Goal: Task Accomplishment & Management: Manage account settings

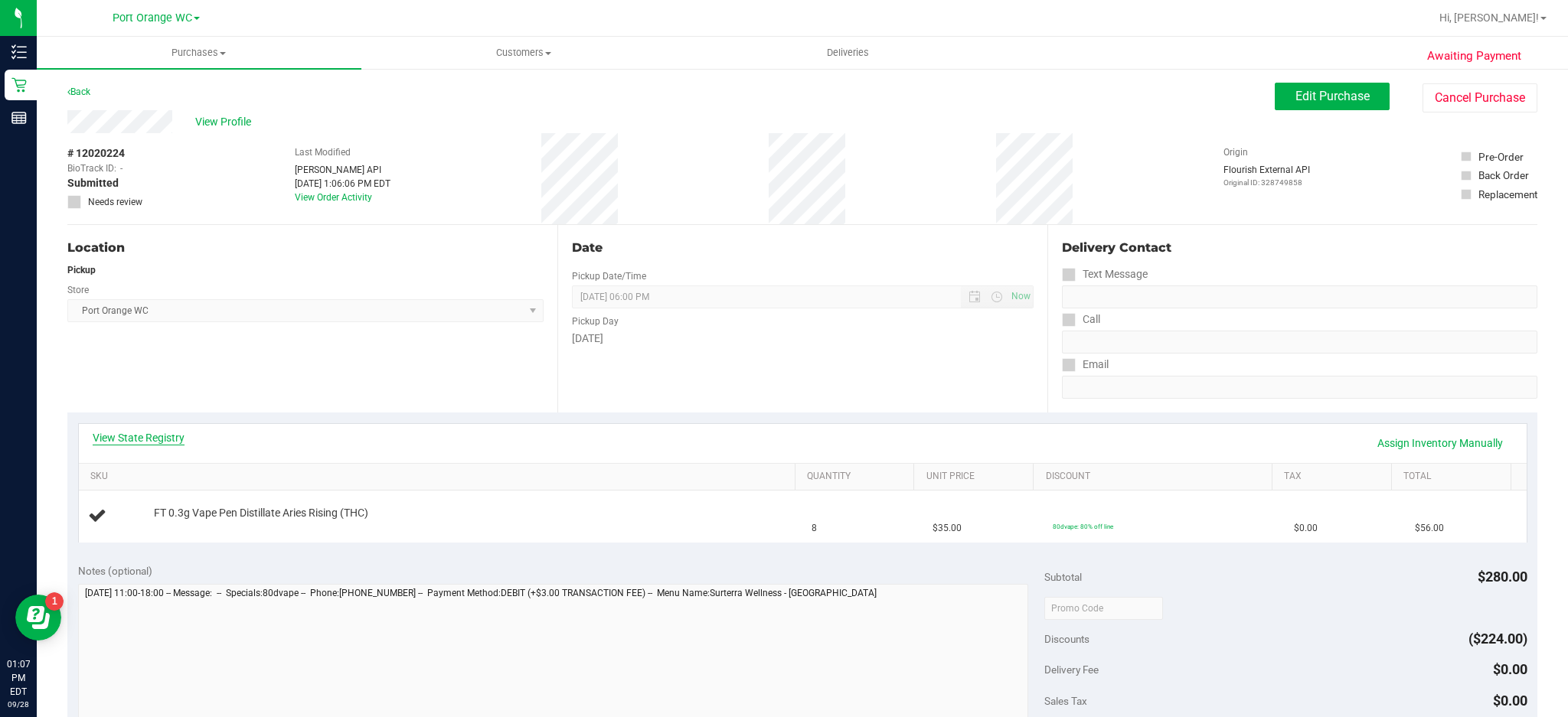
click at [164, 437] on link "View State Registry" at bounding box center [139, 437] width 92 height 15
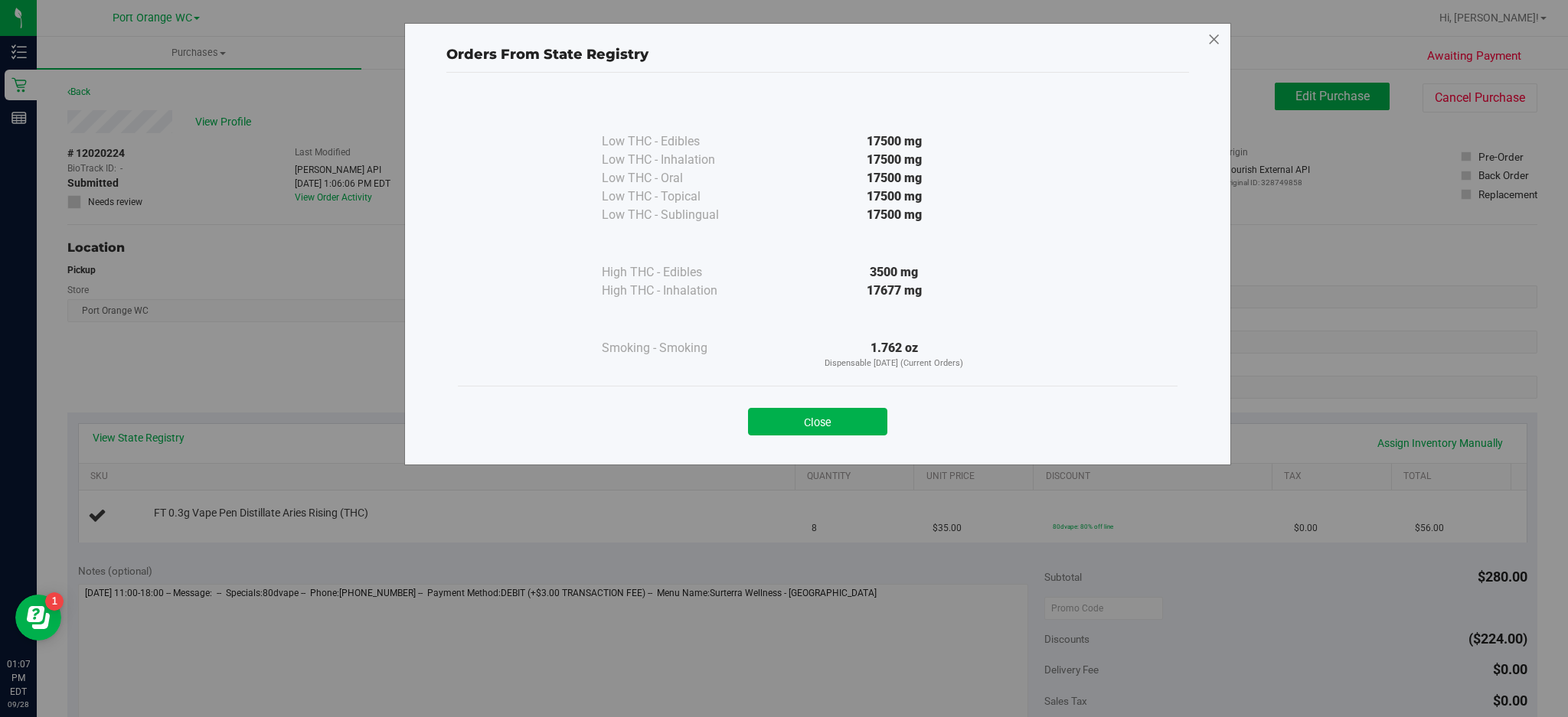
click at [1208, 46] on icon at bounding box center [1214, 40] width 14 height 25
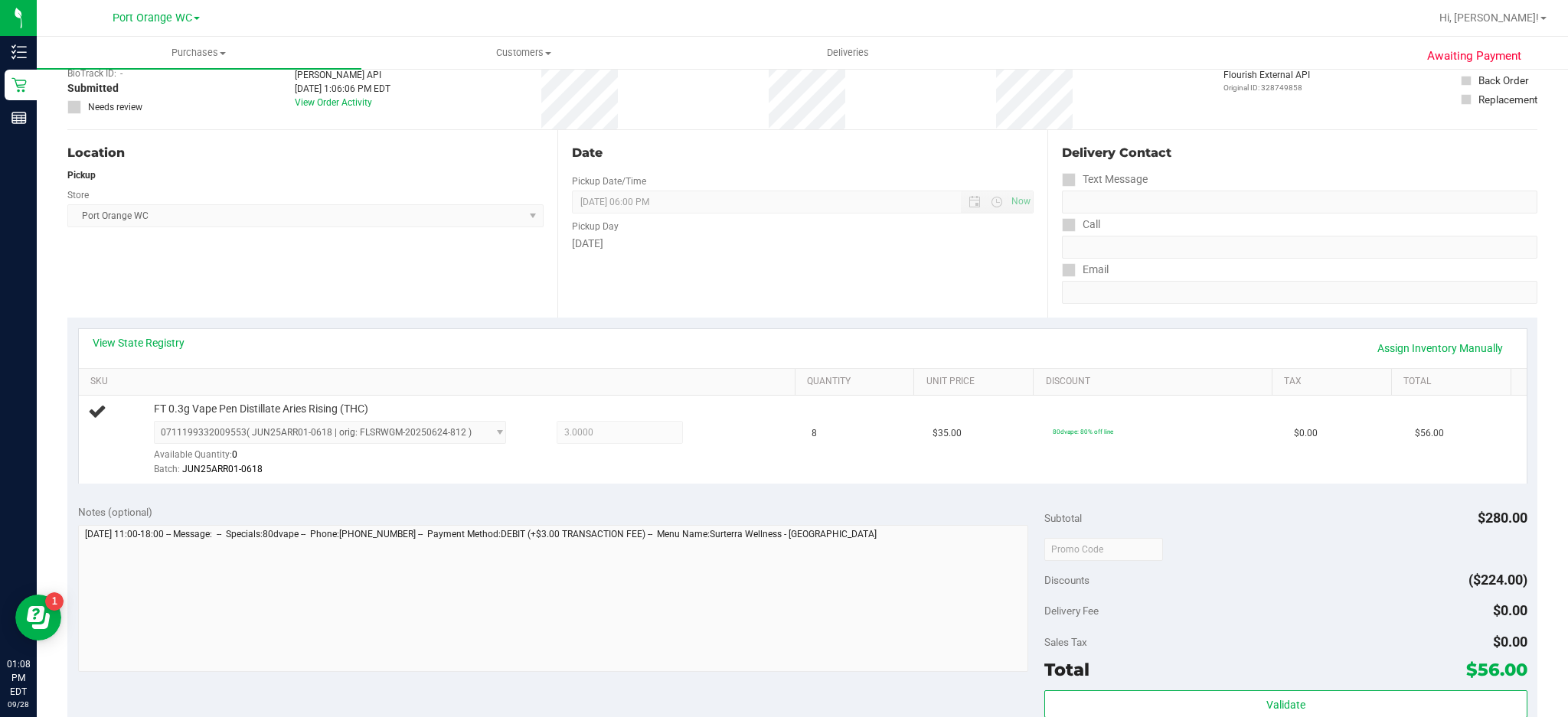
scroll to position [105, 0]
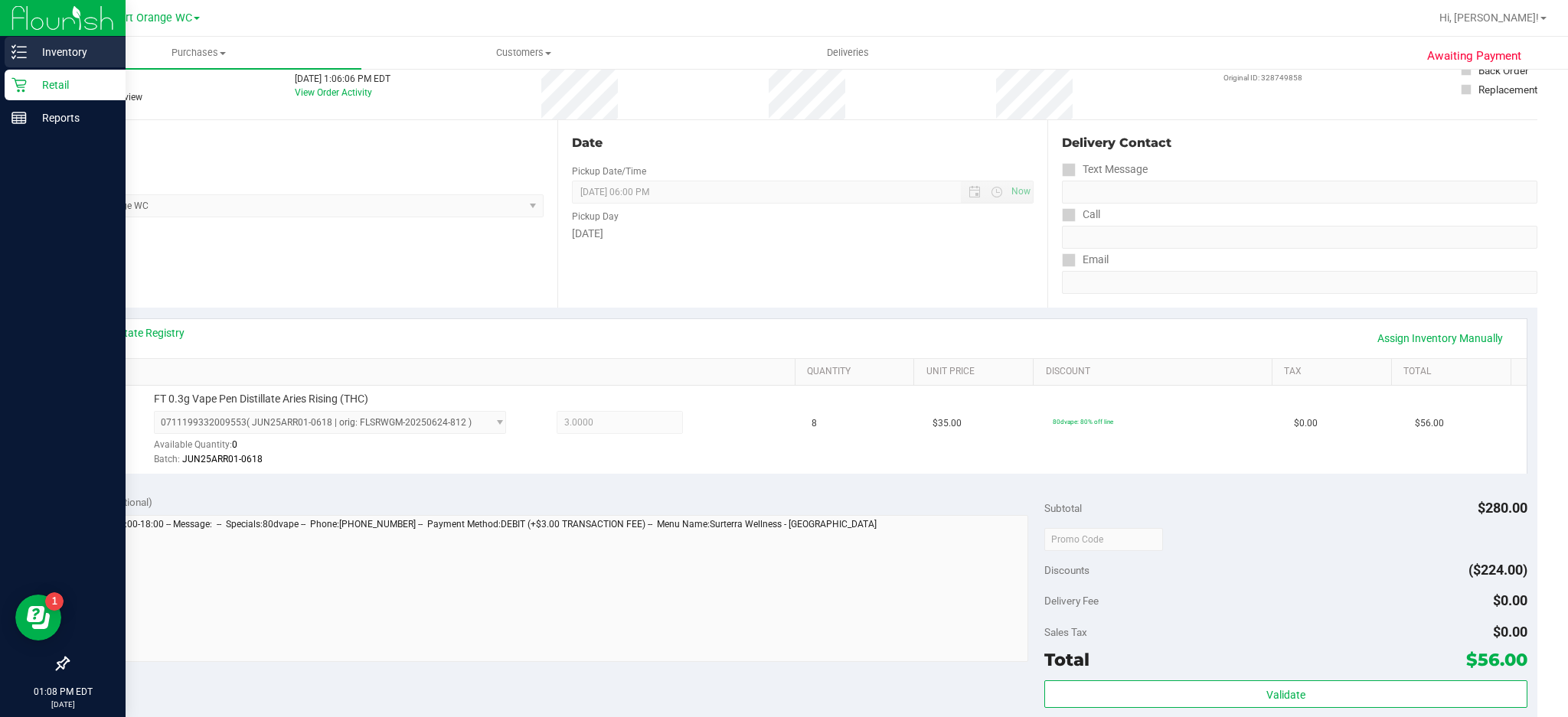
click at [15, 58] on icon at bounding box center [19, 51] width 15 height 15
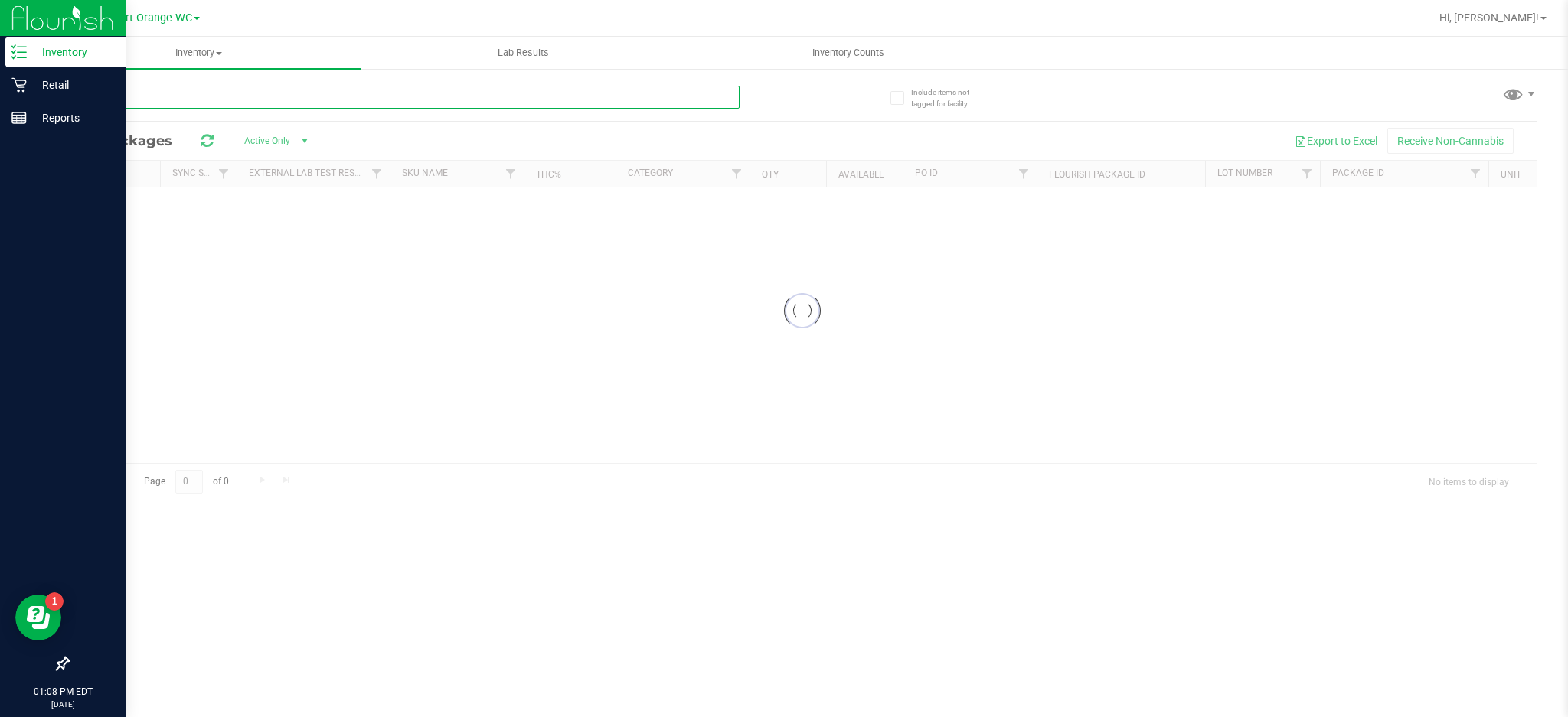
click at [176, 100] on input "text" at bounding box center [403, 97] width 672 height 23
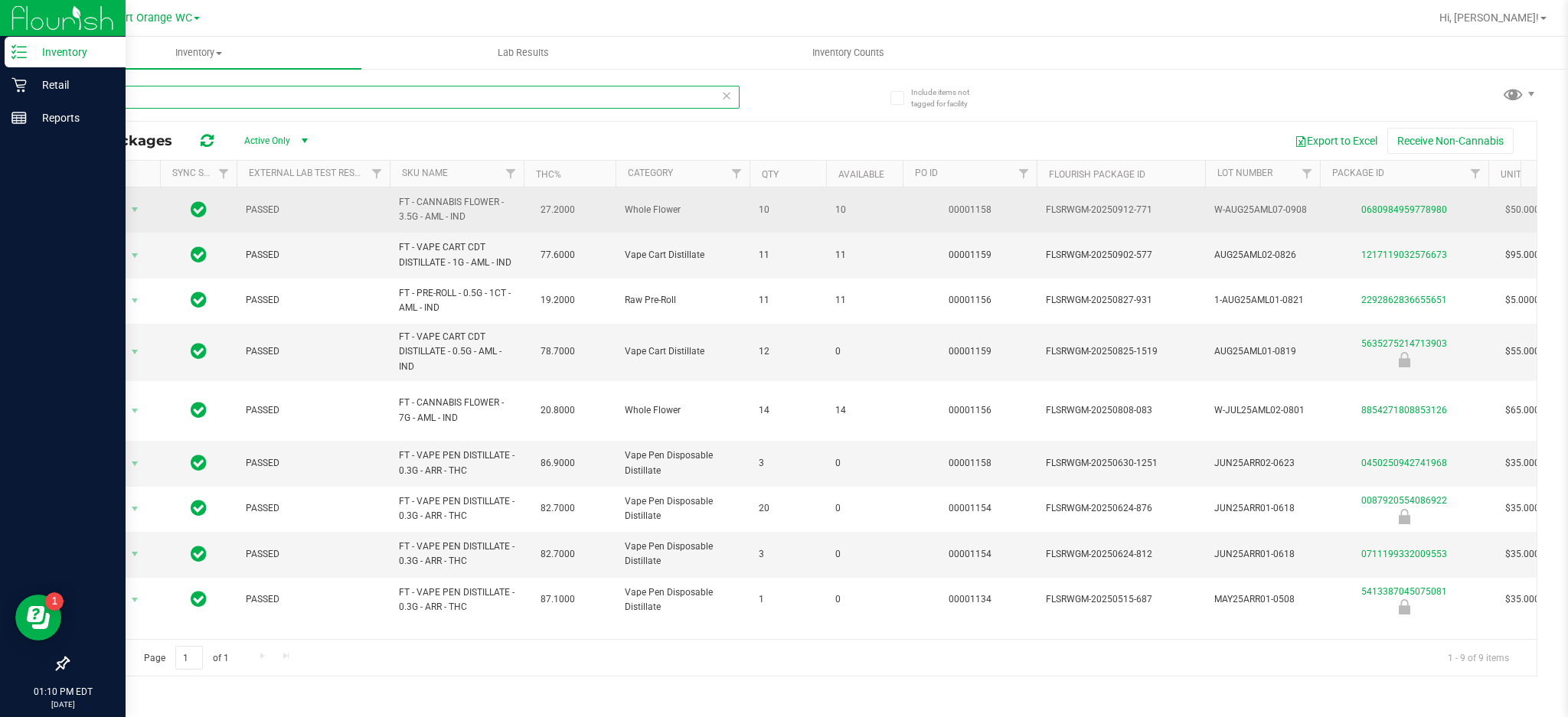
type input "arr"
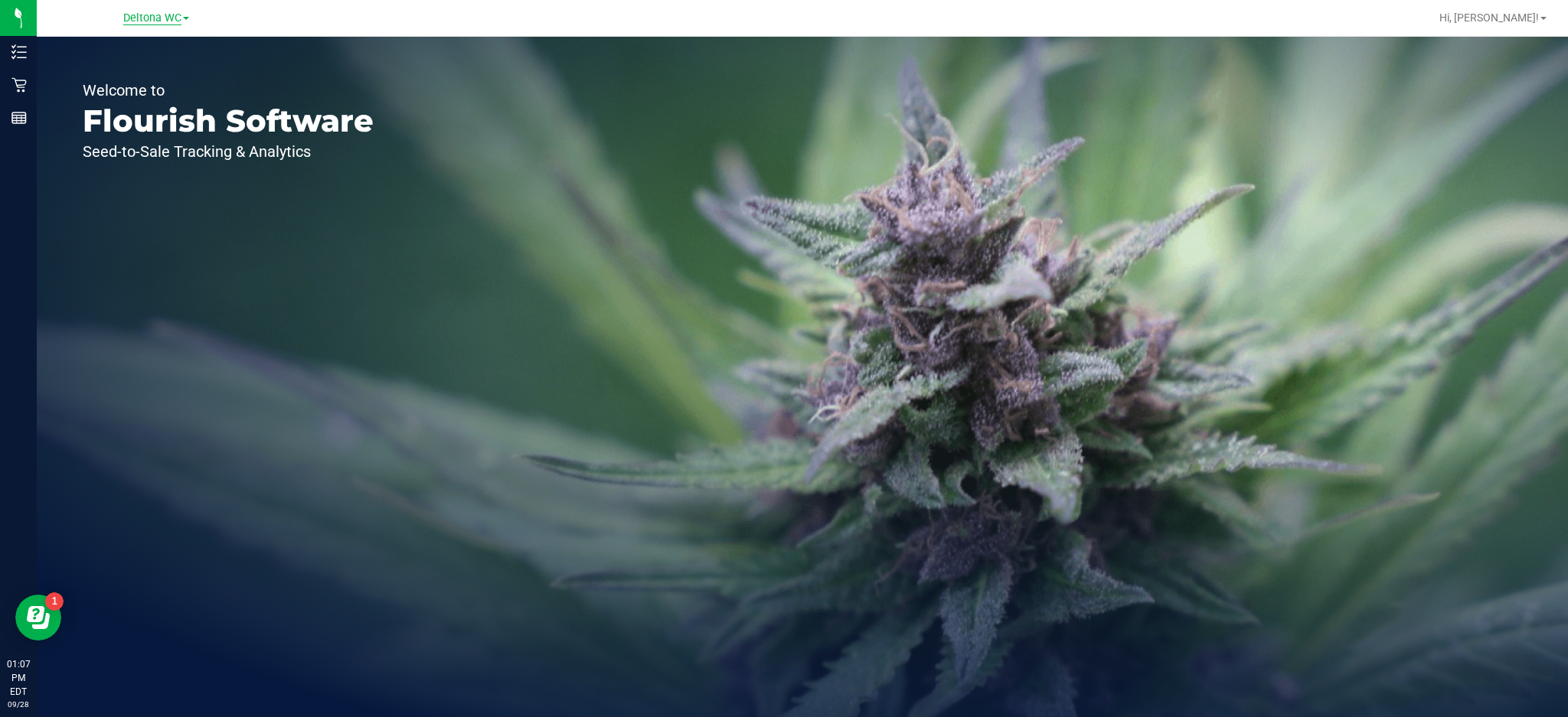
click at [172, 17] on span "Deltona WC" at bounding box center [152, 18] width 58 height 14
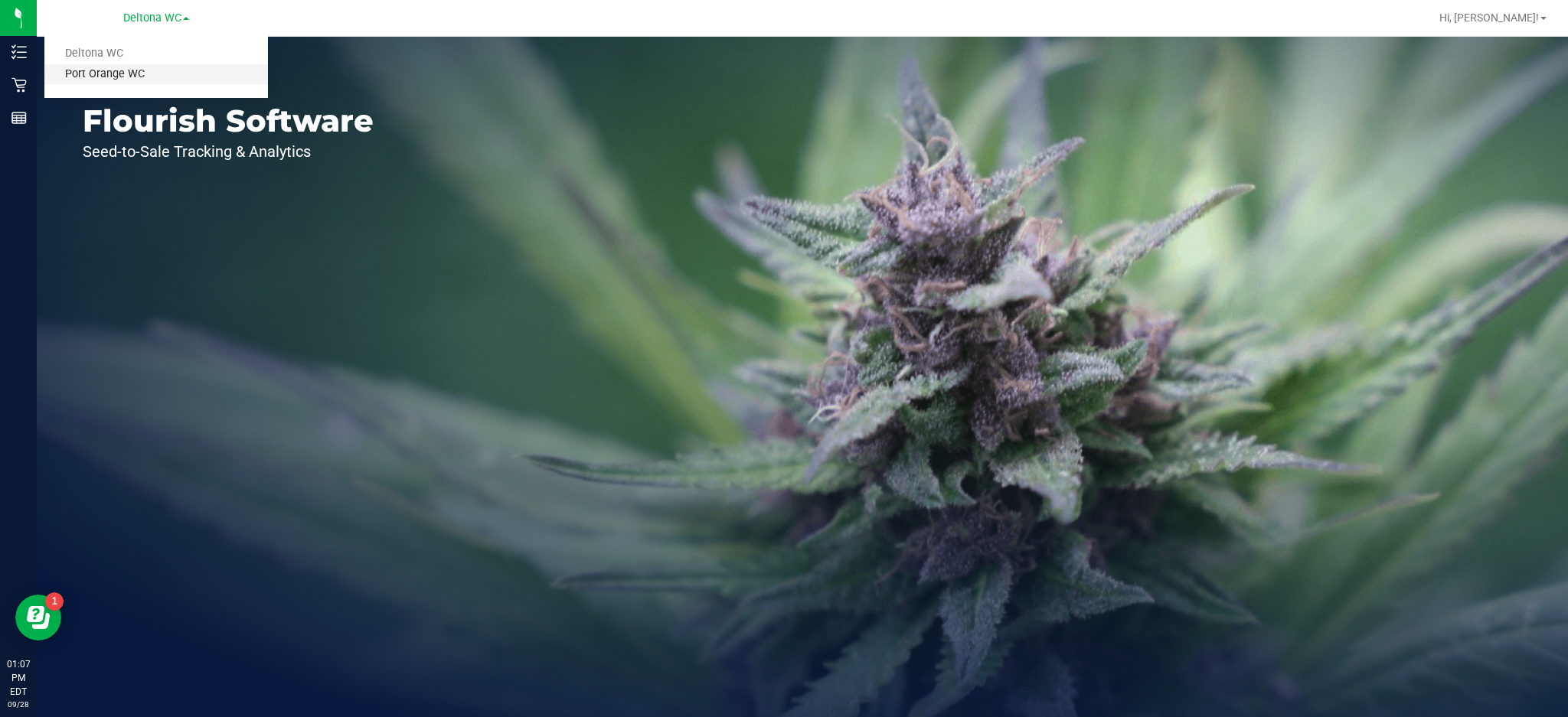
click at [153, 82] on link "Port Orange WC" at bounding box center [155, 74] width 223 height 21
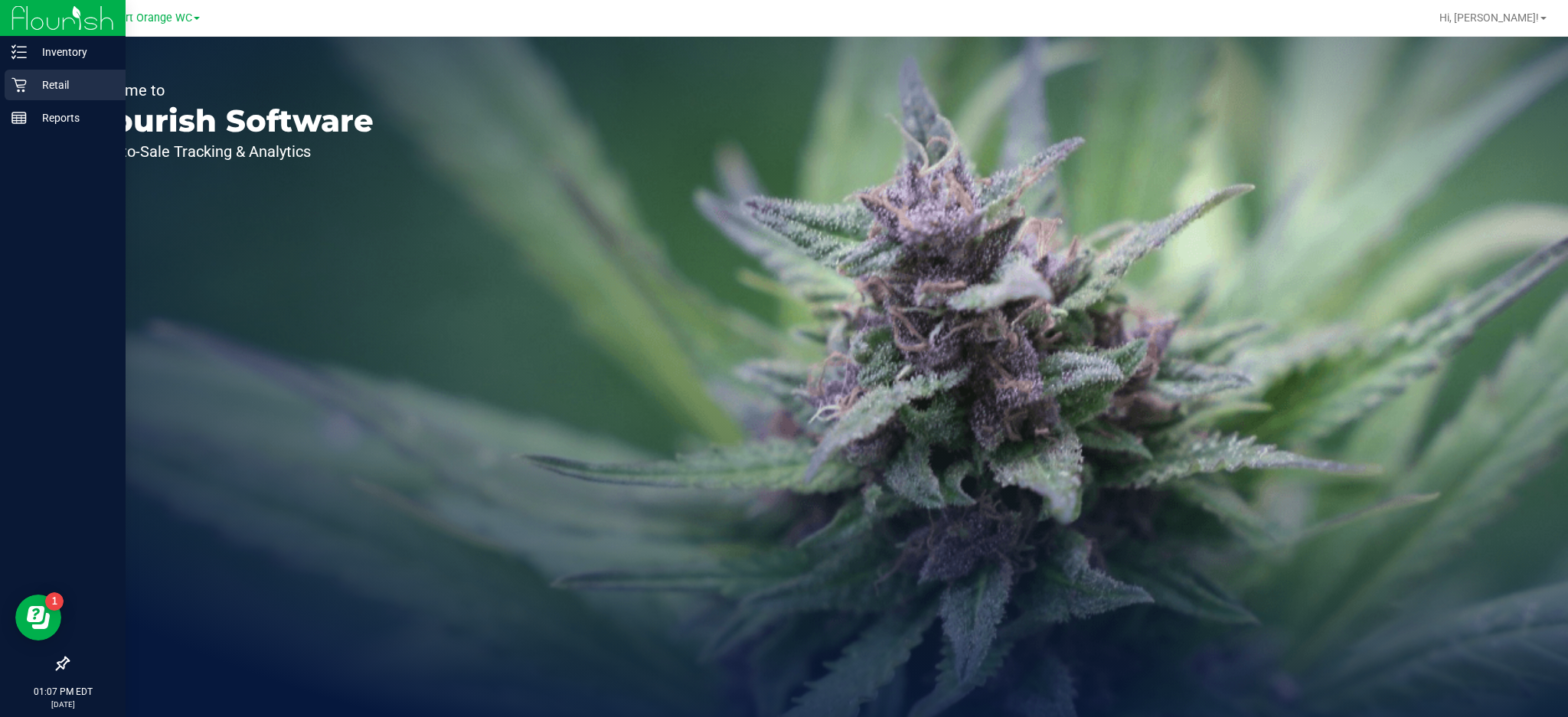
click at [22, 88] on icon at bounding box center [19, 85] width 15 height 15
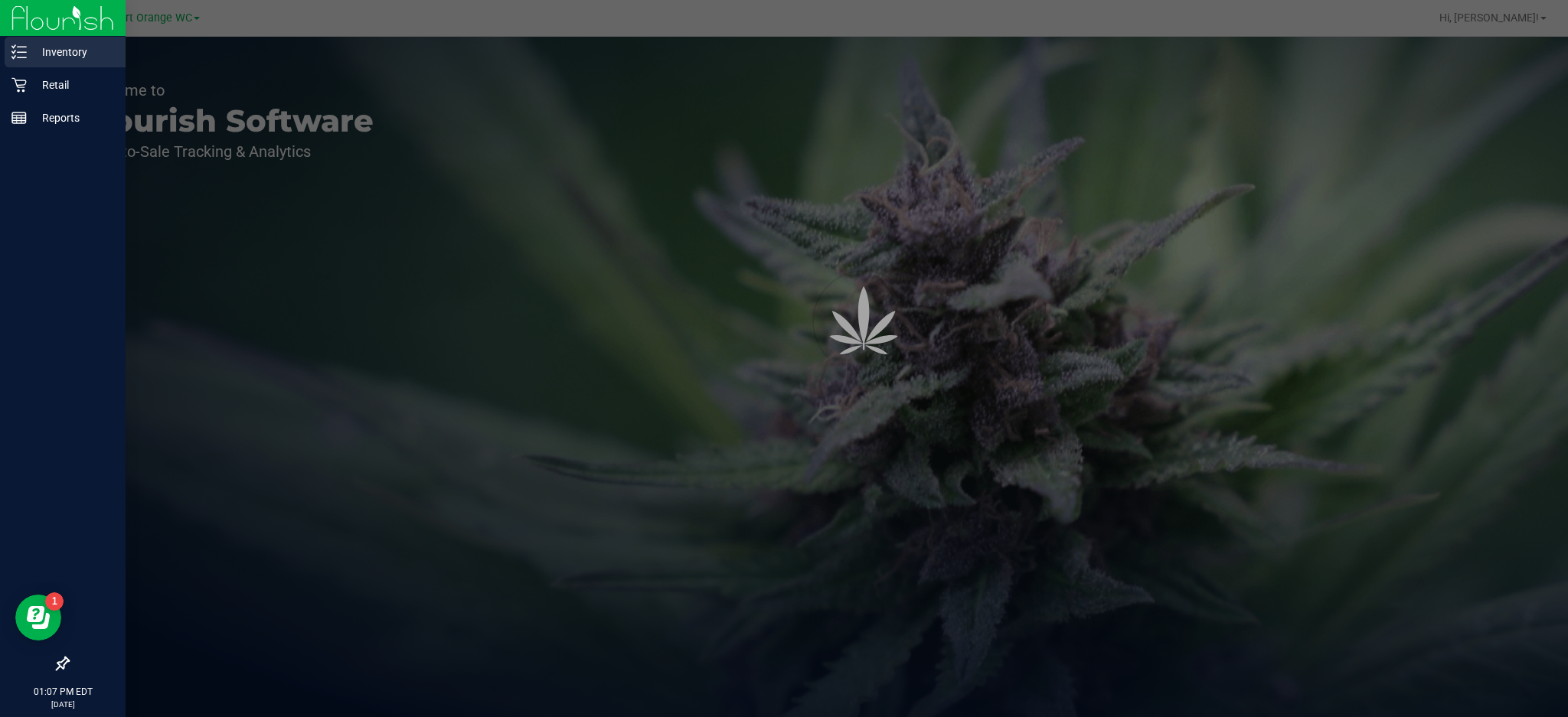
click at [86, 58] on p "Inventory" at bounding box center [72, 52] width 92 height 18
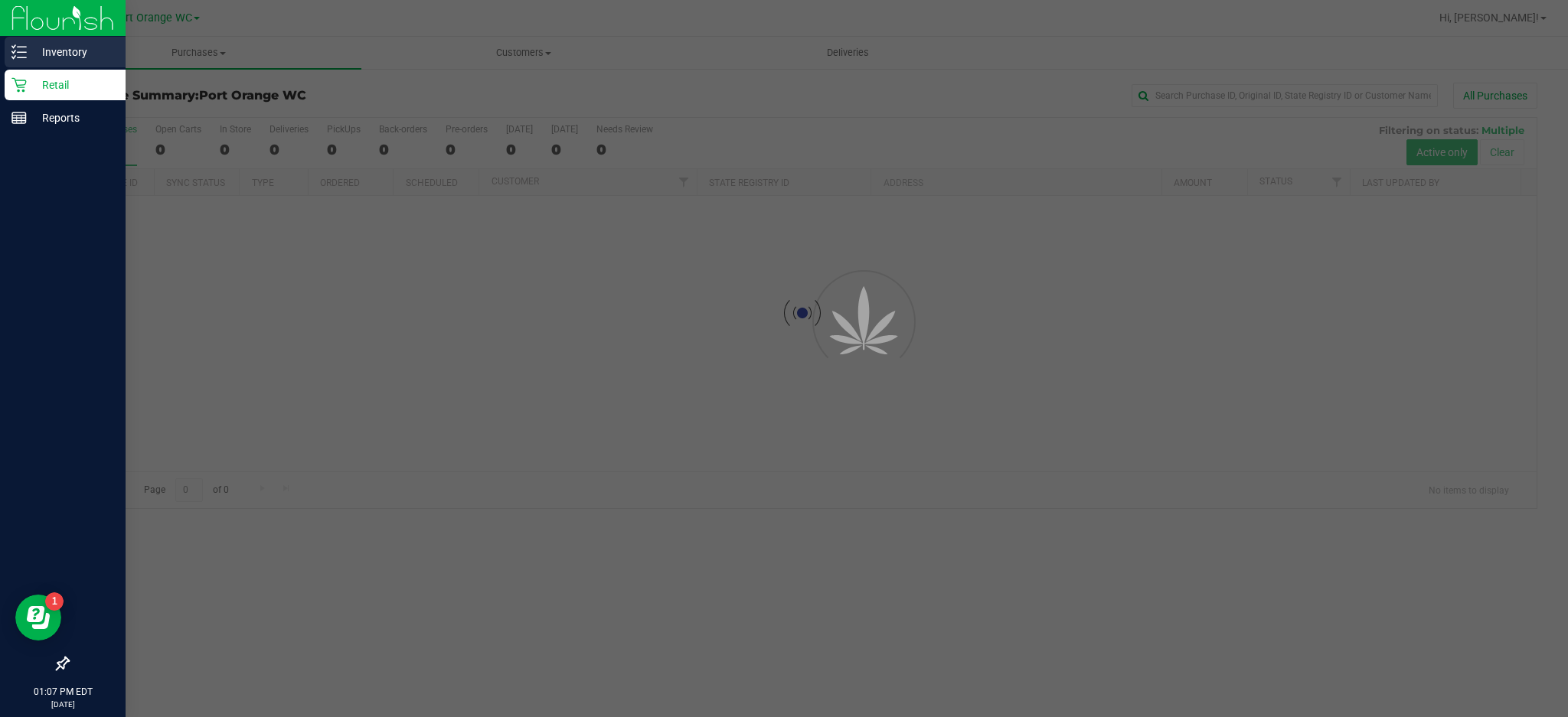
click at [87, 46] on p "Inventory" at bounding box center [72, 52] width 92 height 18
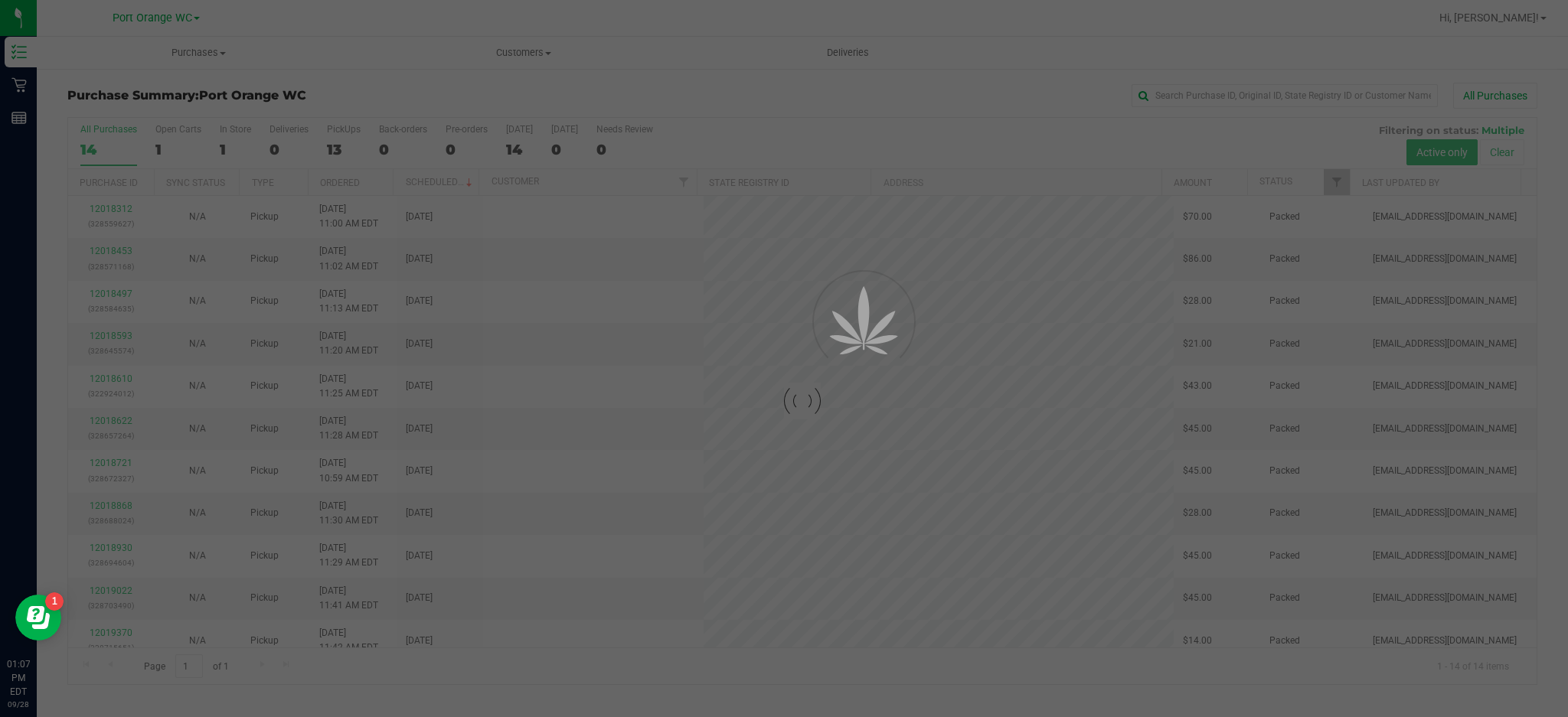
click at [1216, 118] on div at bounding box center [802, 401] width 1468 height 566
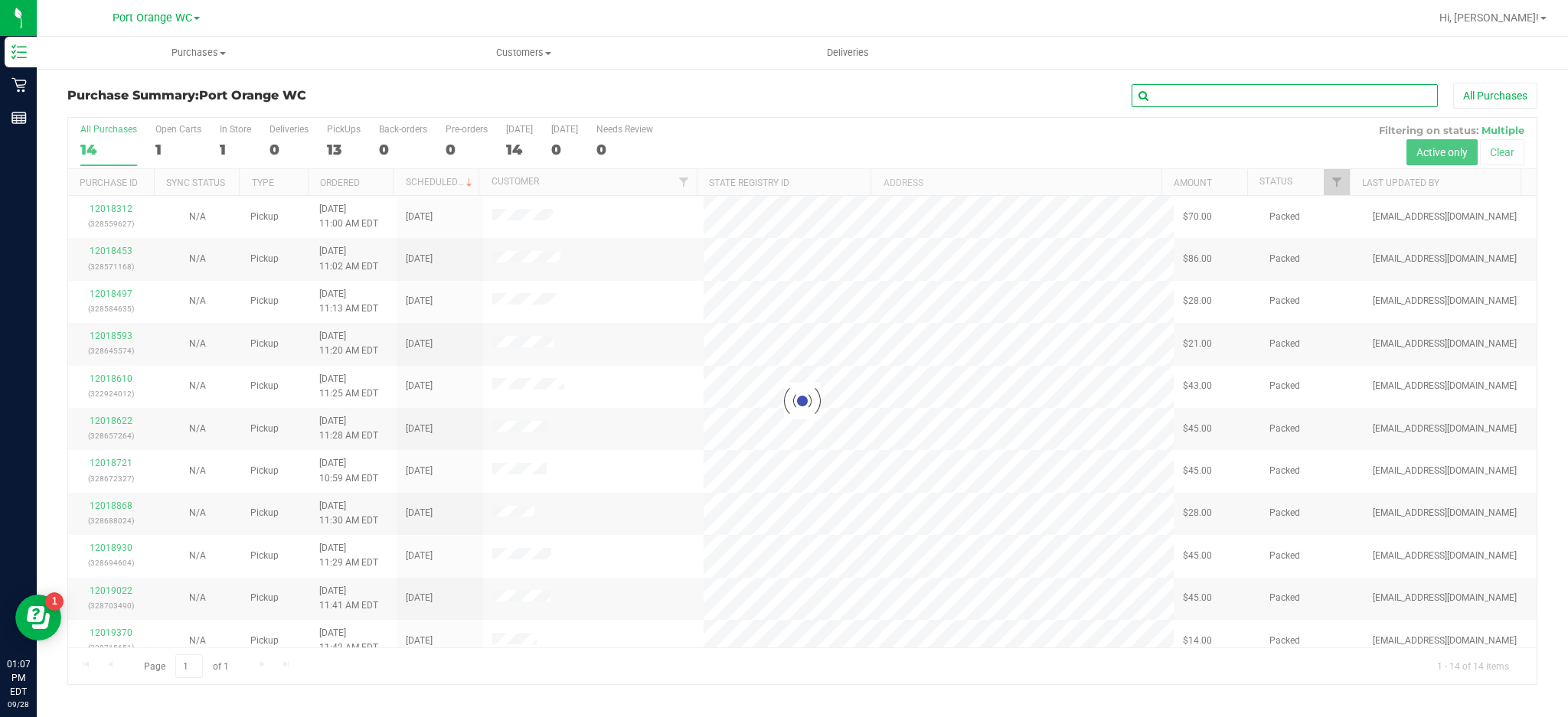
click at [1219, 95] on input "text" at bounding box center [1284, 95] width 306 height 23
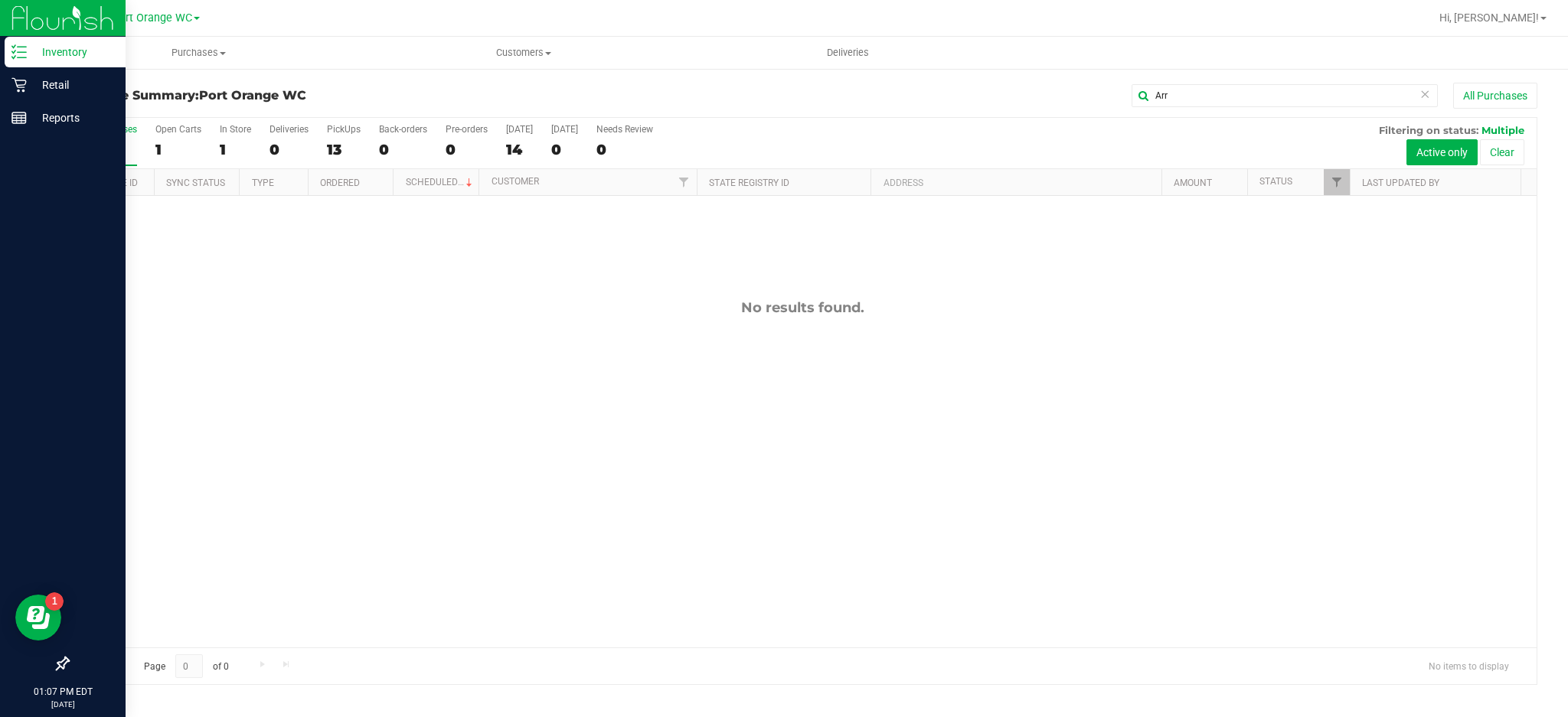
click at [22, 51] on icon at bounding box center [19, 51] width 15 height 15
click at [75, 50] on p "Inventory" at bounding box center [72, 52] width 92 height 18
click at [43, 86] on p "Retail" at bounding box center [72, 85] width 92 height 18
click at [66, 46] on p "Inventory" at bounding box center [72, 52] width 92 height 18
click at [75, 53] on p "Inventory" at bounding box center [72, 52] width 92 height 18
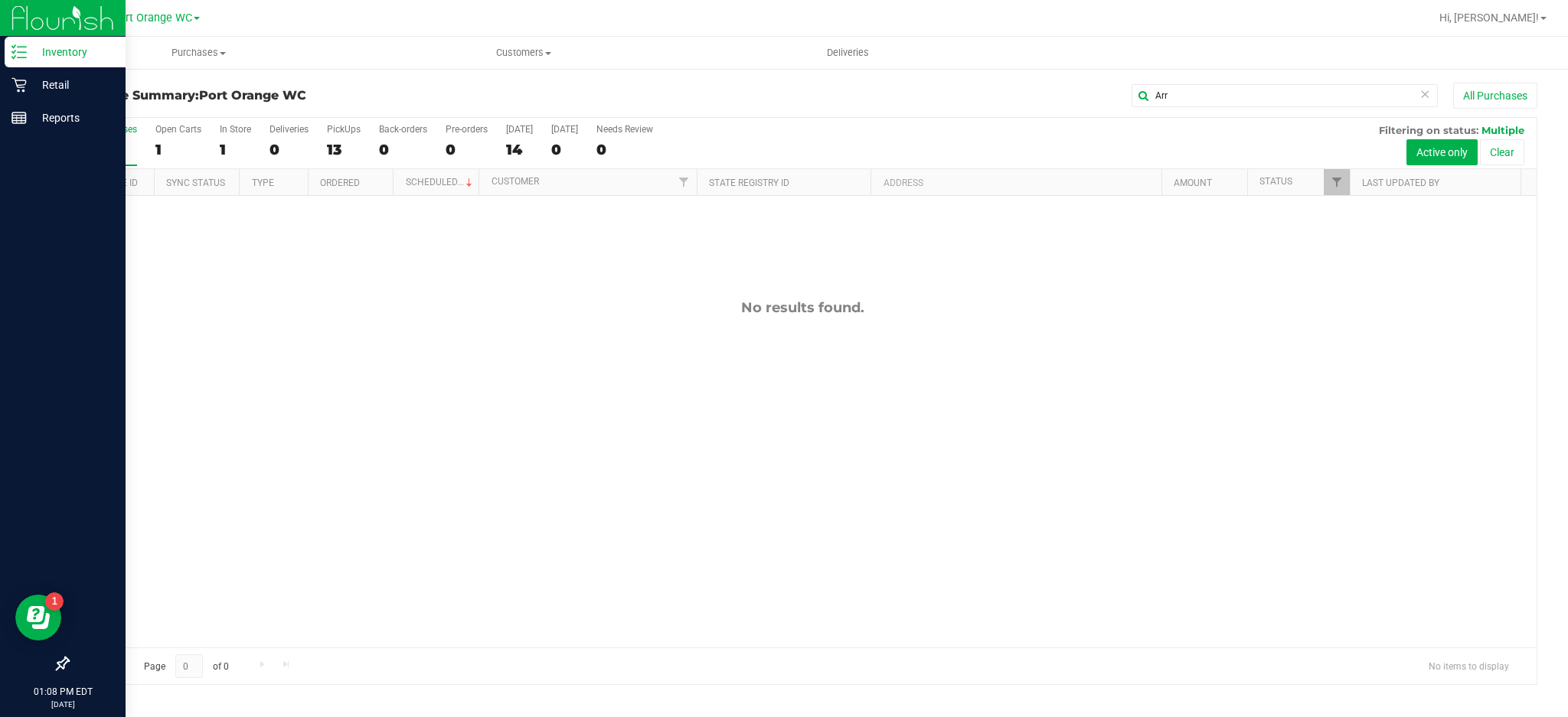
click at [79, 50] on p "Inventory" at bounding box center [72, 52] width 92 height 18
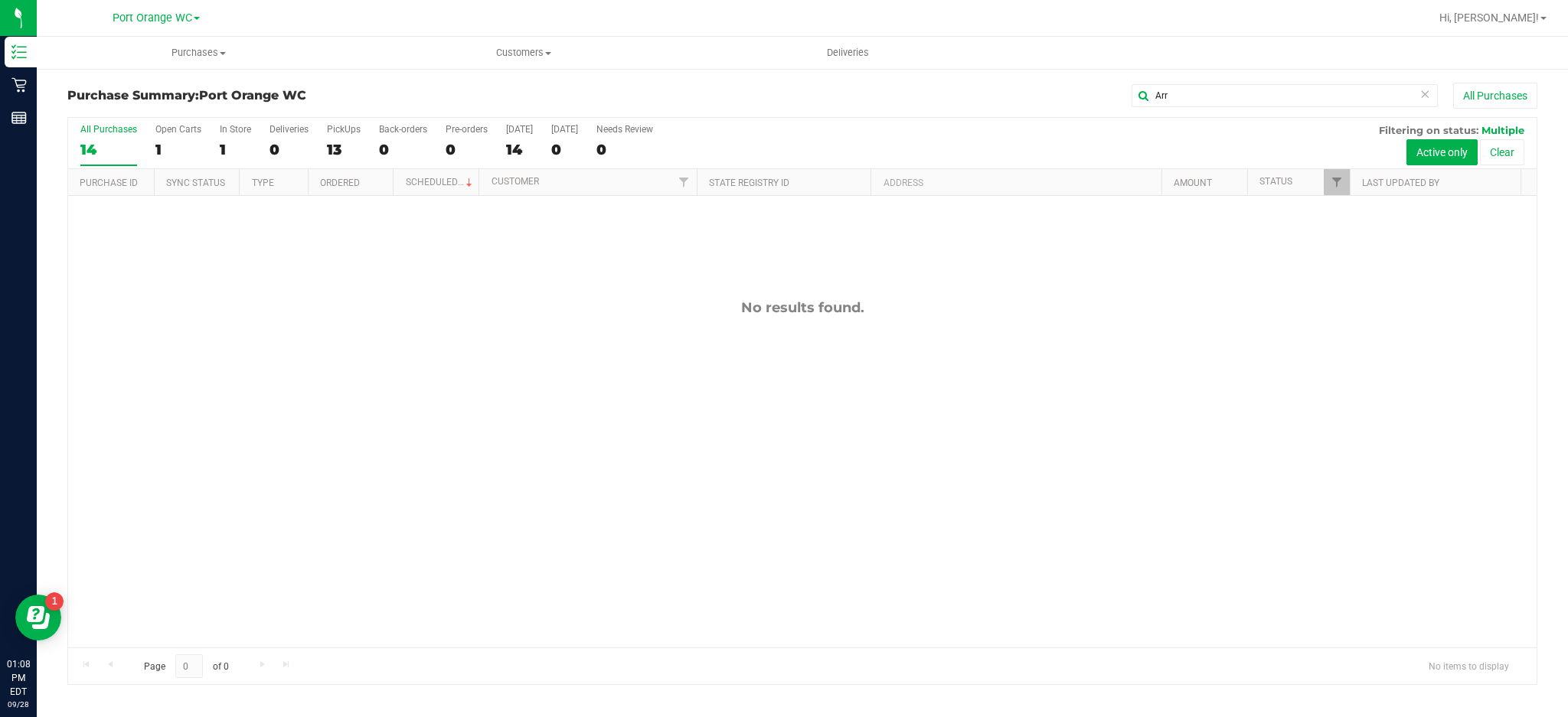
click at [369, 390] on div "No results found." at bounding box center [802, 473] width 1468 height 555
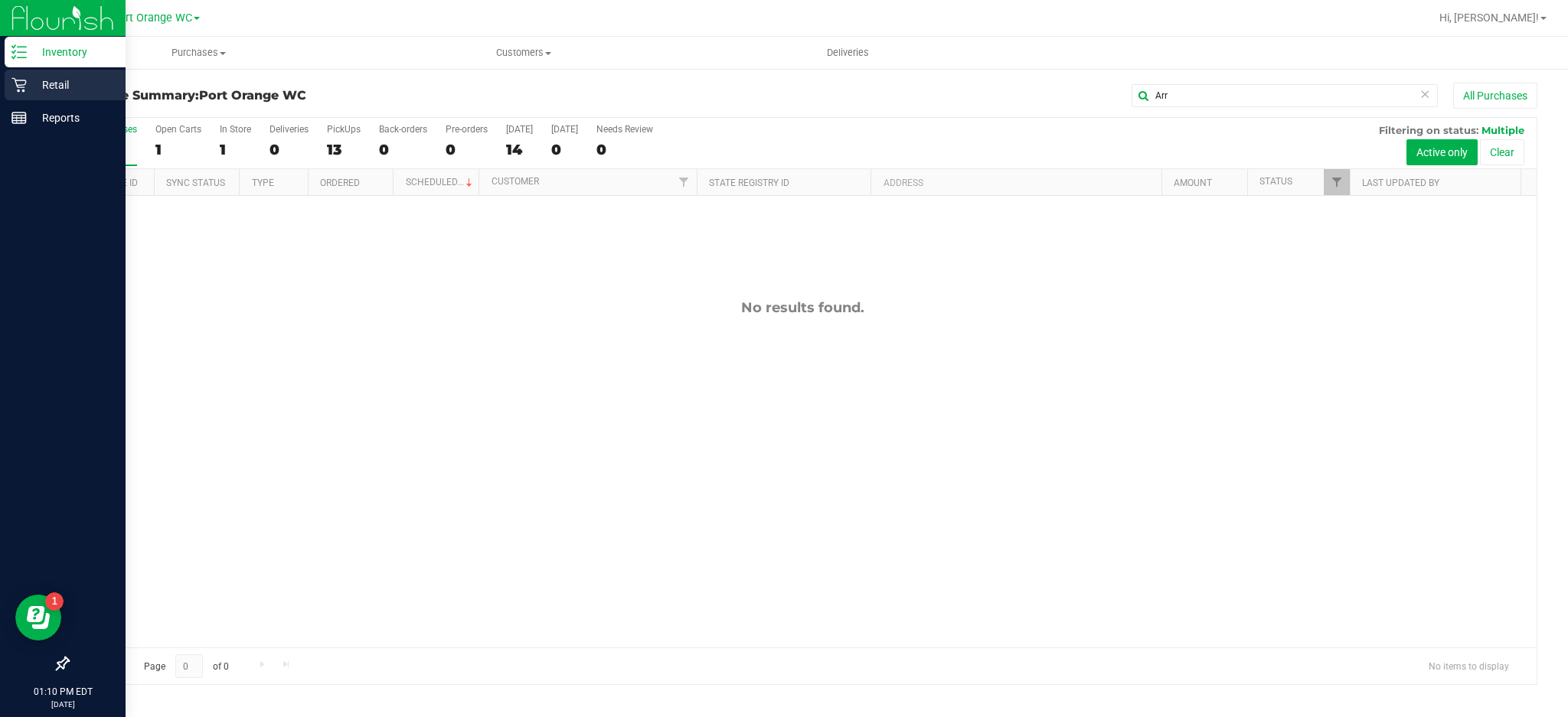
click at [19, 84] on icon at bounding box center [19, 85] width 15 height 15
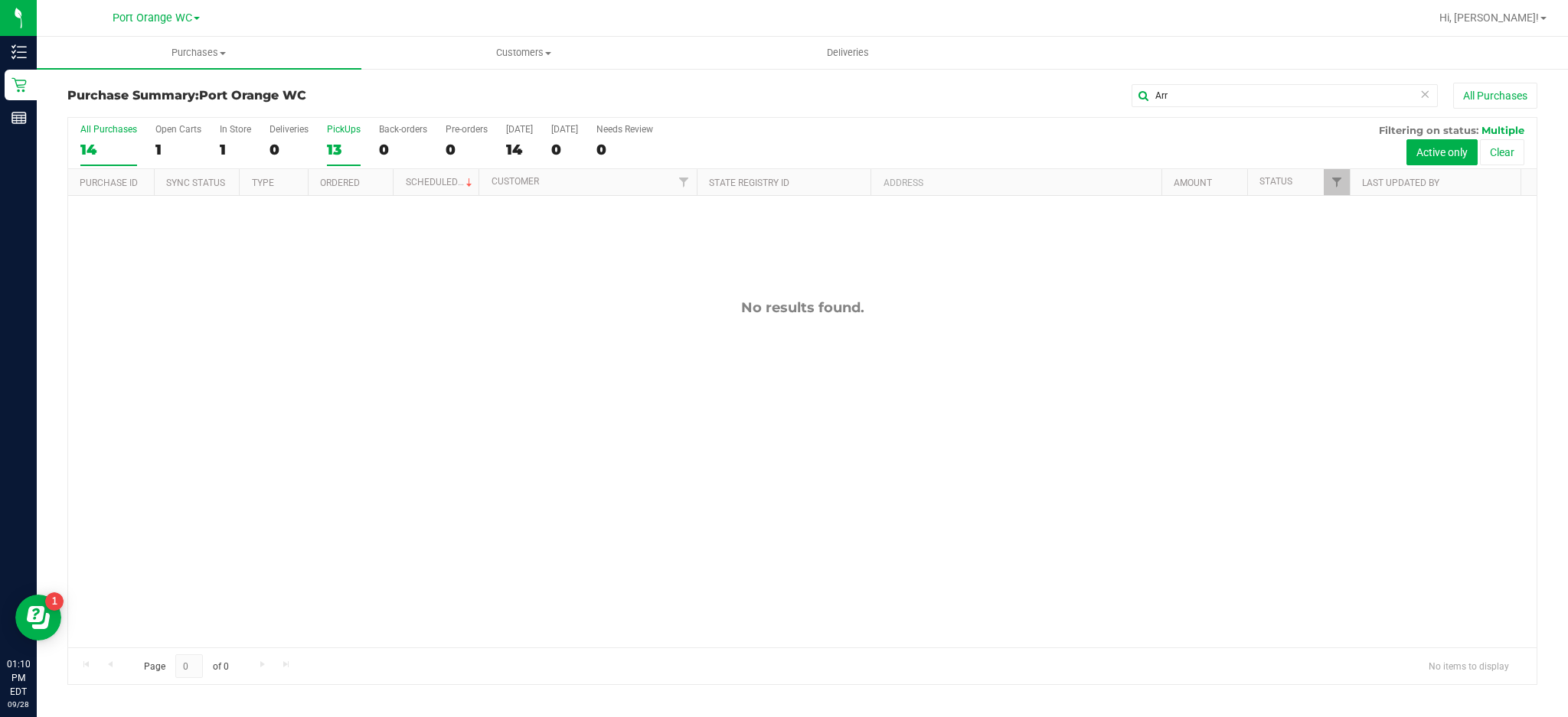
click at [339, 128] on div "PickUps" at bounding box center [344, 129] width 34 height 11
click at [0, 0] on input "PickUps 13" at bounding box center [0, 0] width 0 height 0
click at [1214, 95] on input "Arr" at bounding box center [1284, 95] width 306 height 23
type input "A"
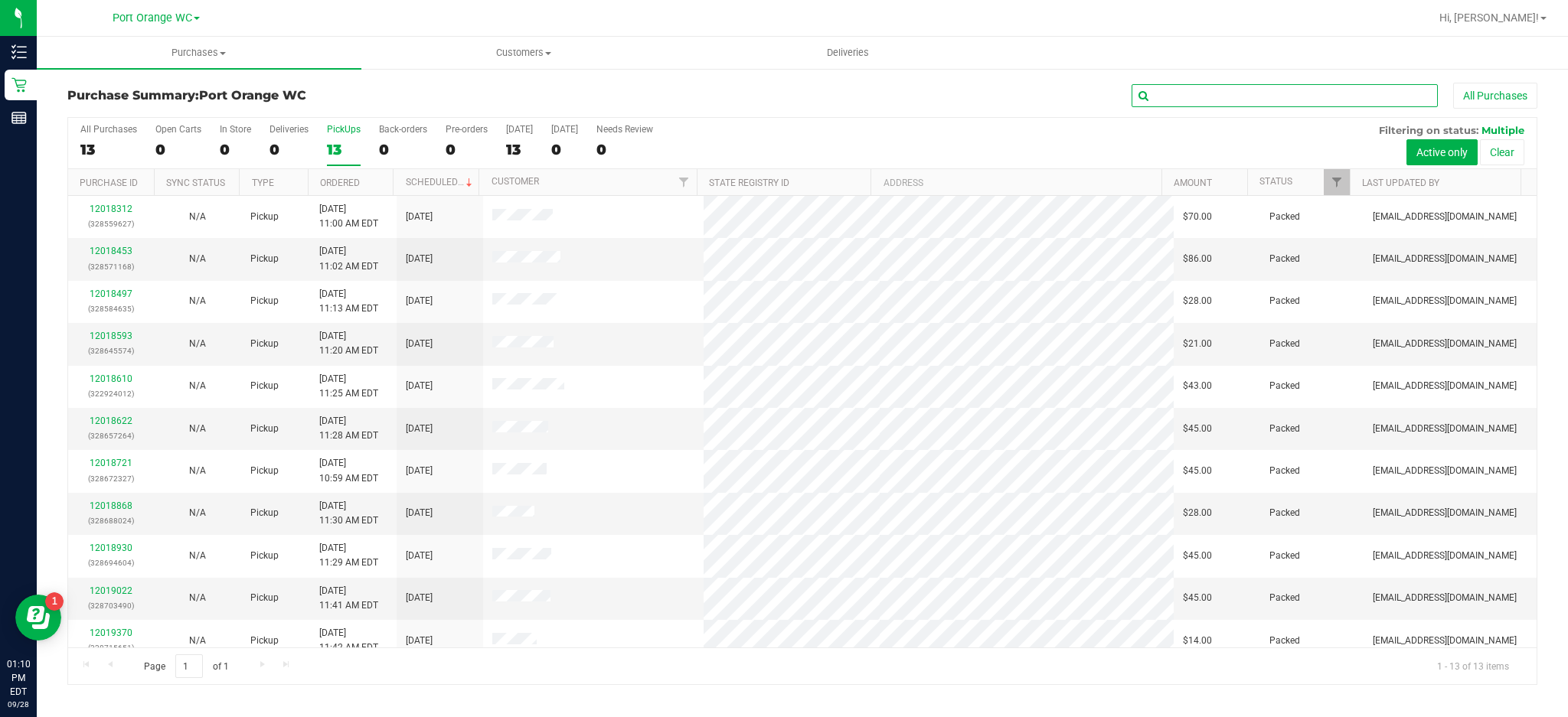
scroll to position [99, 0]
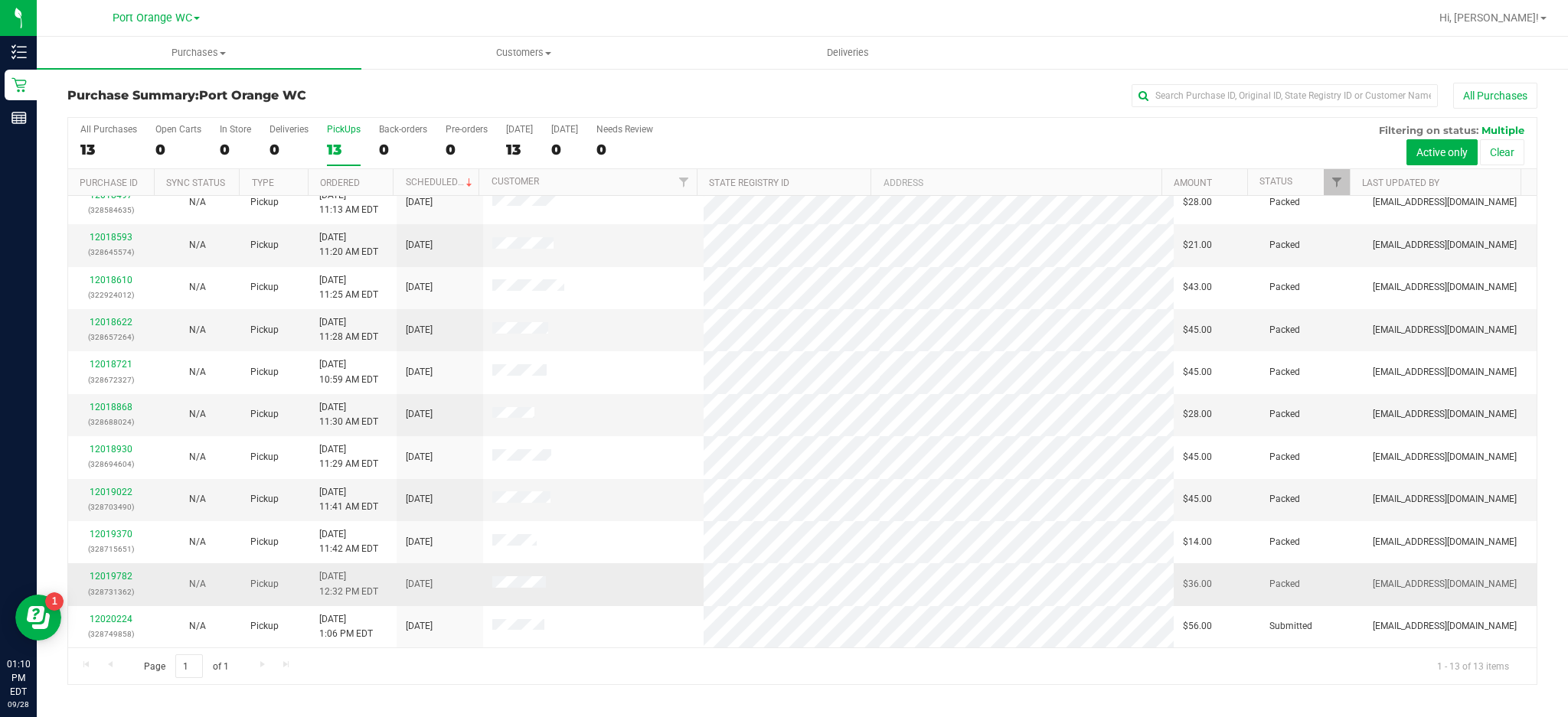
click at [102, 595] on p "(328731362)" at bounding box center [111, 593] width 68 height 15
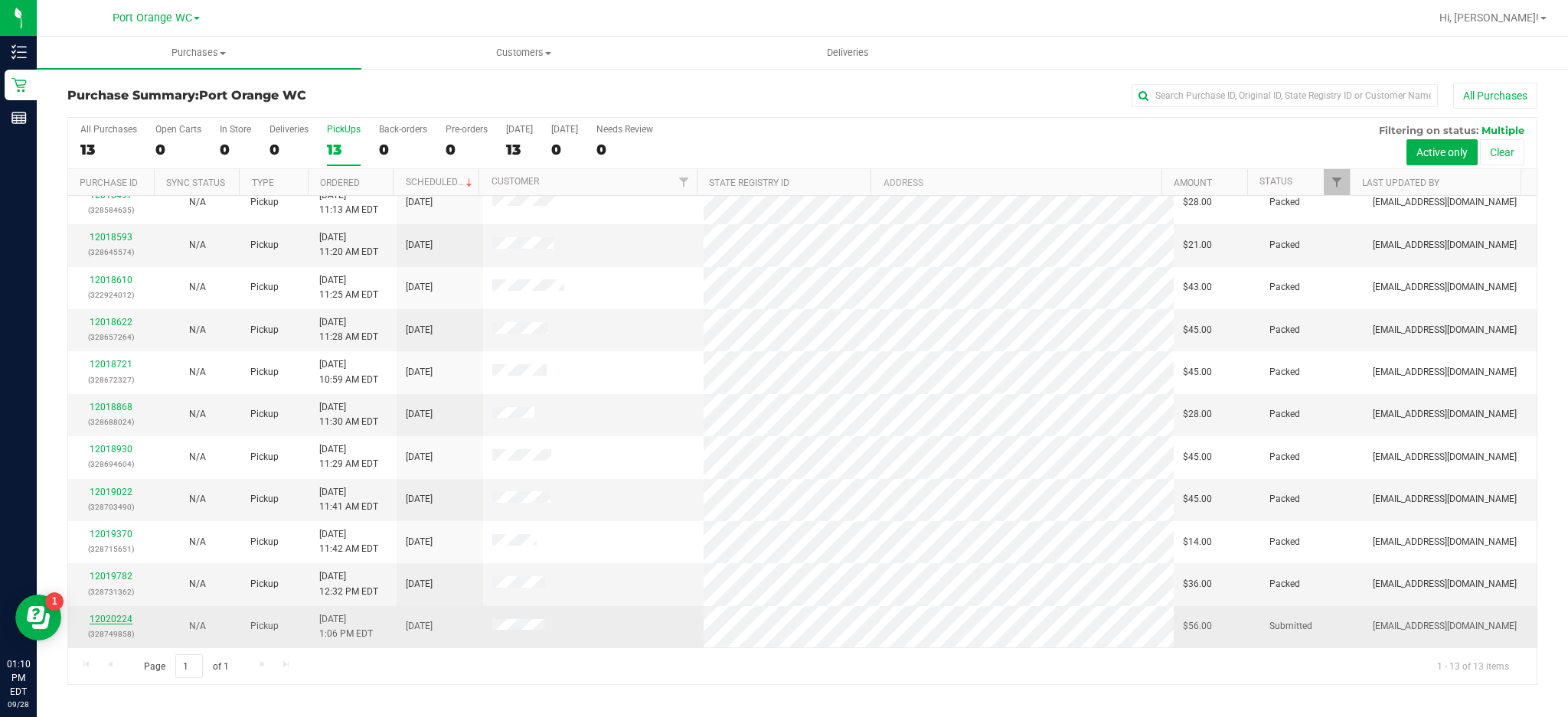
click at [120, 617] on link "12020224" at bounding box center [111, 619] width 43 height 11
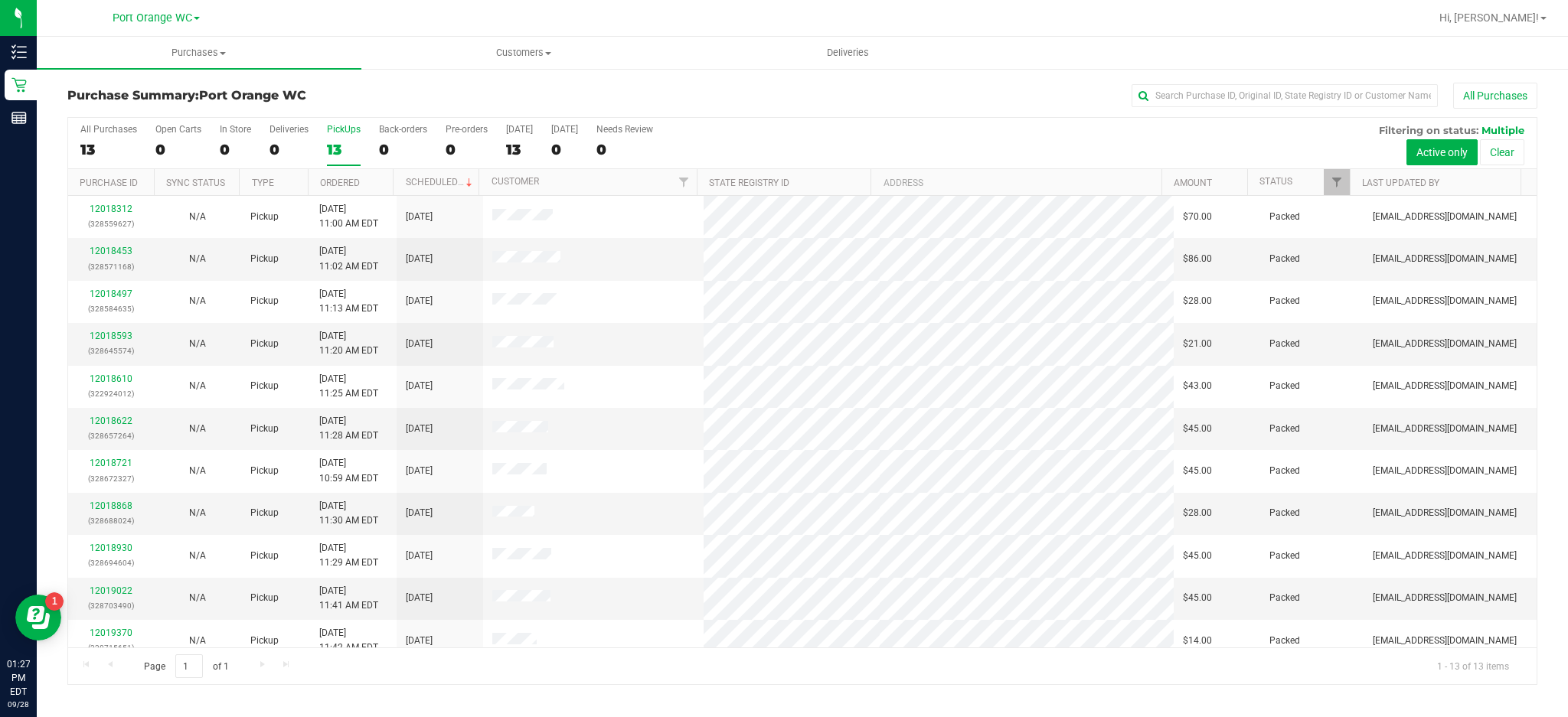
scroll to position [99, 0]
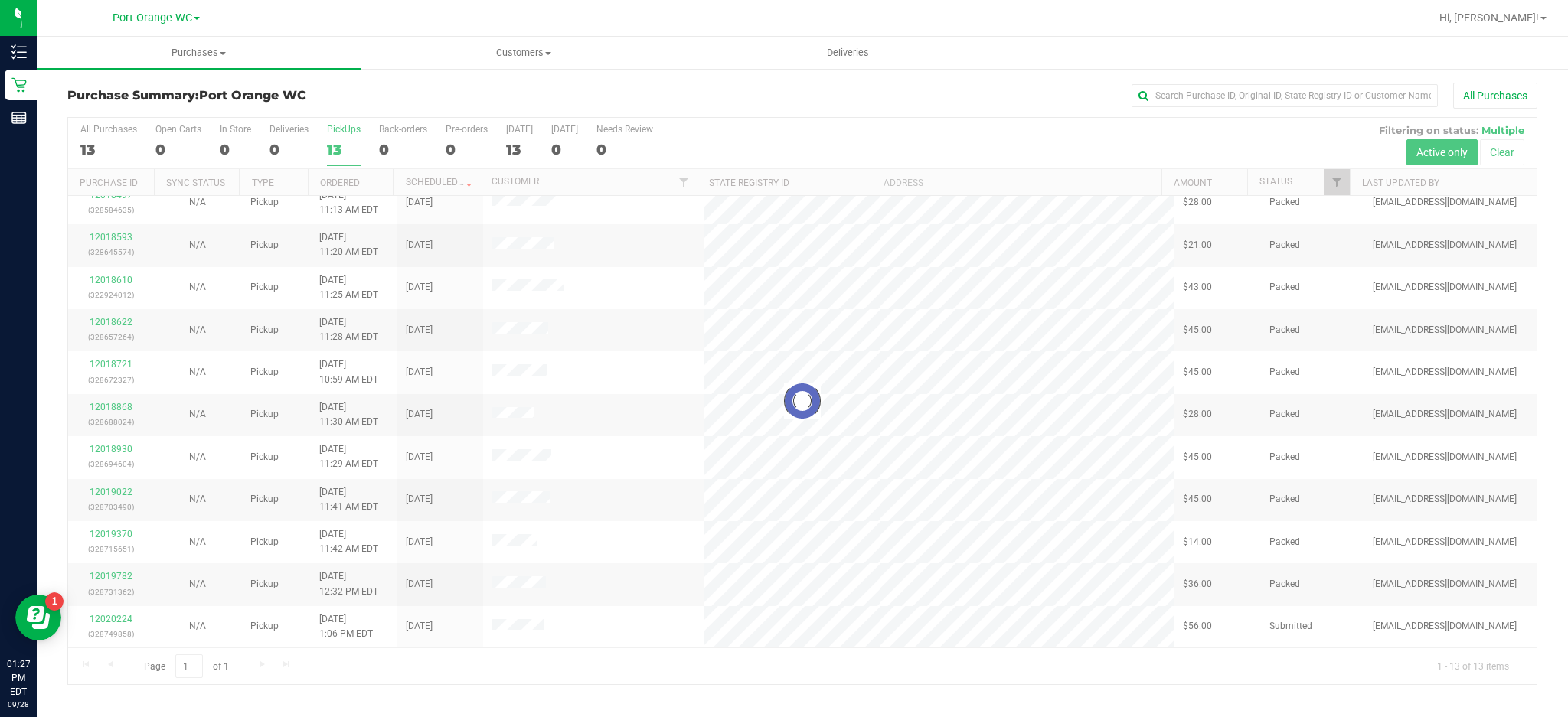
click at [119, 623] on div at bounding box center [802, 401] width 1468 height 566
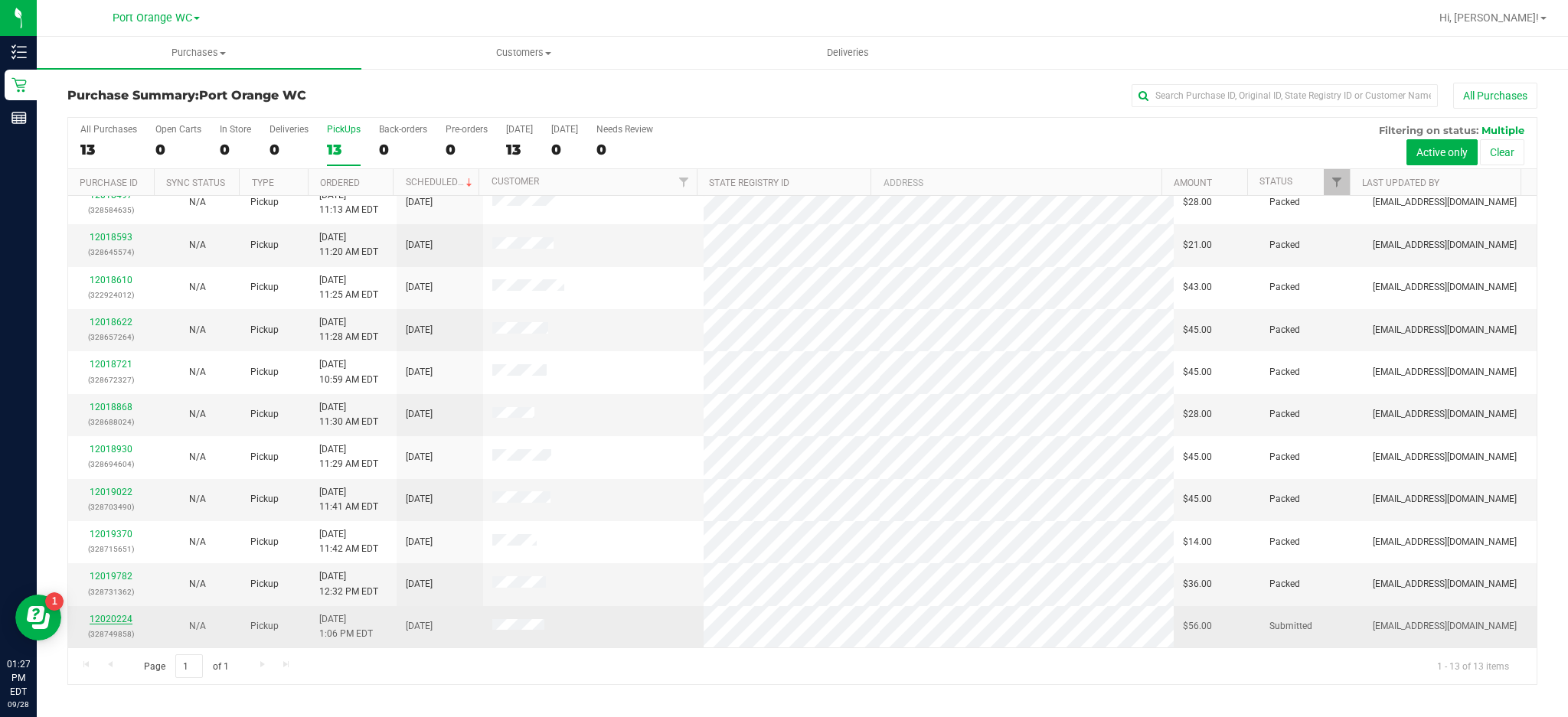
click at [115, 621] on link "12020224" at bounding box center [111, 619] width 43 height 11
click at [119, 625] on link "12020224" at bounding box center [111, 619] width 43 height 11
click at [123, 625] on link "12020224" at bounding box center [111, 619] width 43 height 11
click at [104, 625] on link "12020224" at bounding box center [111, 619] width 43 height 11
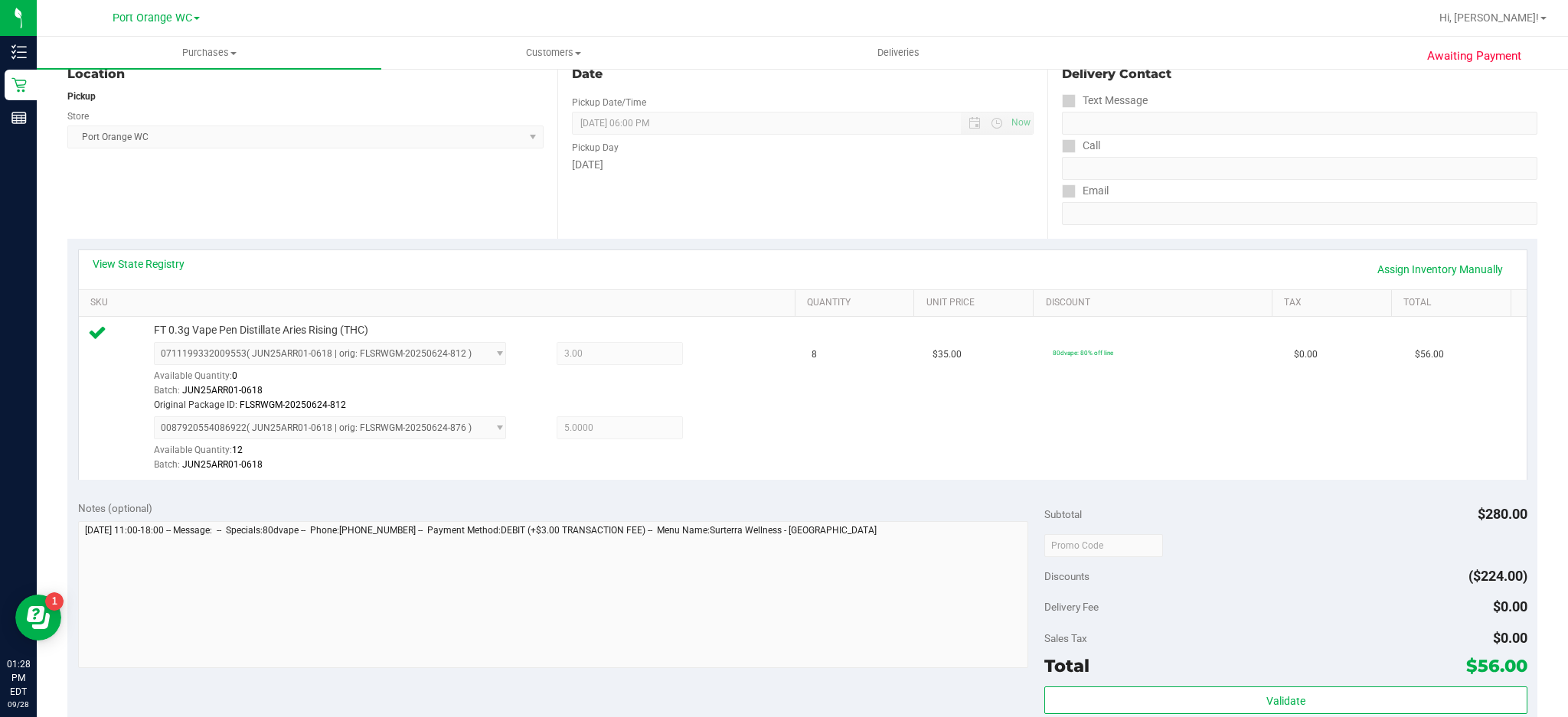
scroll to position [223, 0]
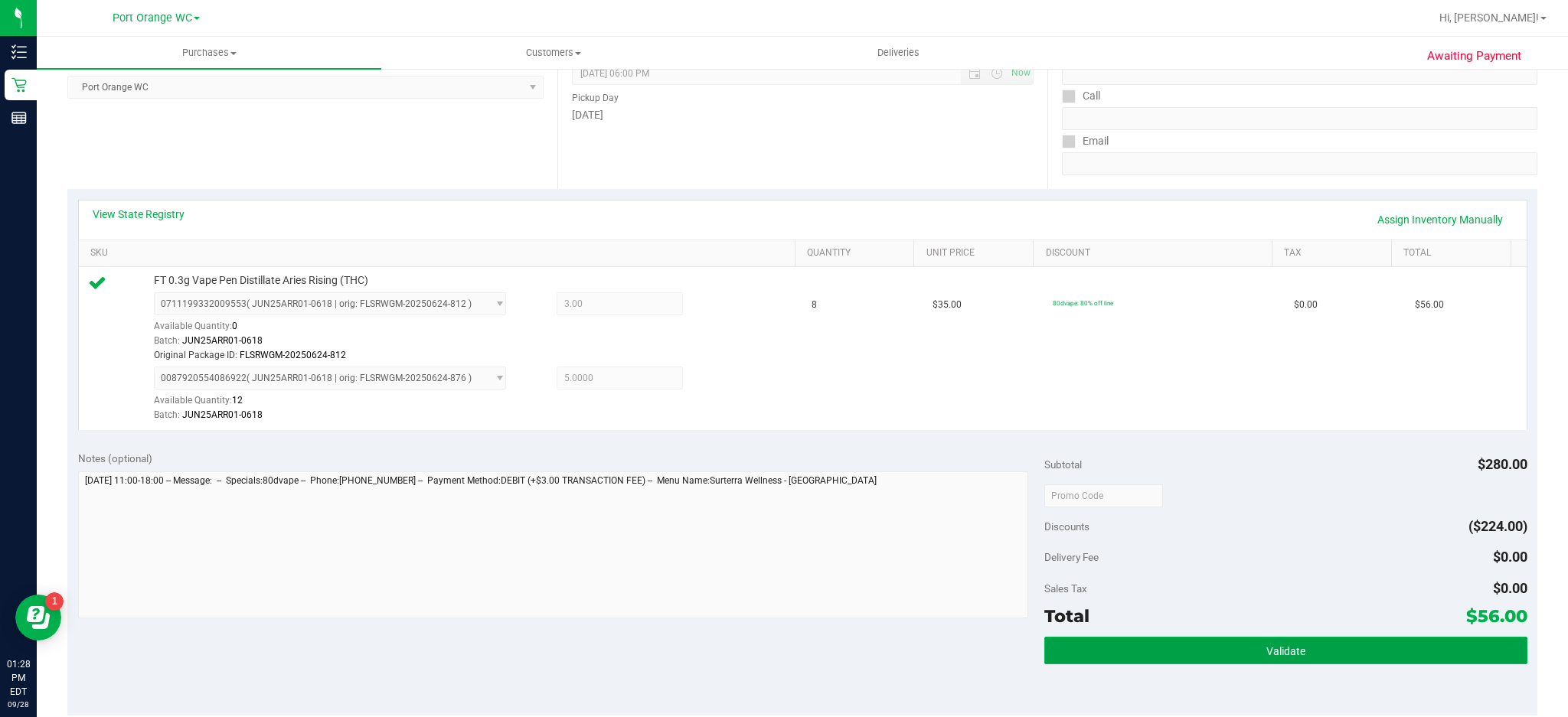
click at [1291, 645] on span "Validate" at bounding box center [1285, 651] width 39 height 12
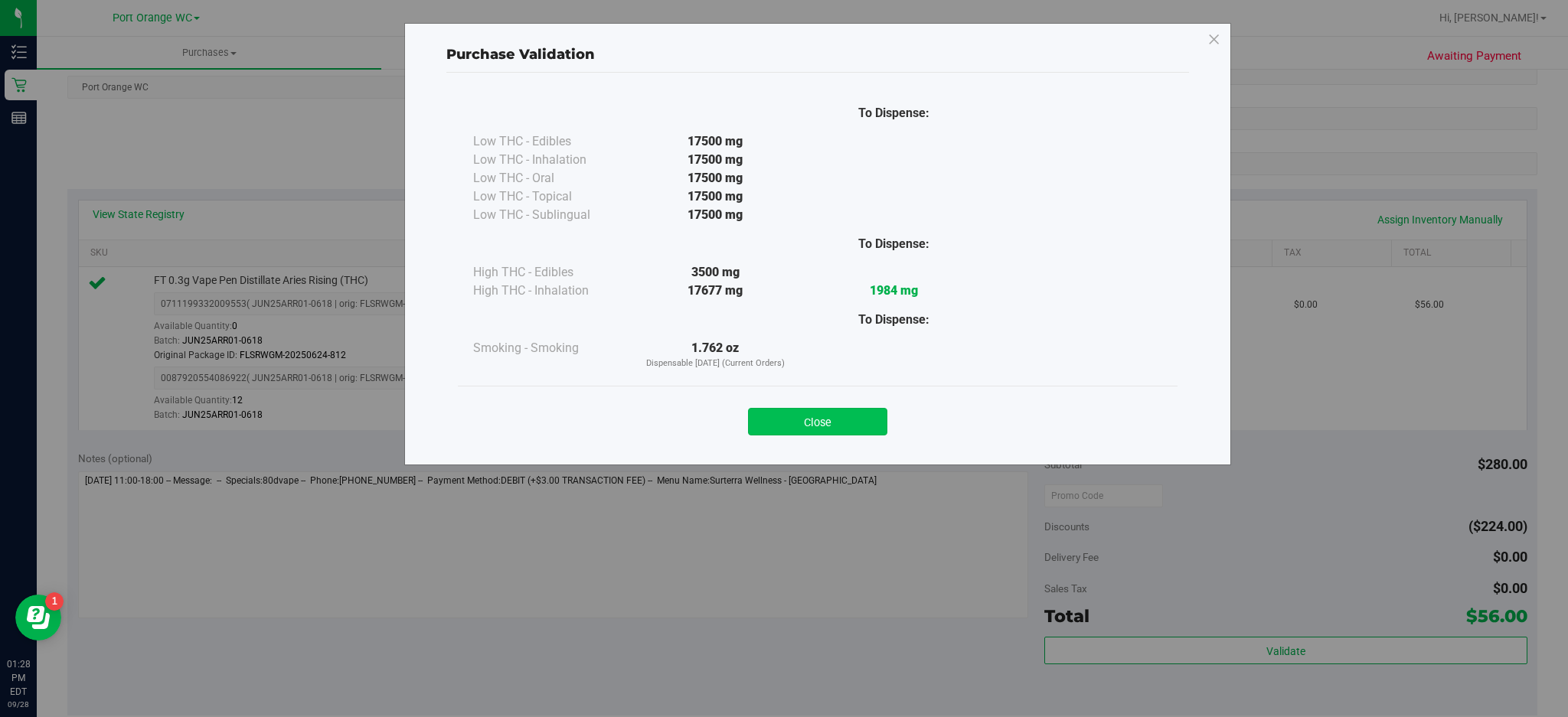
click at [853, 417] on button "Close" at bounding box center [818, 422] width 139 height 27
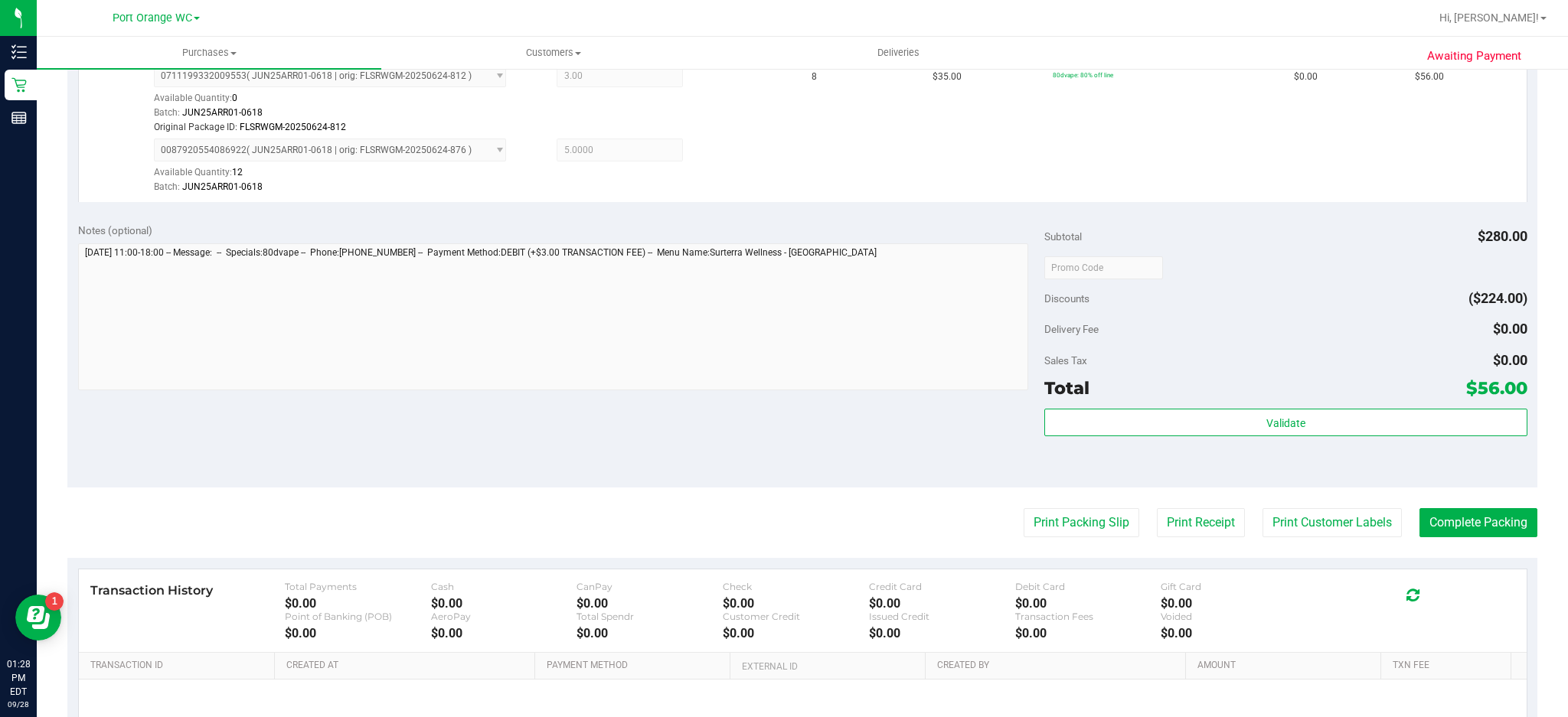
scroll to position [459, 0]
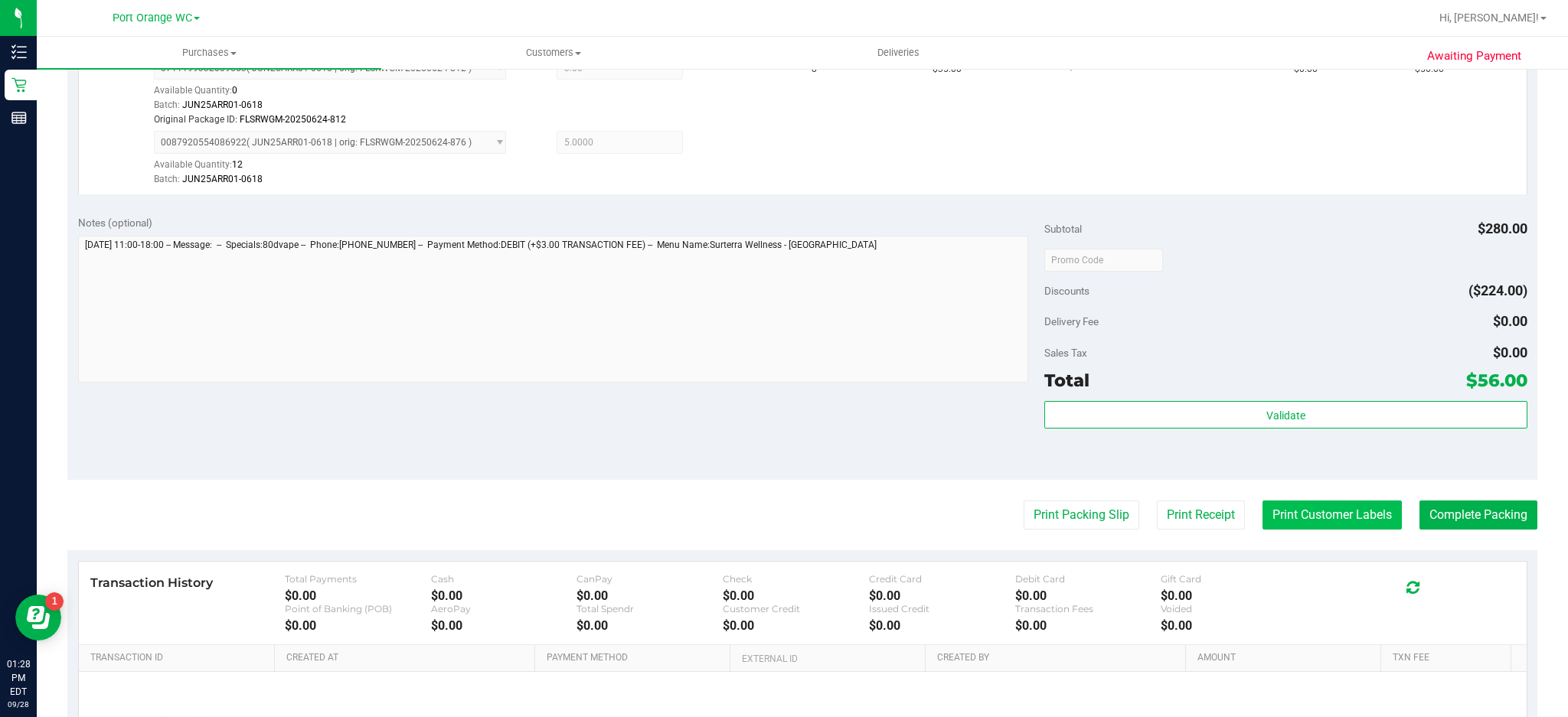
click at [1334, 515] on button "Print Customer Labels" at bounding box center [1332, 515] width 139 height 29
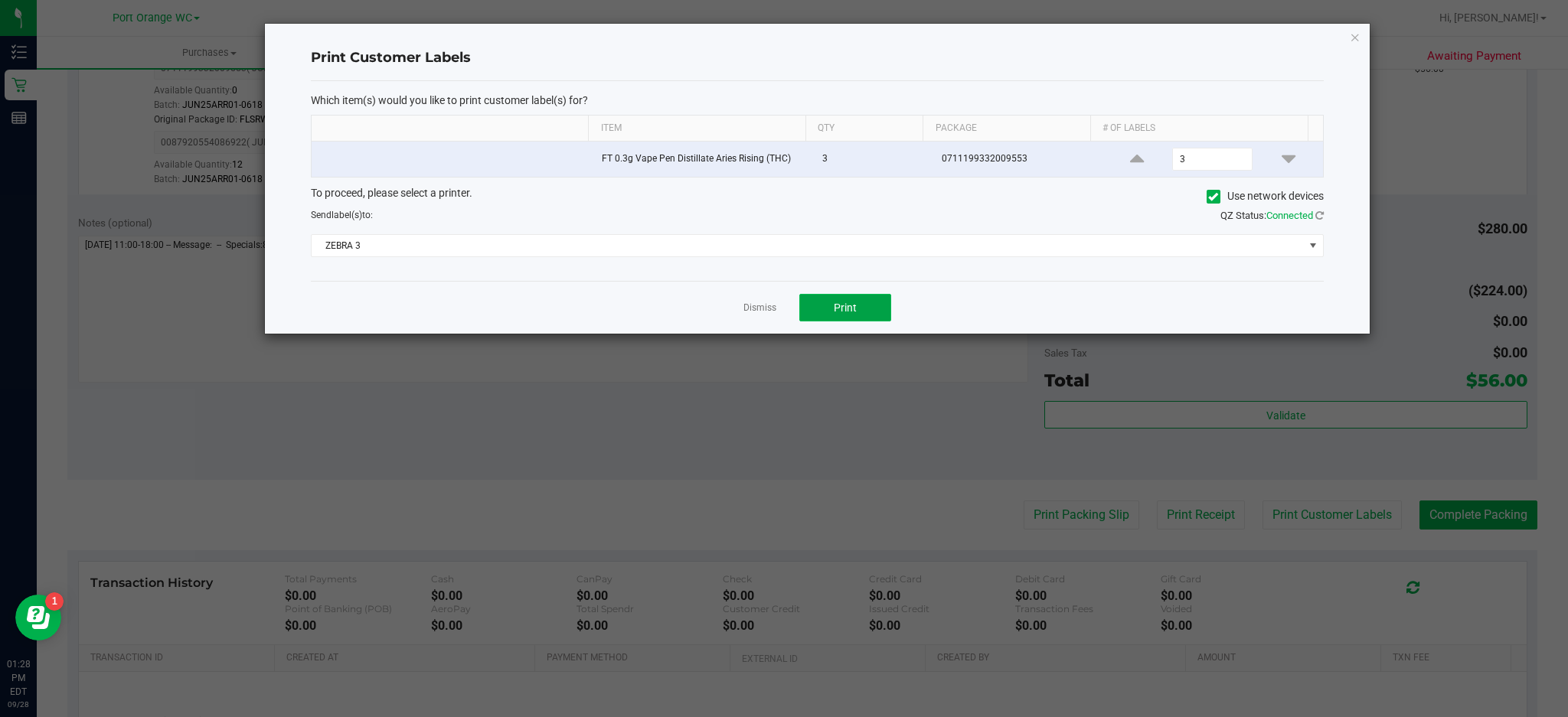
click at [867, 314] on button "Print" at bounding box center [845, 307] width 92 height 27
click at [1355, 35] on icon "button" at bounding box center [1355, 37] width 11 height 18
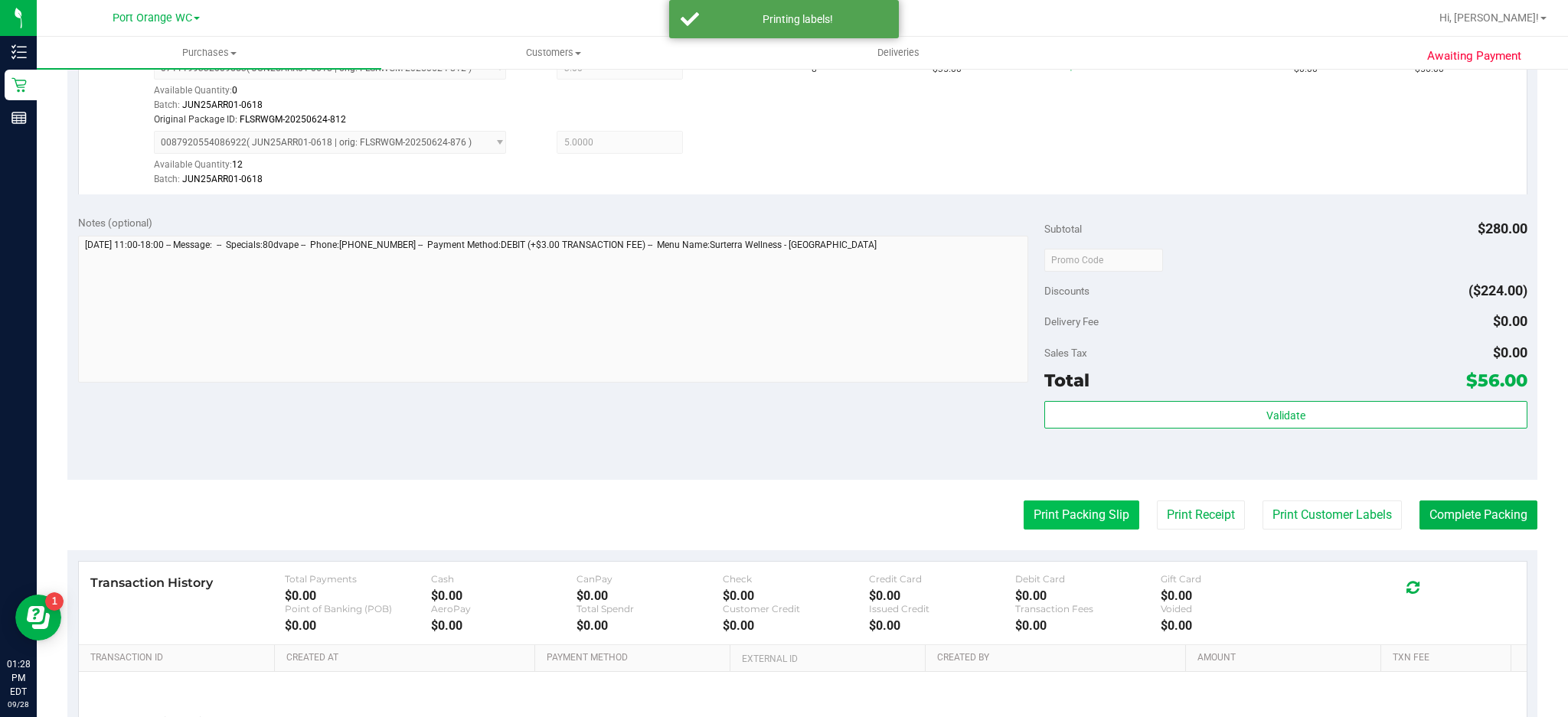
click at [1086, 507] on button "Print Packing Slip" at bounding box center [1081, 515] width 115 height 29
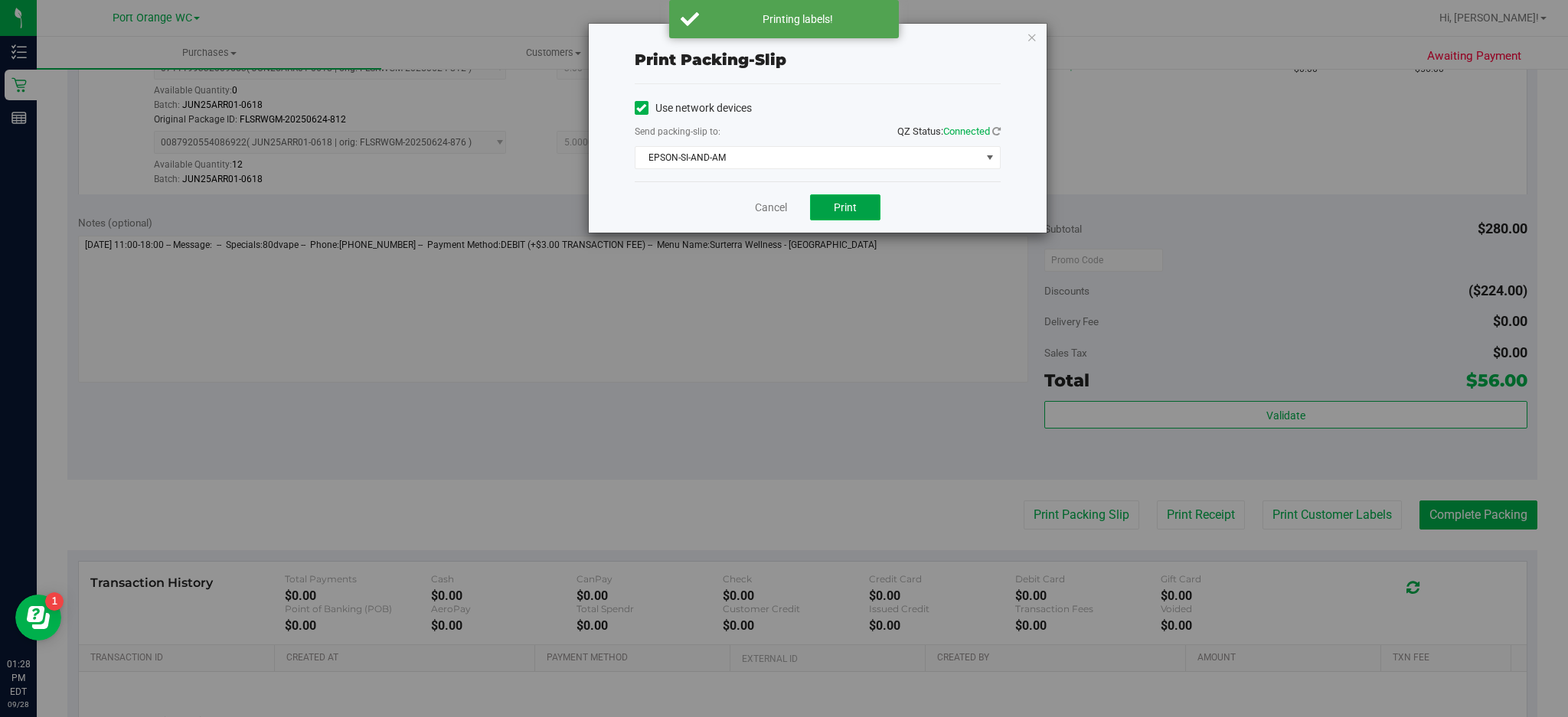
click at [852, 207] on span "Print" at bounding box center [845, 207] width 23 height 12
click at [1031, 35] on icon "button" at bounding box center [1032, 37] width 11 height 18
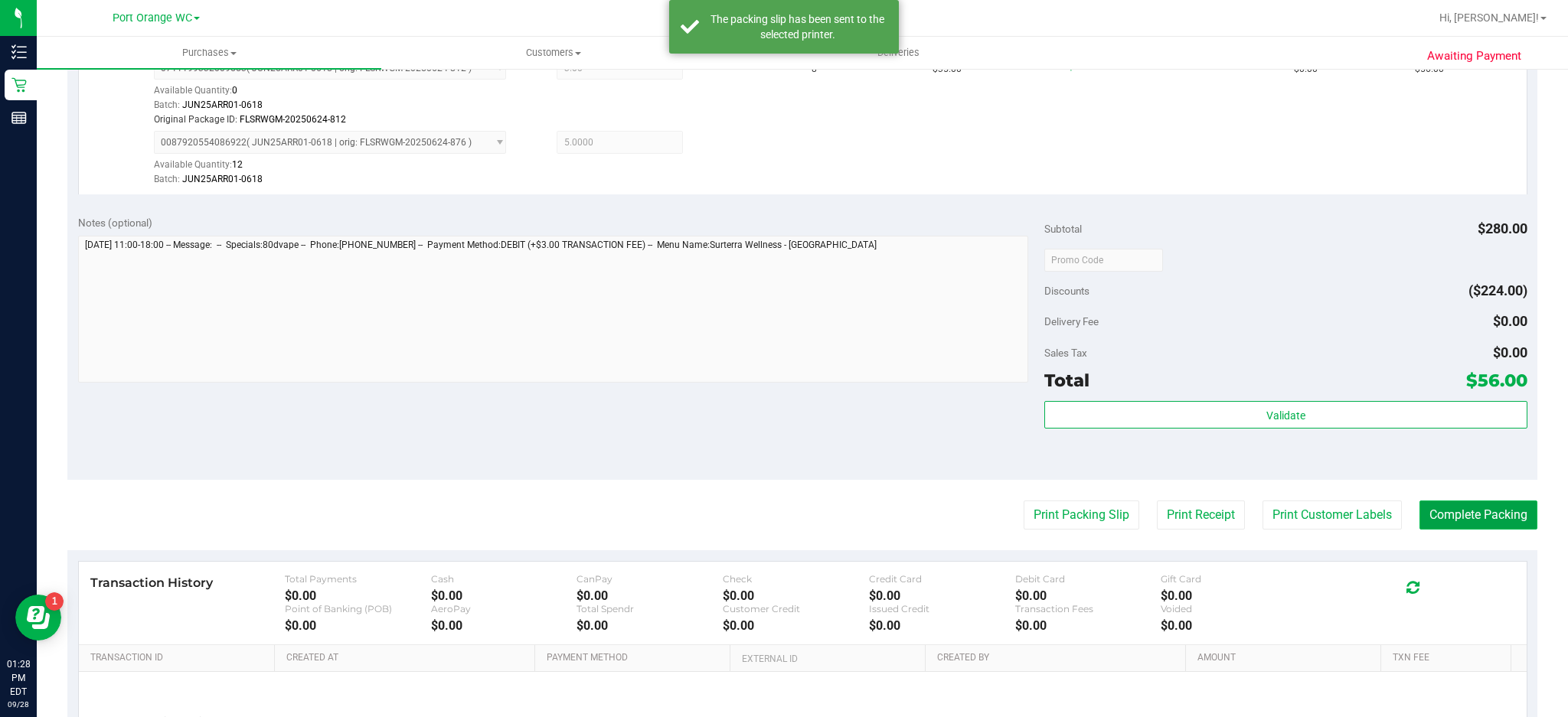
click at [1478, 507] on button "Complete Packing" at bounding box center [1478, 515] width 118 height 29
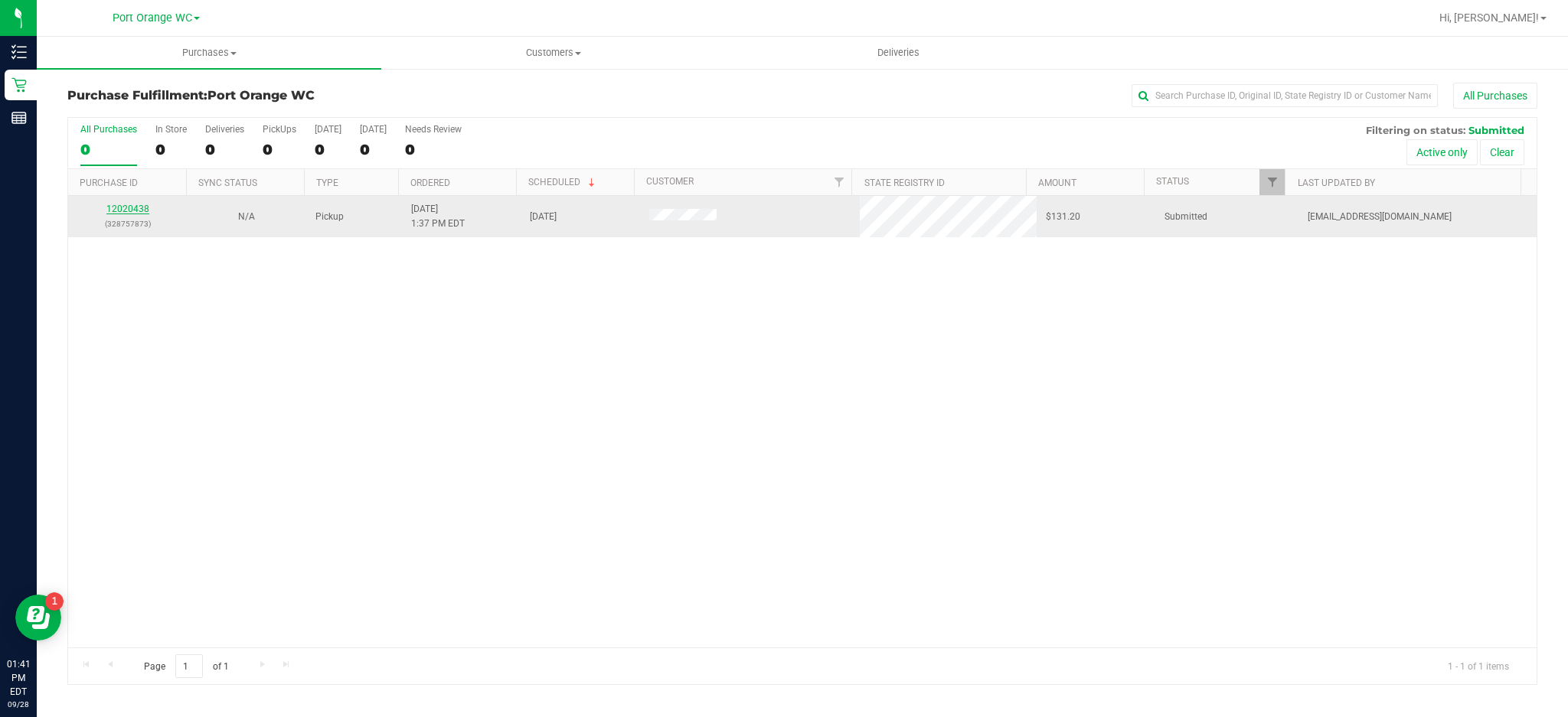
click at [133, 210] on link "12020438" at bounding box center [128, 208] width 43 height 11
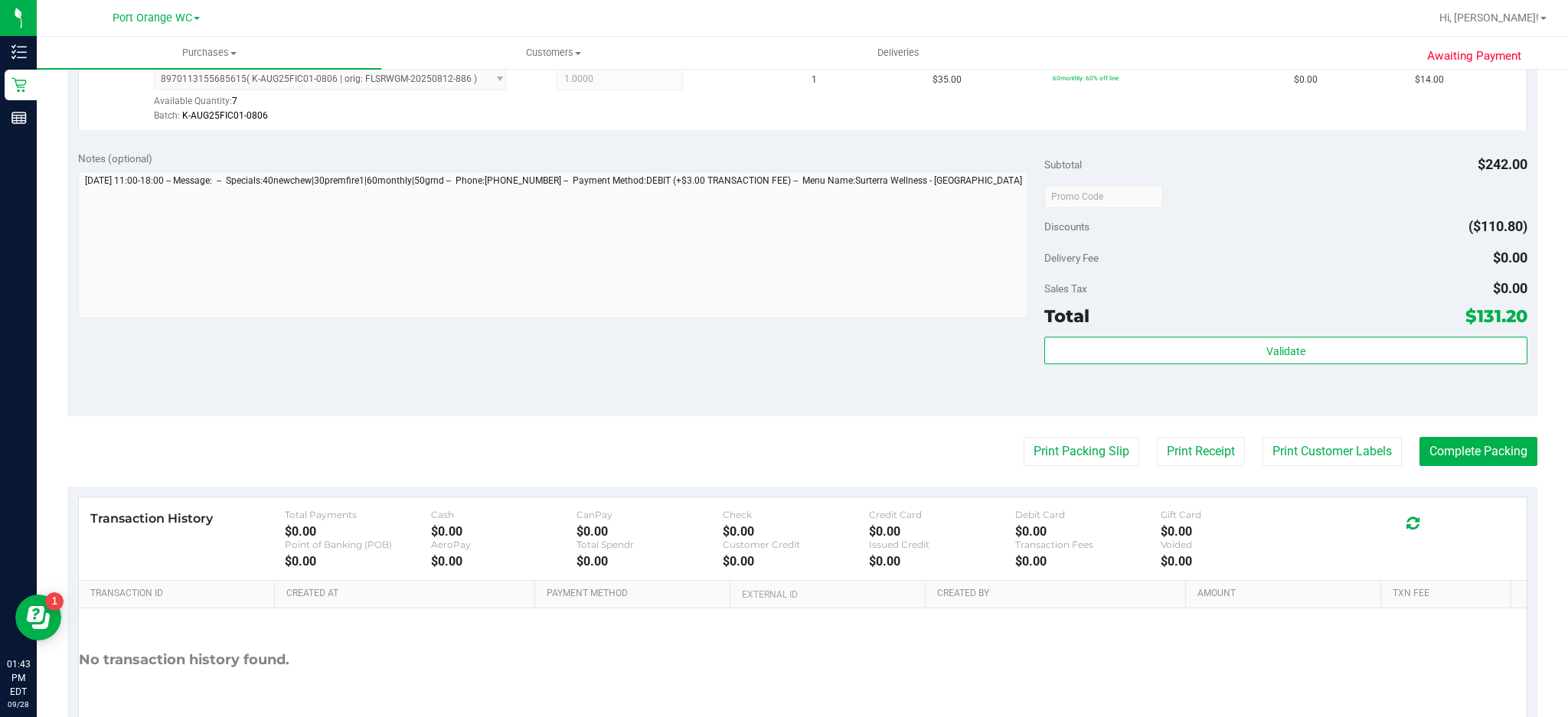
scroll to position [898, 0]
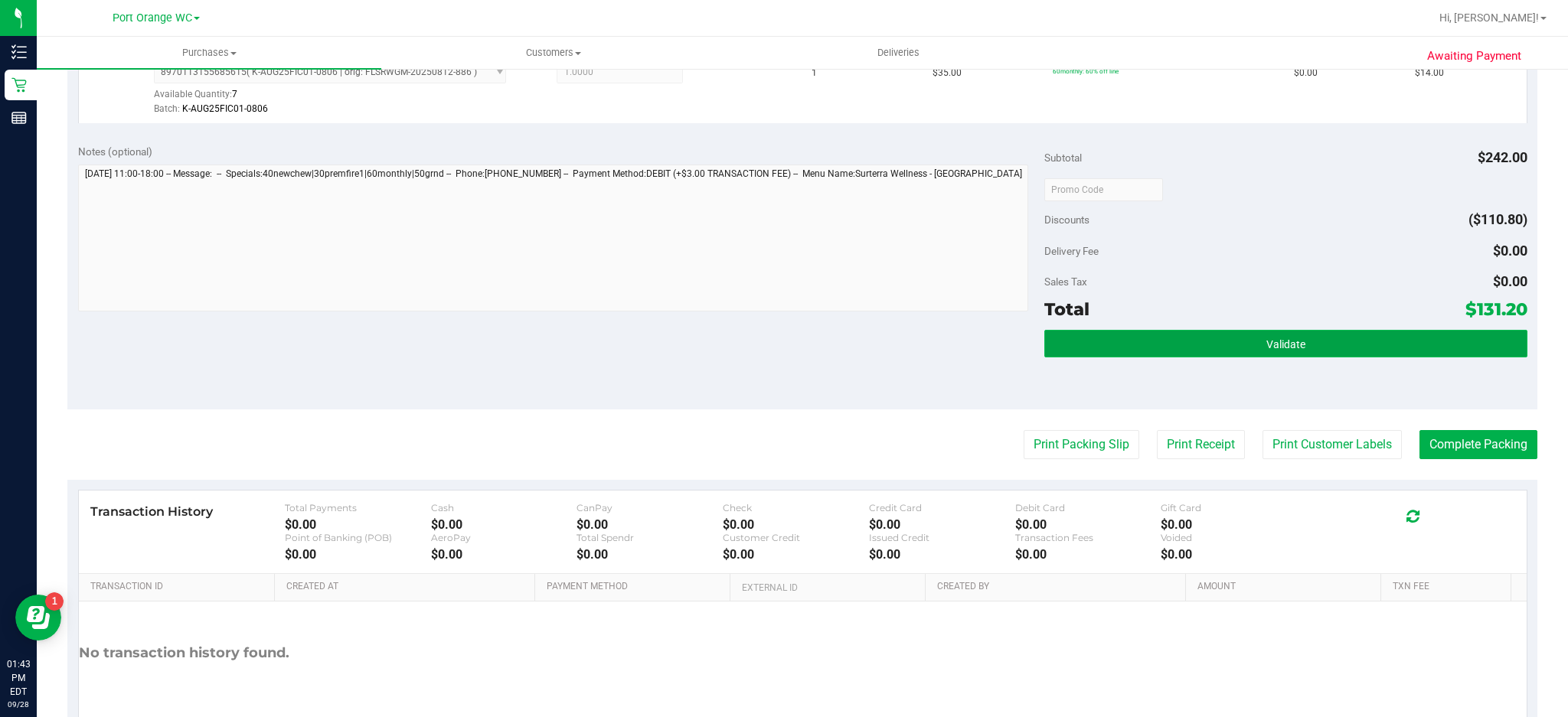
click at [1283, 353] on button "Validate" at bounding box center [1286, 343] width 483 height 27
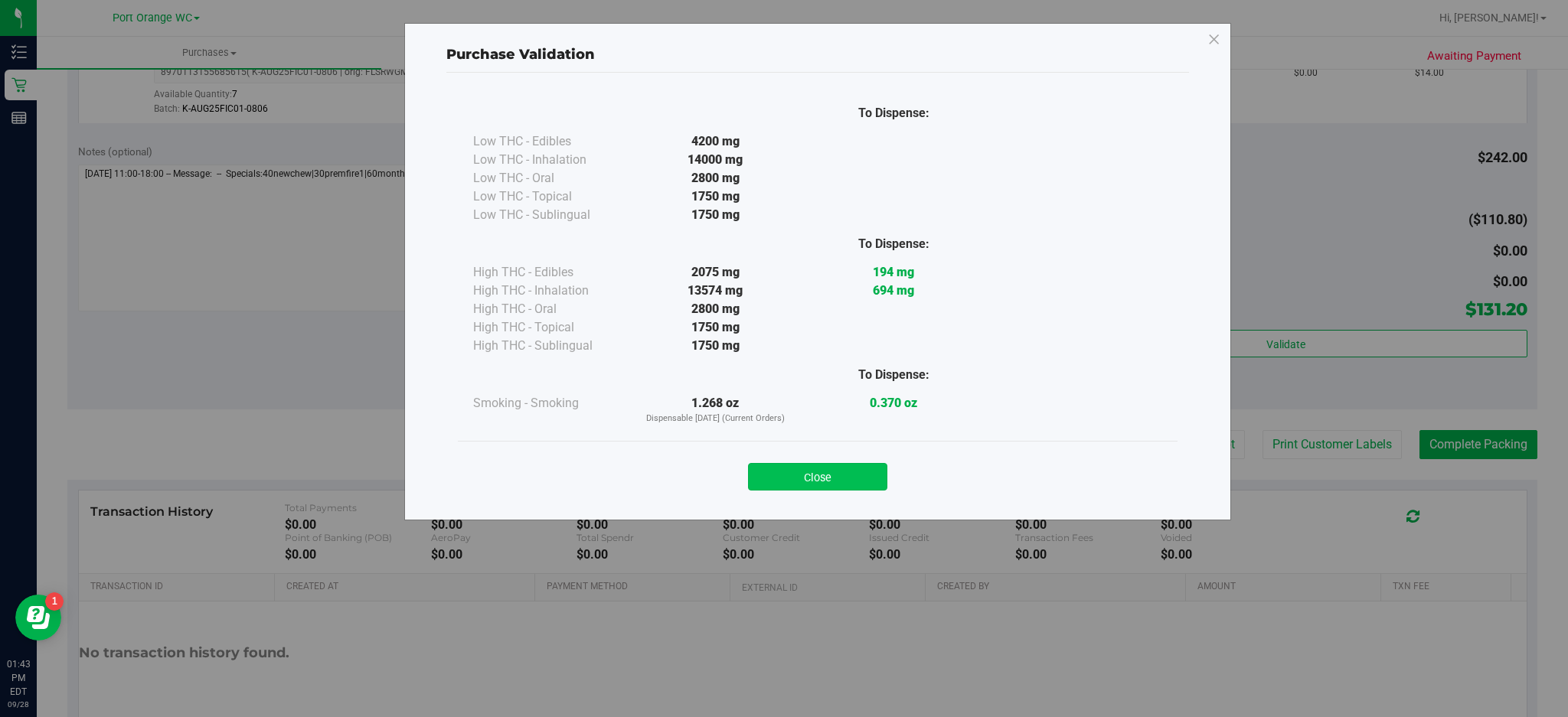
click at [857, 471] on button "Close" at bounding box center [818, 476] width 139 height 27
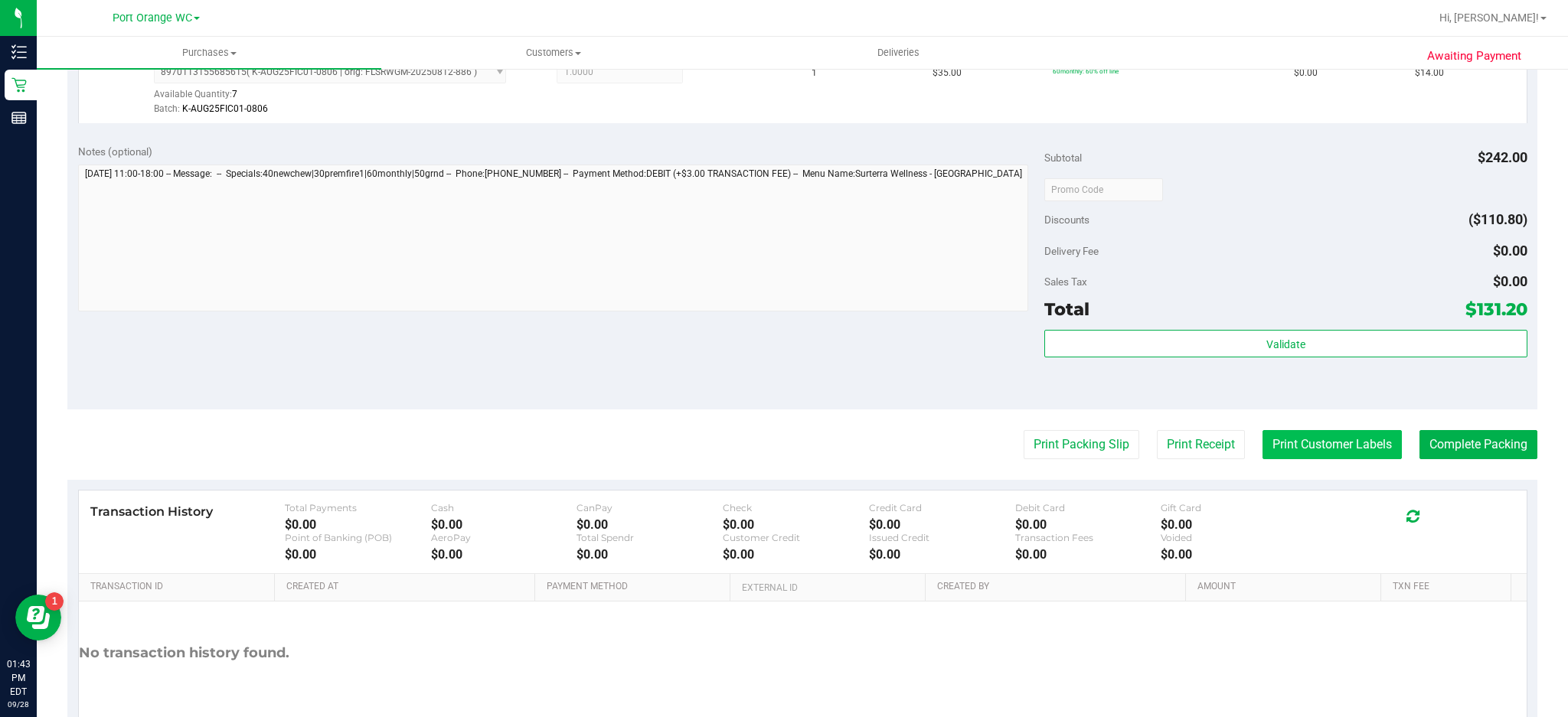
click at [1341, 453] on button "Print Customer Labels" at bounding box center [1332, 444] width 139 height 29
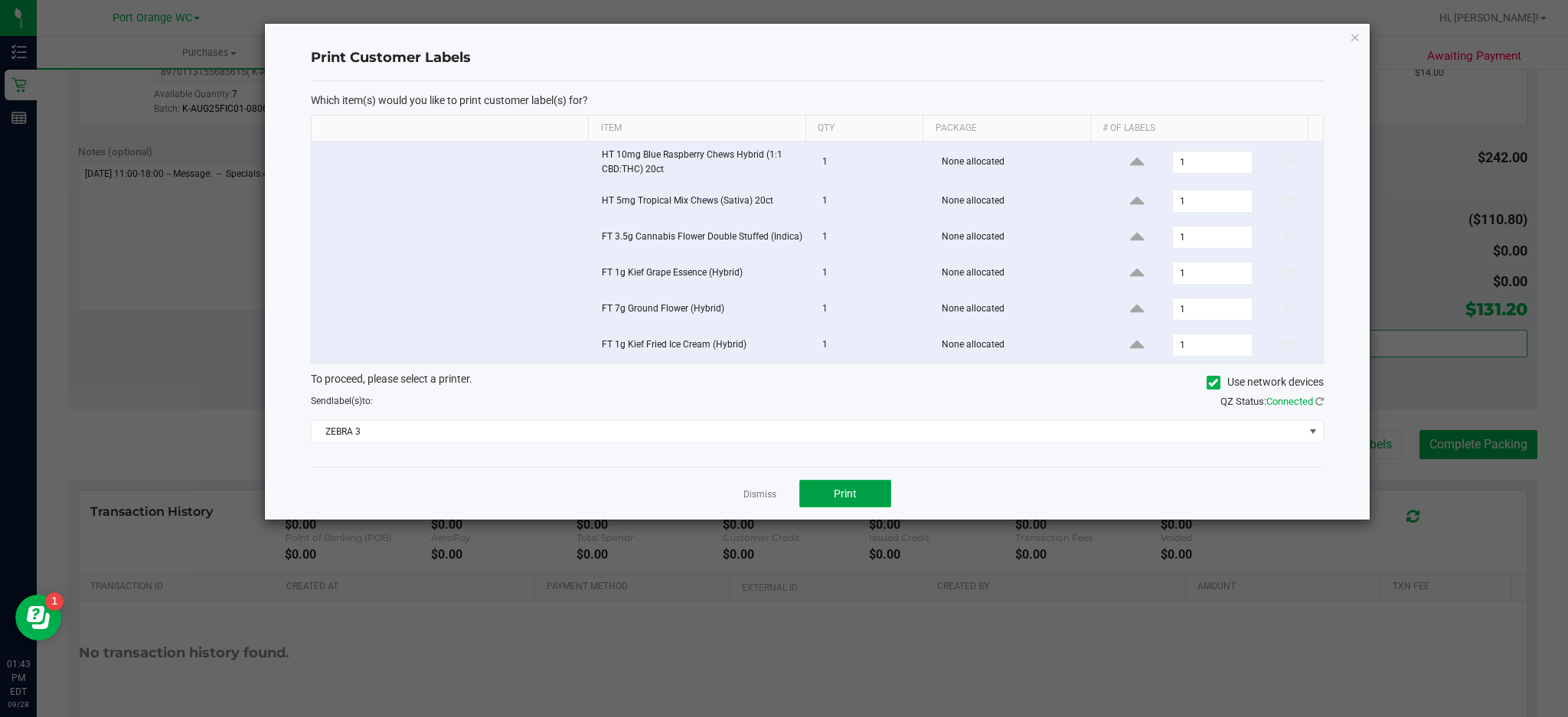
click at [870, 505] on button "Print" at bounding box center [845, 493] width 92 height 27
click at [1354, 35] on icon "button" at bounding box center [1355, 37] width 11 height 18
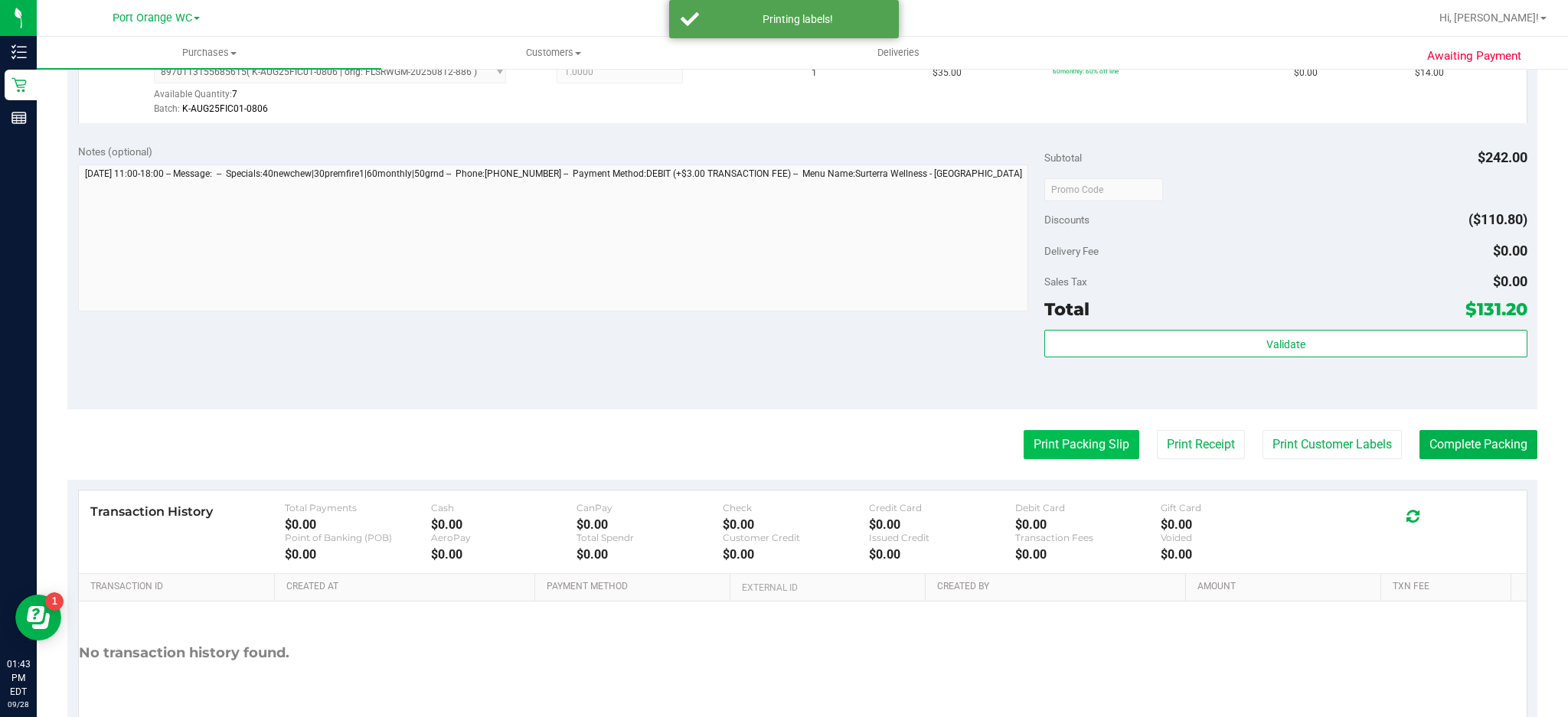
click at [1085, 445] on button "Print Packing Slip" at bounding box center [1081, 444] width 115 height 29
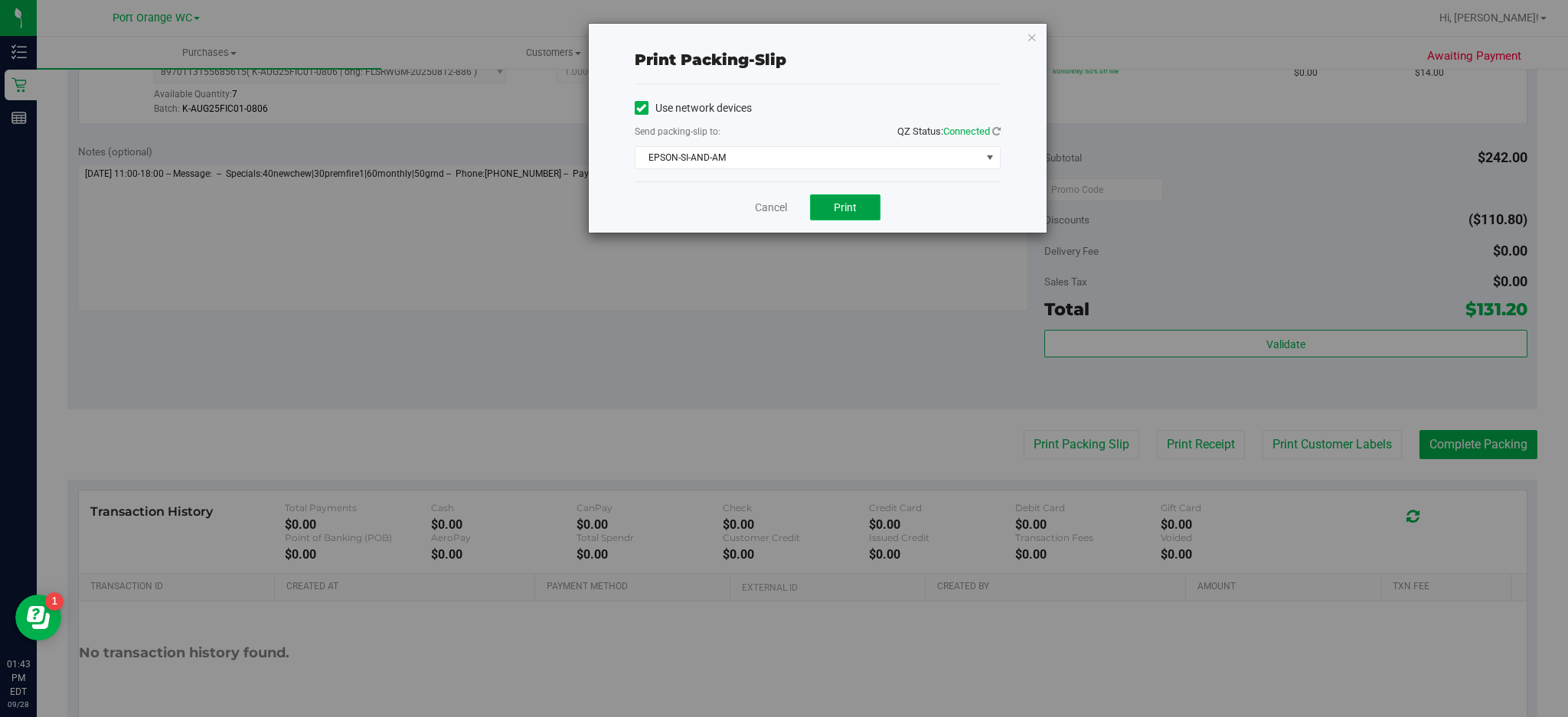
click at [860, 214] on button "Print" at bounding box center [845, 207] width 71 height 26
click at [1058, 44] on div "Print packing-slip Use network devices Send packing-slip to: QZ Status: Connect…" at bounding box center [789, 358] width 1580 height 717
click at [1028, 38] on icon "button" at bounding box center [1032, 37] width 11 height 18
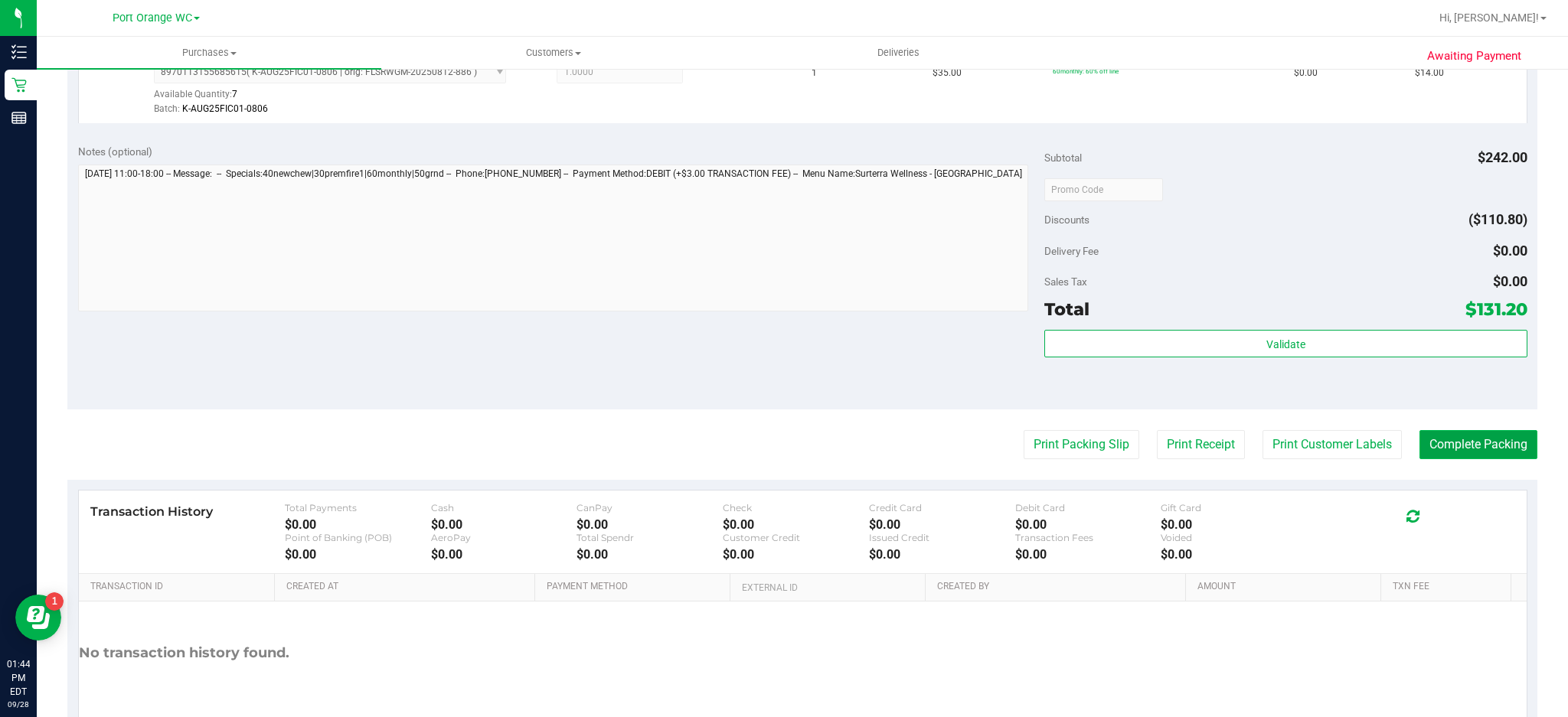
click at [1453, 438] on button "Complete Packing" at bounding box center [1478, 444] width 118 height 29
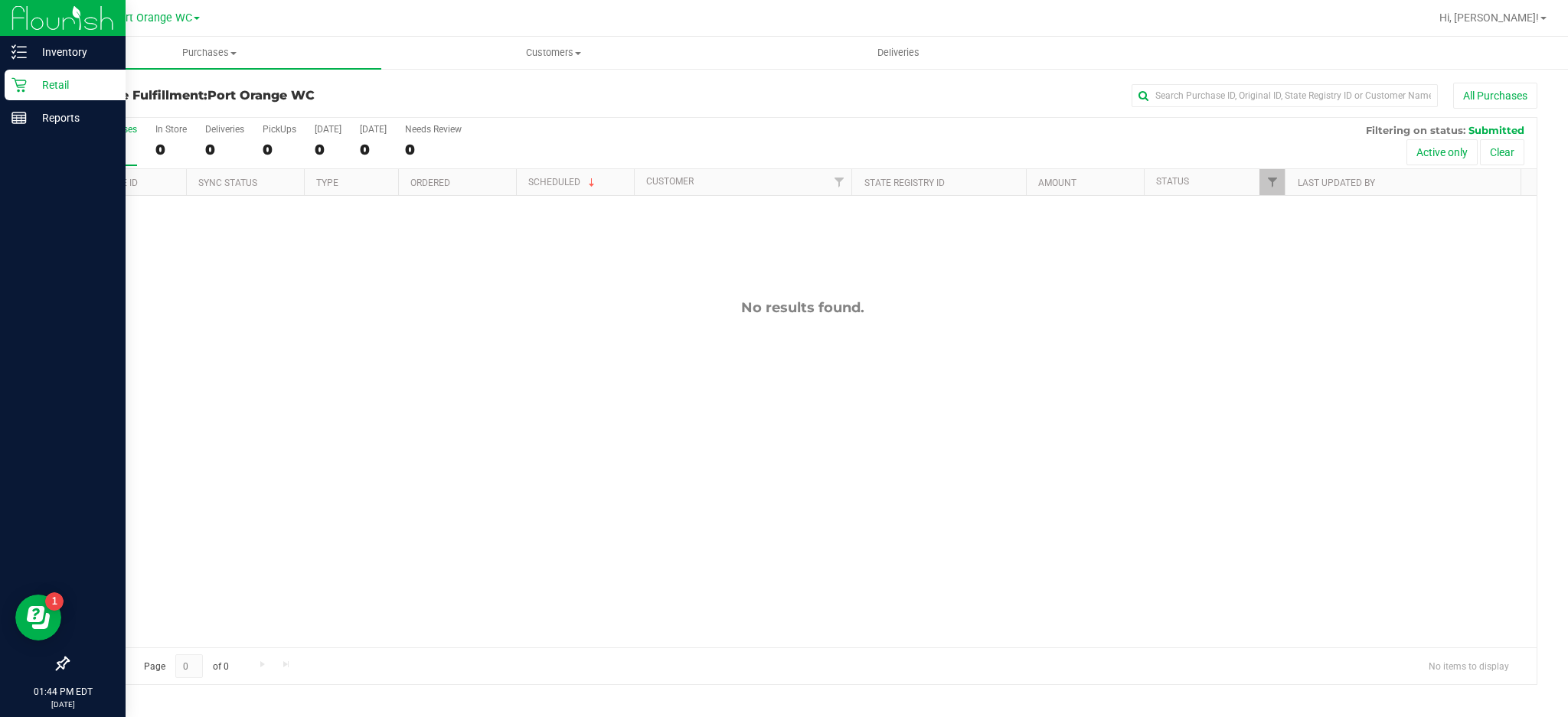
click at [31, 100] on div "Retail" at bounding box center [66, 85] width 121 height 31
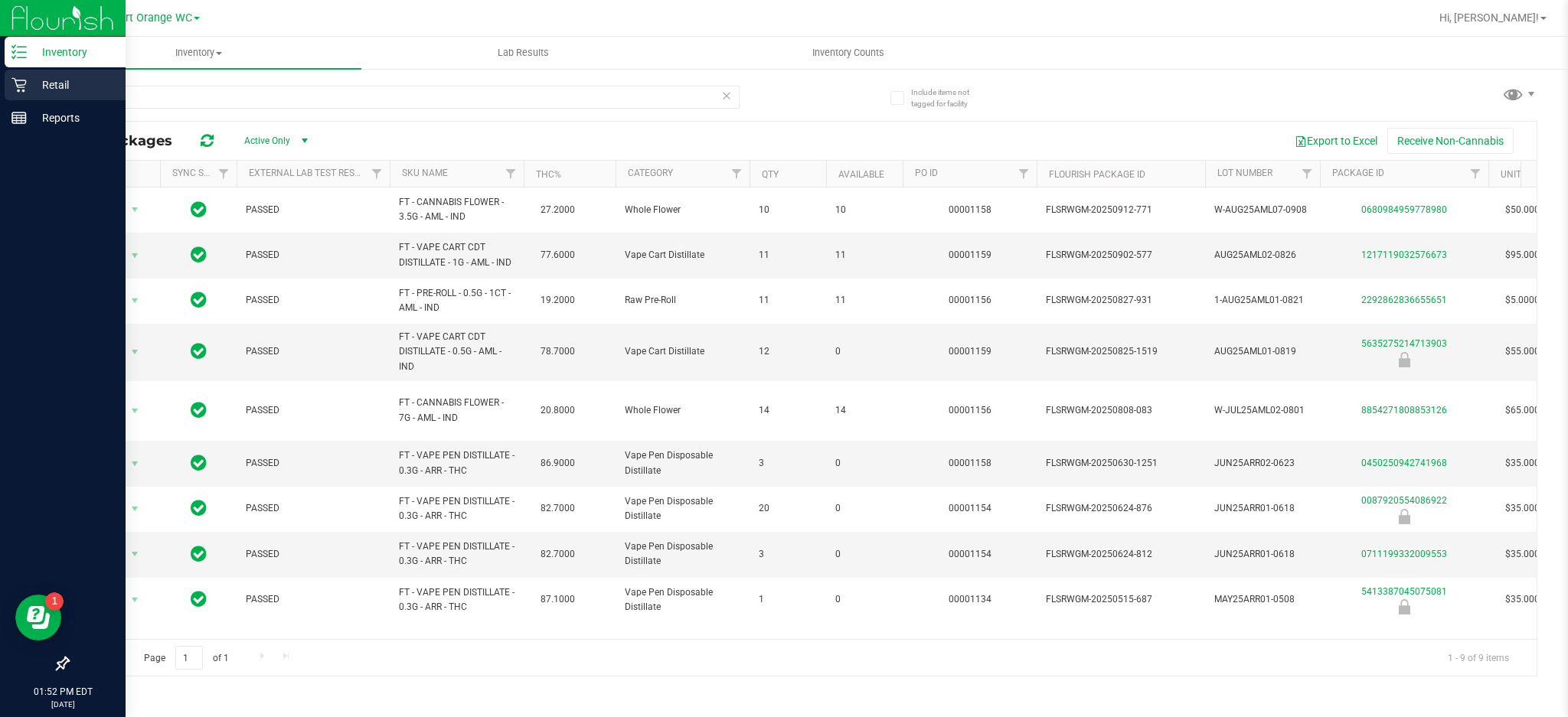
click at [18, 82] on icon at bounding box center [19, 85] width 15 height 15
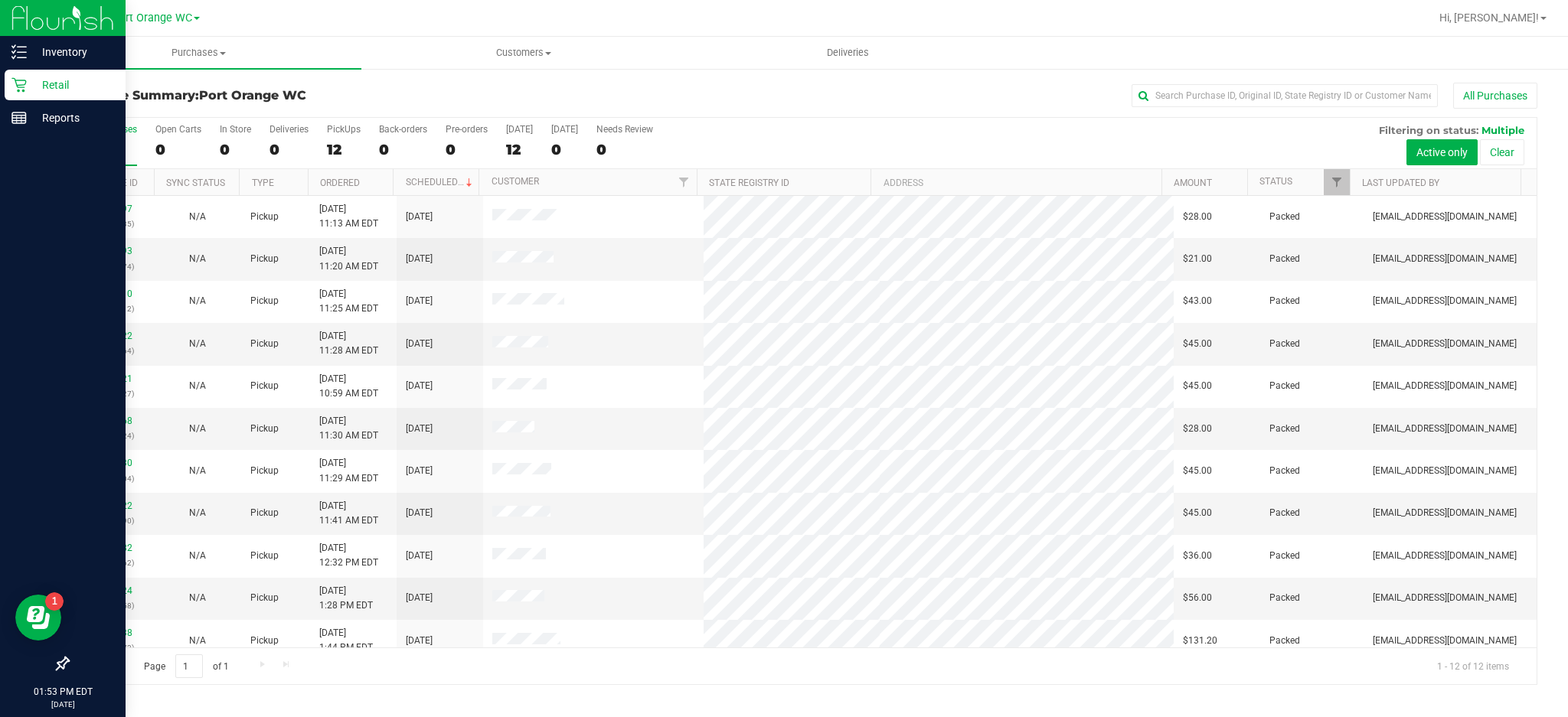
scroll to position [56, 0]
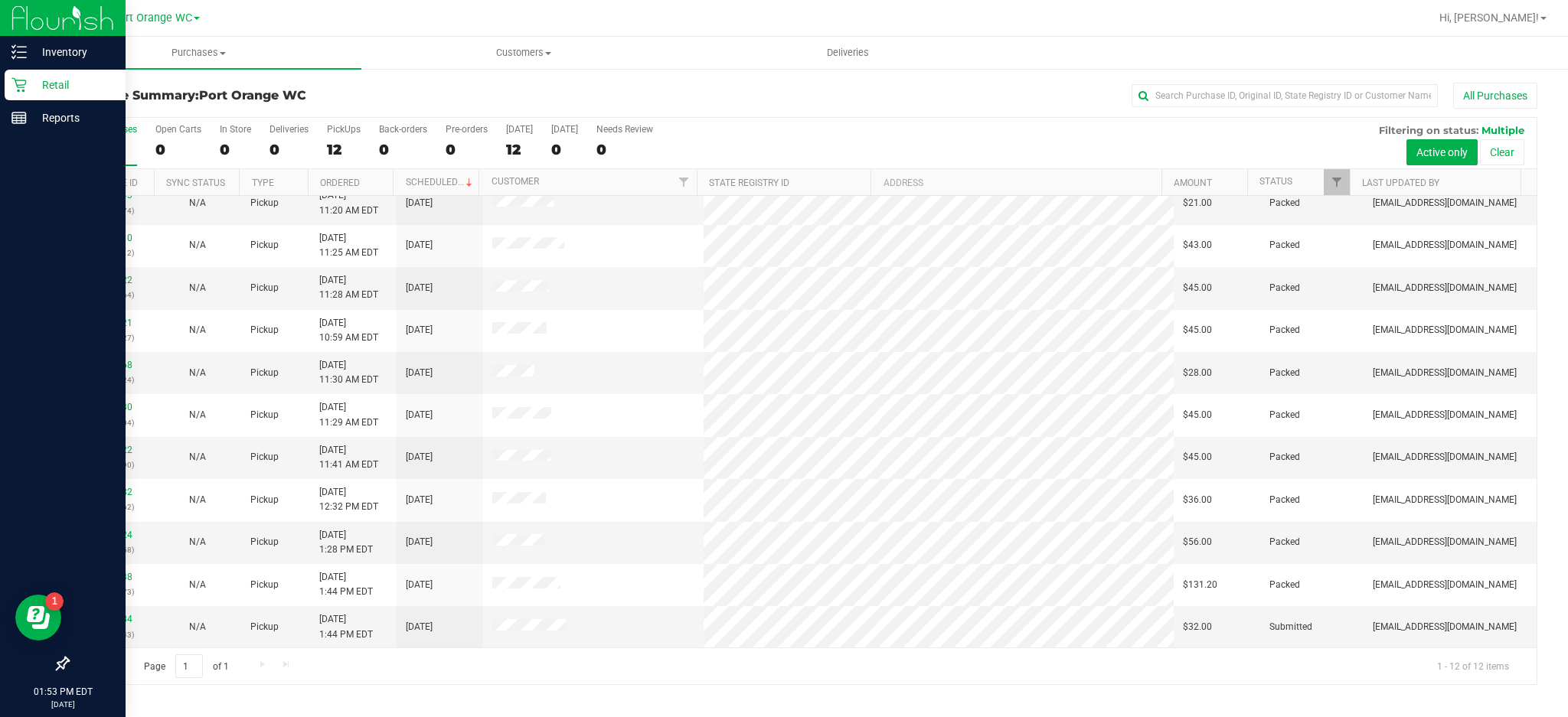
click at [515, 95] on h3 "Purchase Summary: [GEOGRAPHIC_DATA]" at bounding box center [312, 95] width 490 height 14
click at [111, 618] on link "12020484" at bounding box center [111, 619] width 43 height 11
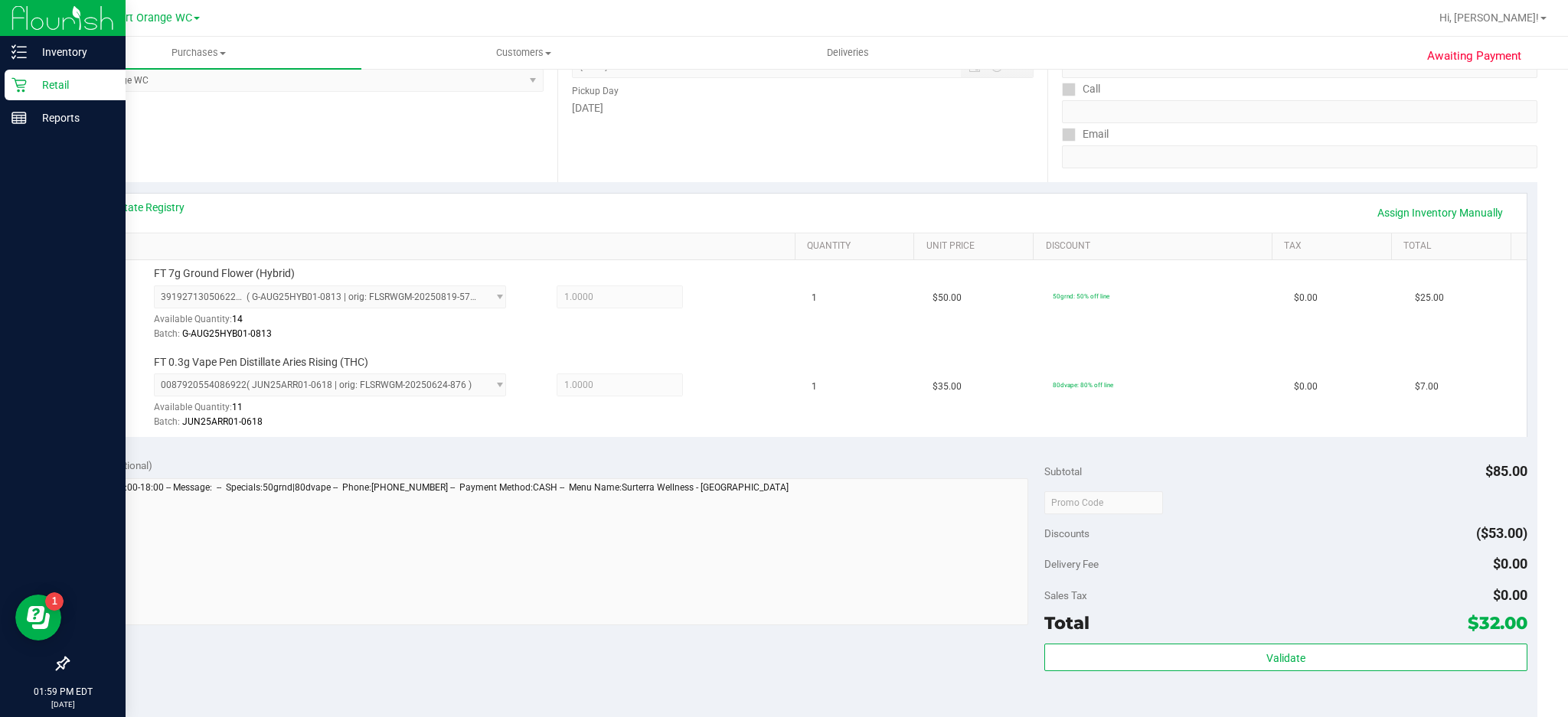
scroll to position [268, 0]
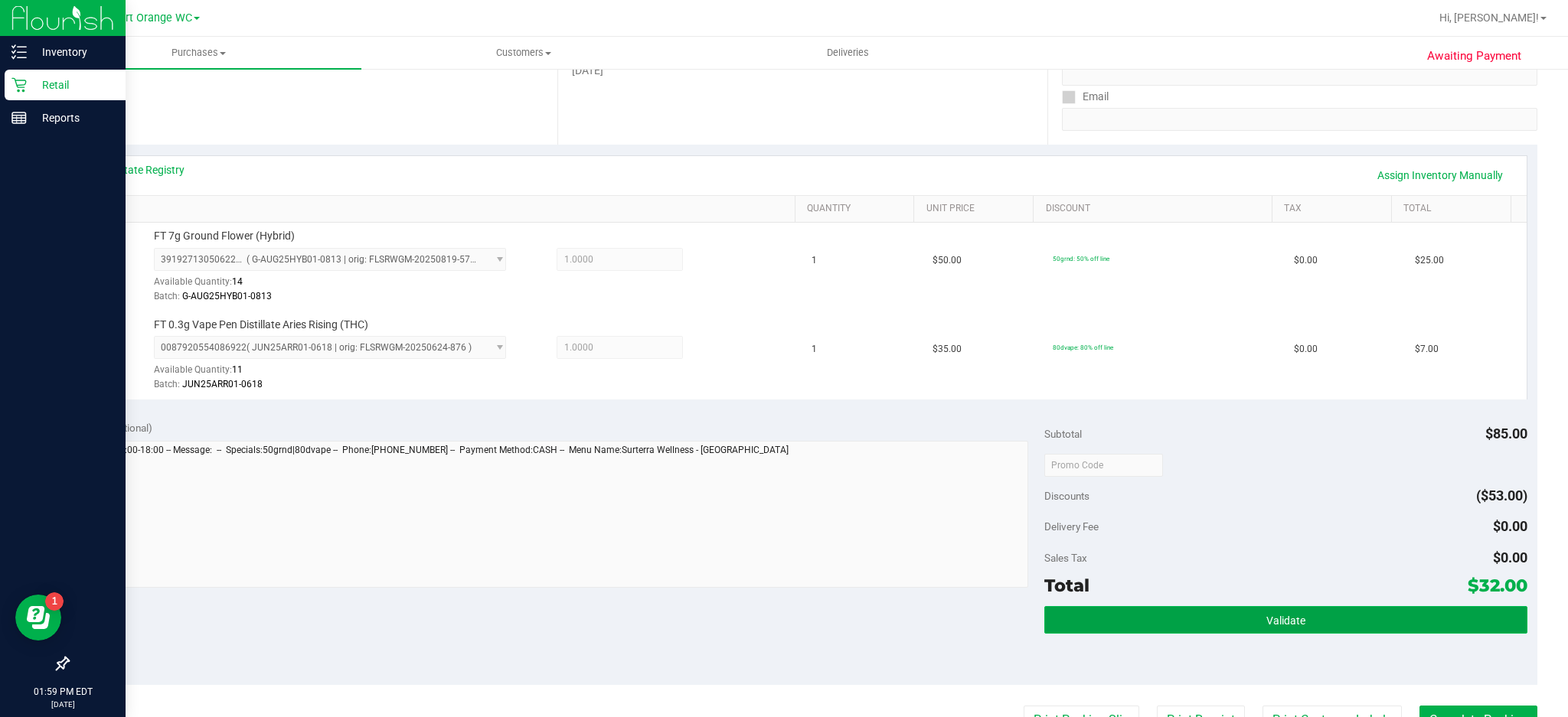
click at [1287, 618] on span "Validate" at bounding box center [1285, 621] width 39 height 12
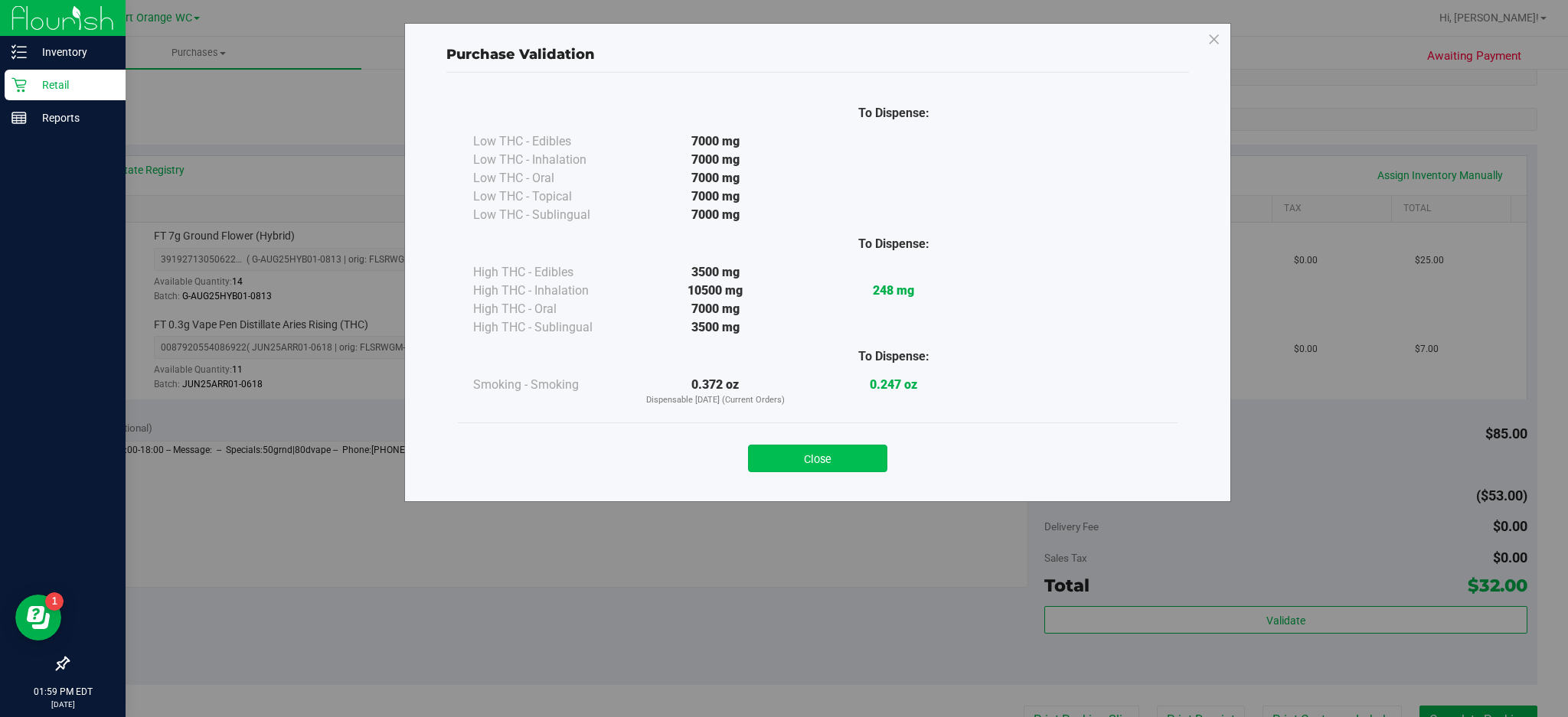
click at [841, 451] on button "Close" at bounding box center [818, 458] width 139 height 27
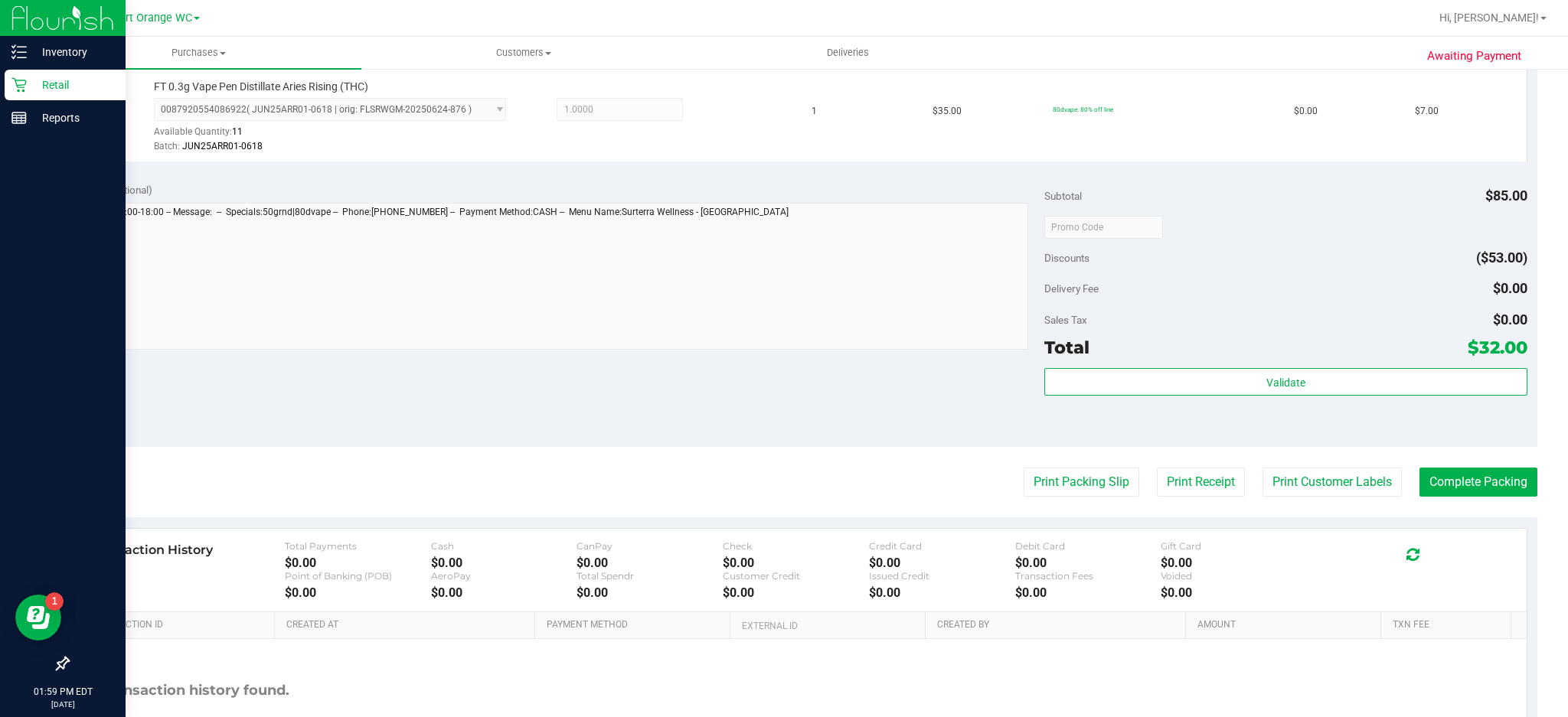
scroll to position [508, 0]
click at [1331, 480] on button "Print Customer Labels" at bounding box center [1332, 480] width 139 height 29
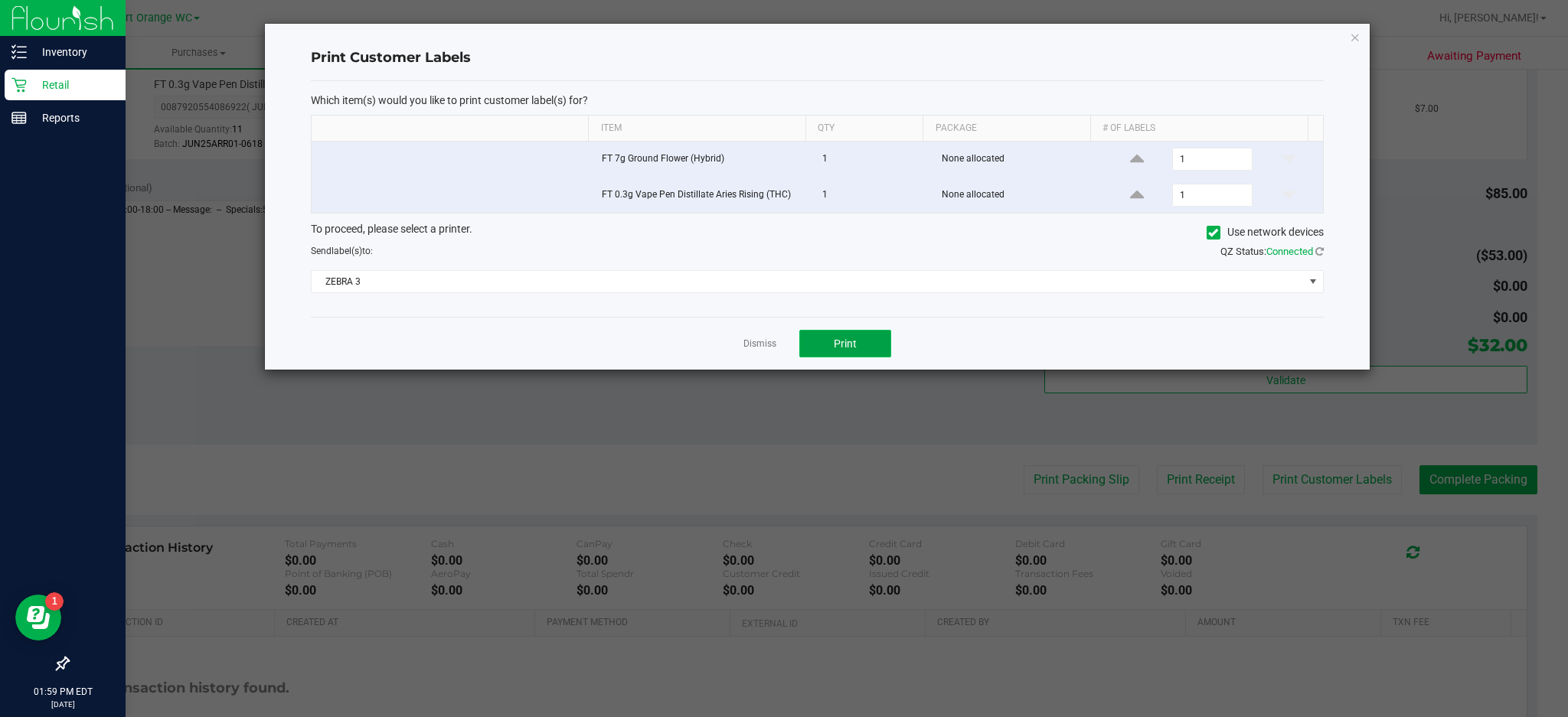
click at [864, 356] on button "Print" at bounding box center [845, 343] width 92 height 27
click at [1354, 34] on icon "button" at bounding box center [1355, 37] width 11 height 18
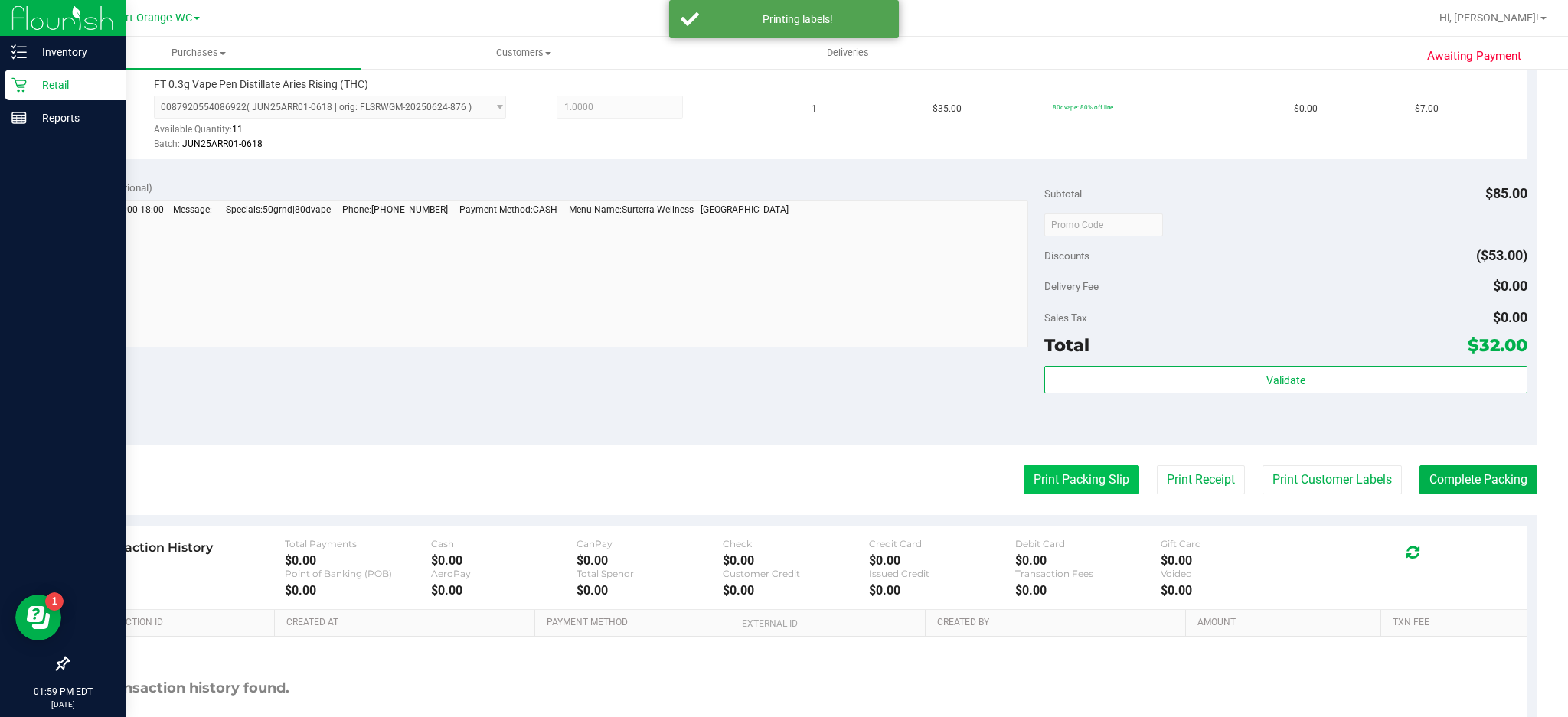
click at [1082, 479] on button "Print Packing Slip" at bounding box center [1081, 480] width 115 height 29
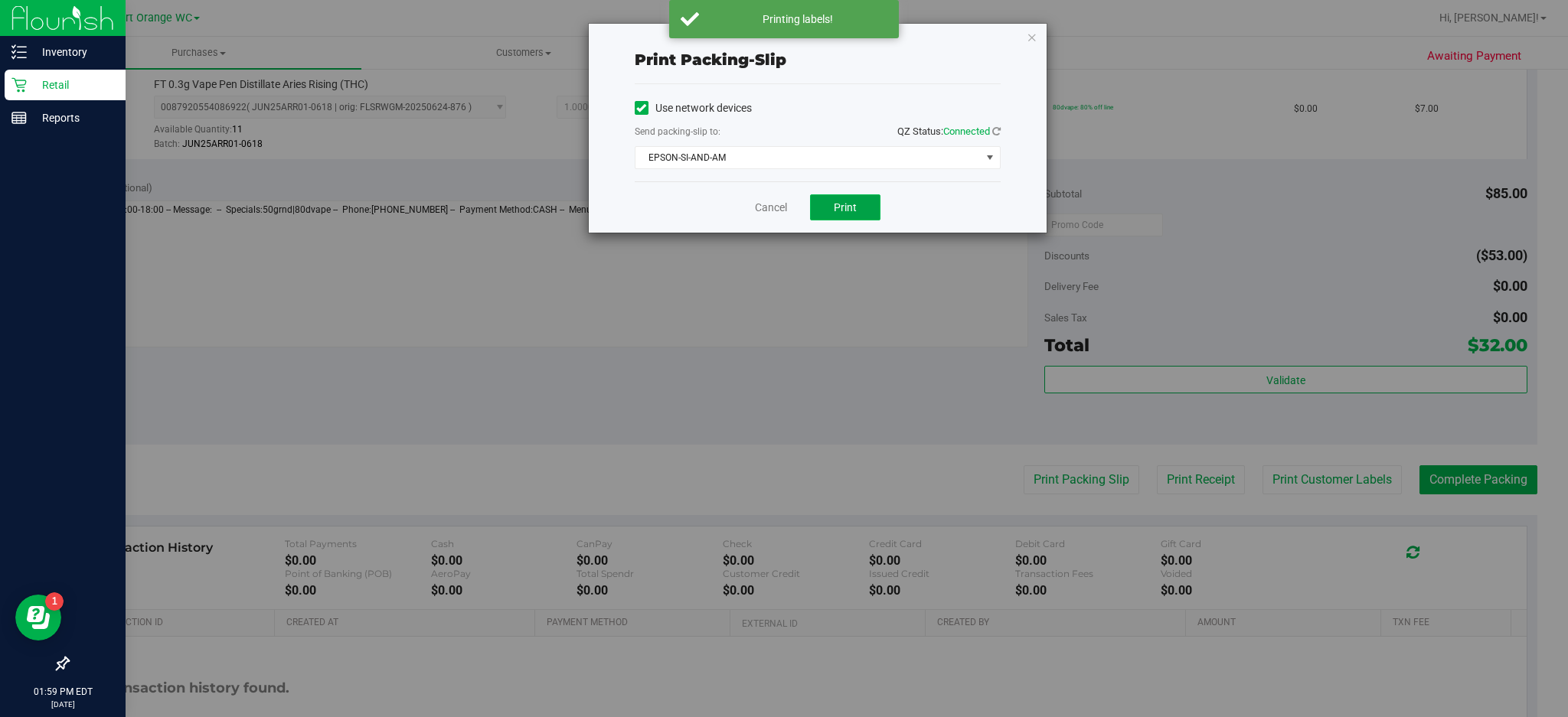
click at [846, 207] on span "Print" at bounding box center [845, 207] width 23 height 12
click at [1031, 35] on icon "button" at bounding box center [1032, 37] width 11 height 18
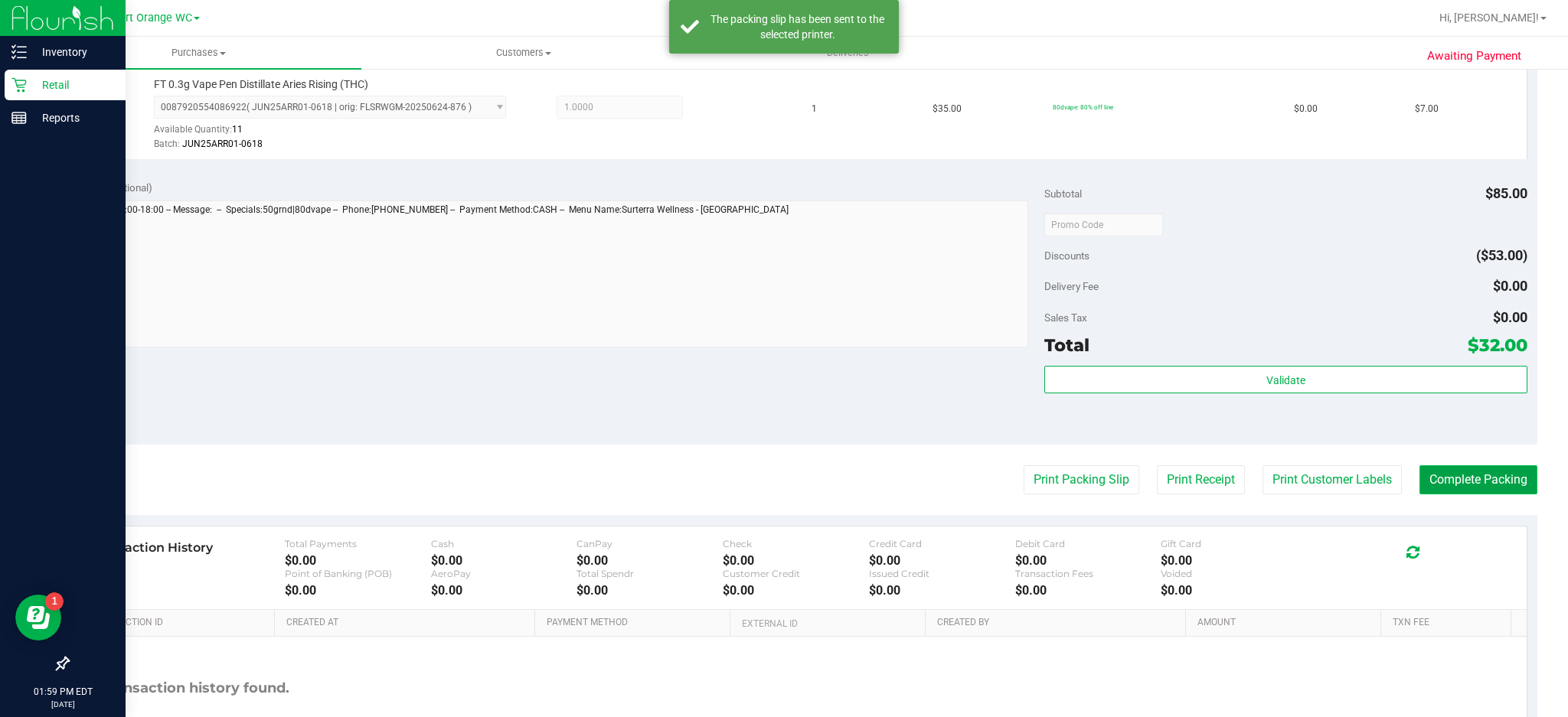
click at [1477, 476] on button "Complete Packing" at bounding box center [1478, 480] width 118 height 29
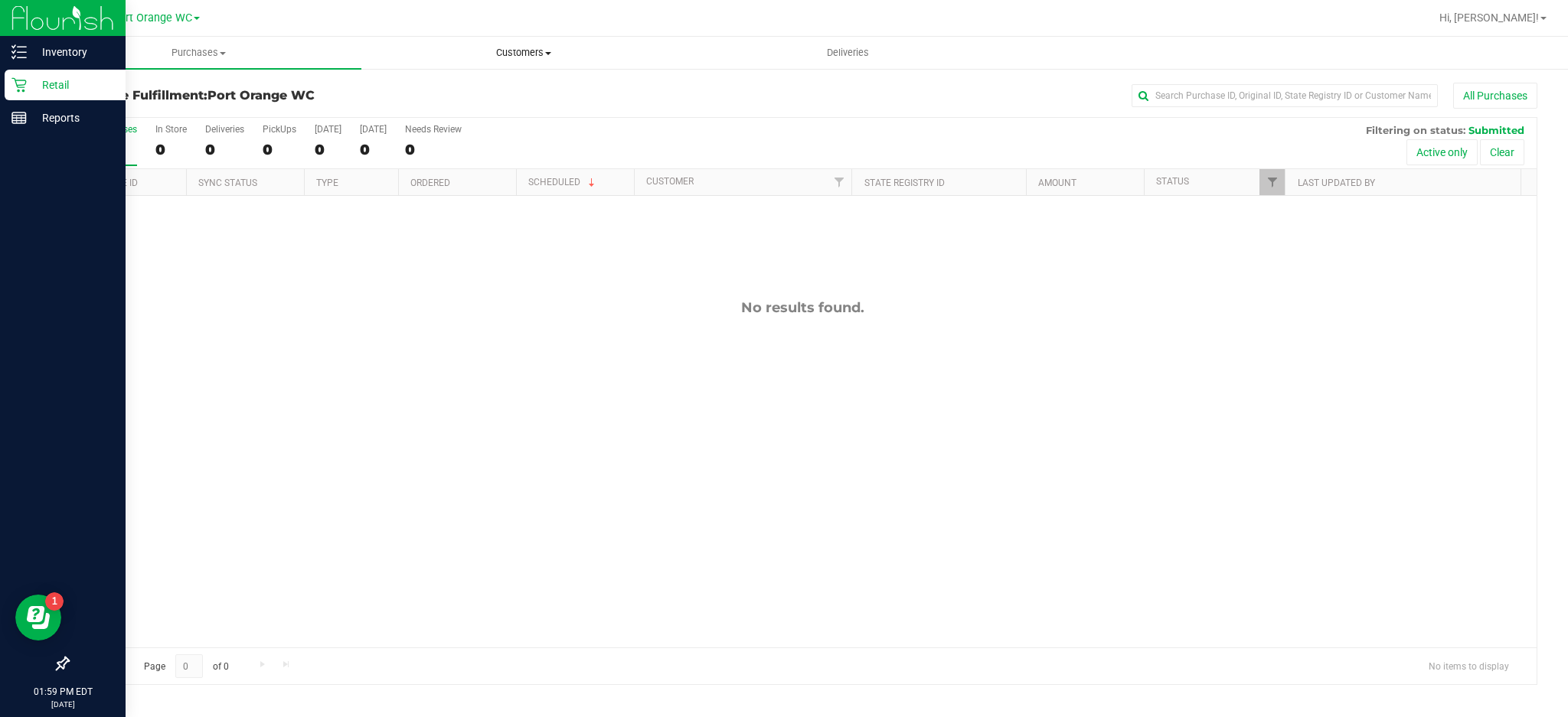
click at [527, 53] on span "Customers" at bounding box center [523, 52] width 323 height 14
click at [436, 87] on span "All customers" at bounding box center [416, 92] width 110 height 13
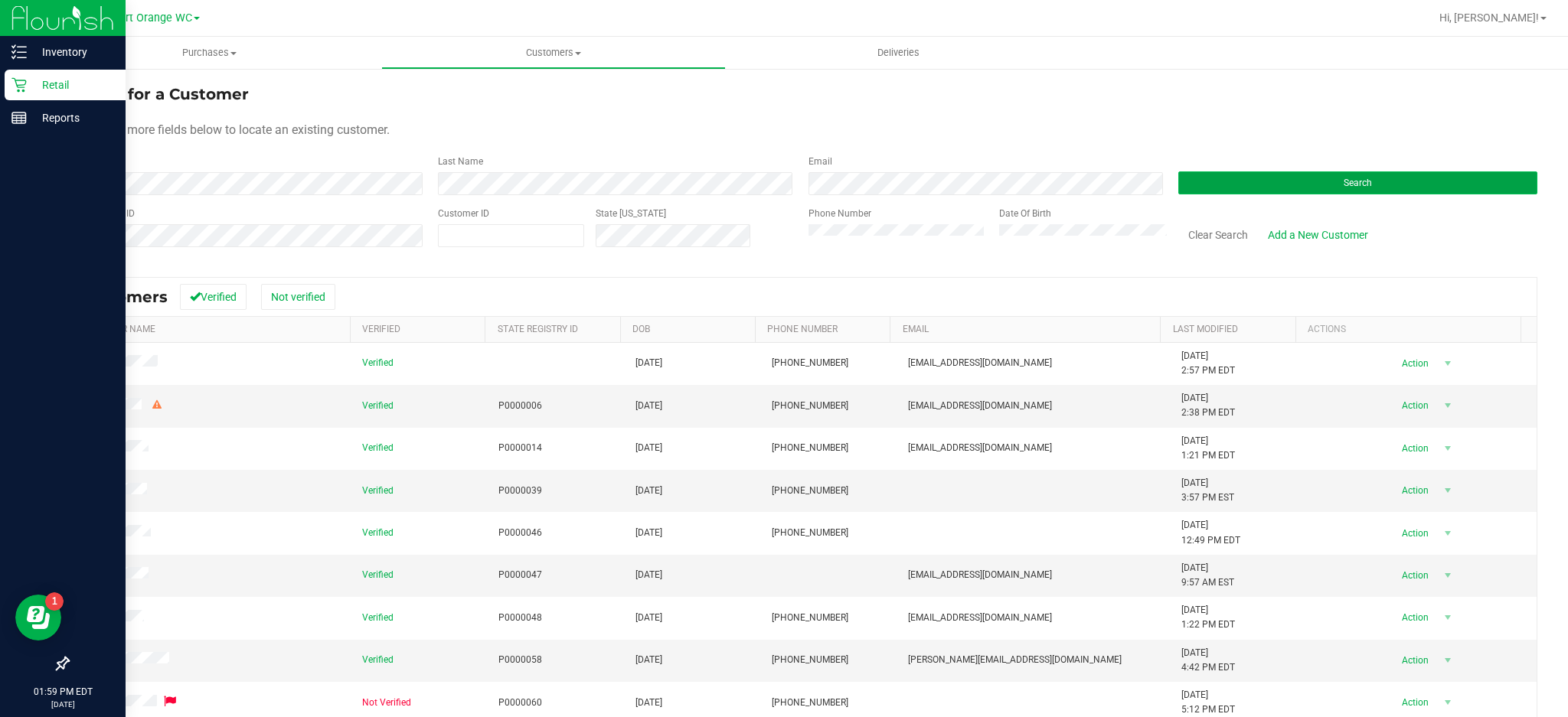
click at [1360, 178] on button "Search" at bounding box center [1357, 183] width 359 height 23
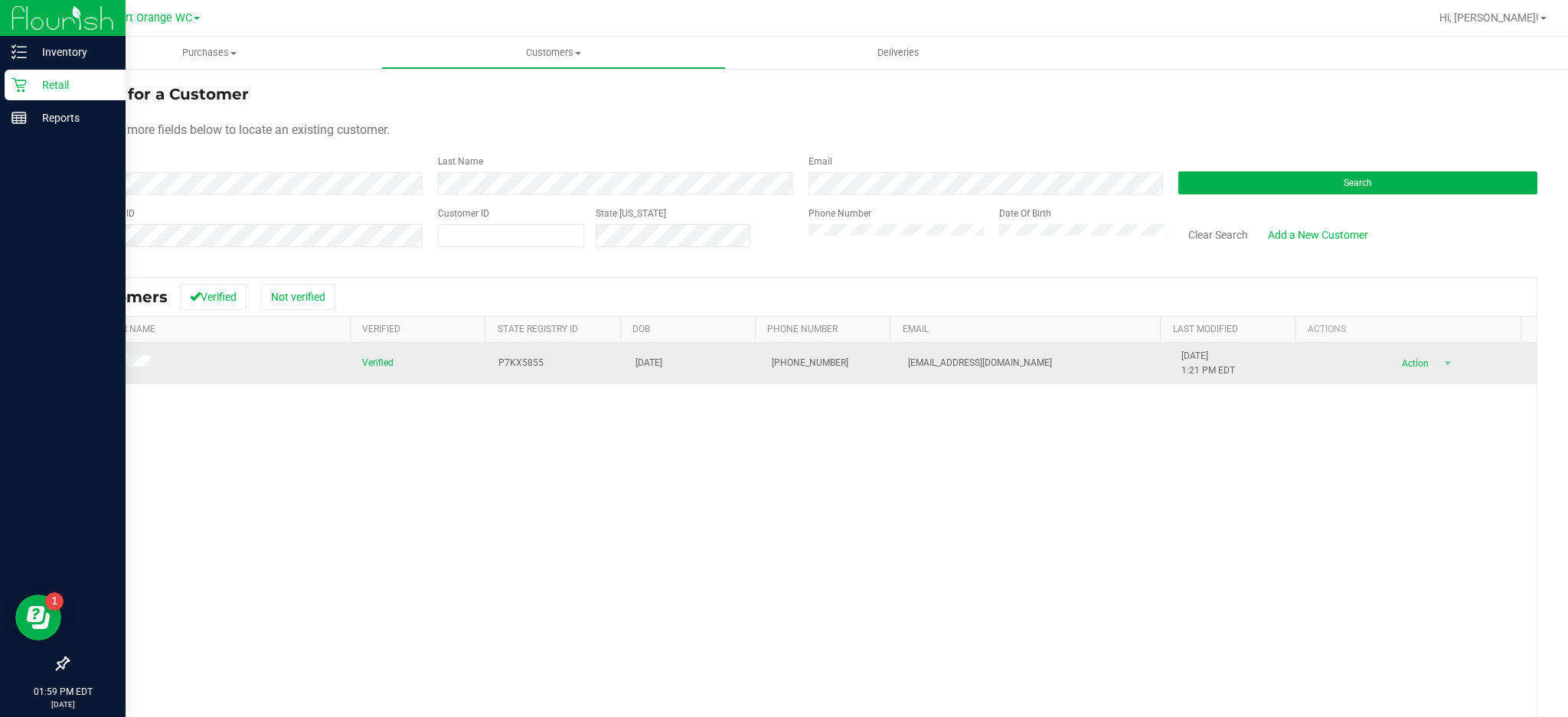
click at [1393, 368] on span "Action" at bounding box center [1413, 363] width 50 height 22
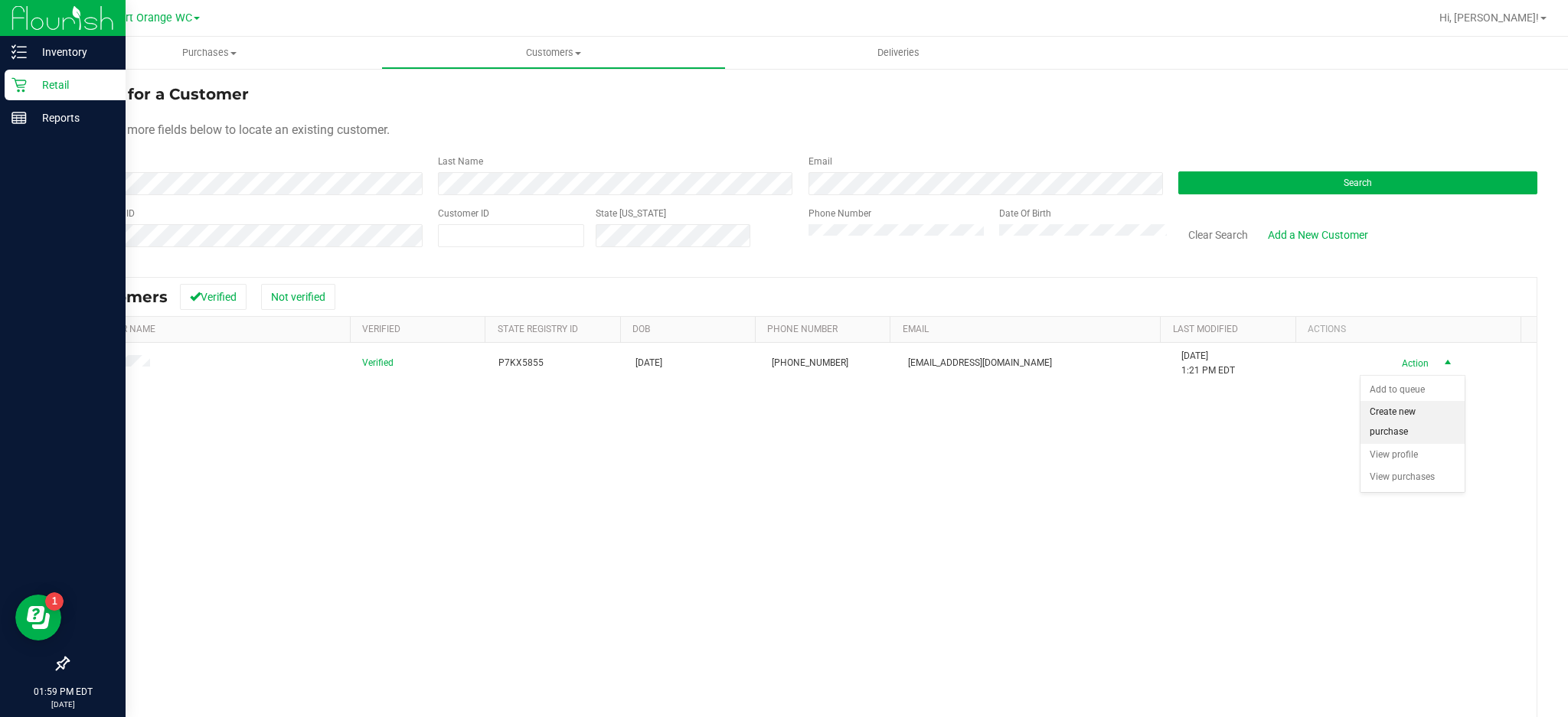
click at [1409, 432] on li "Create new purchase" at bounding box center [1412, 422] width 104 height 42
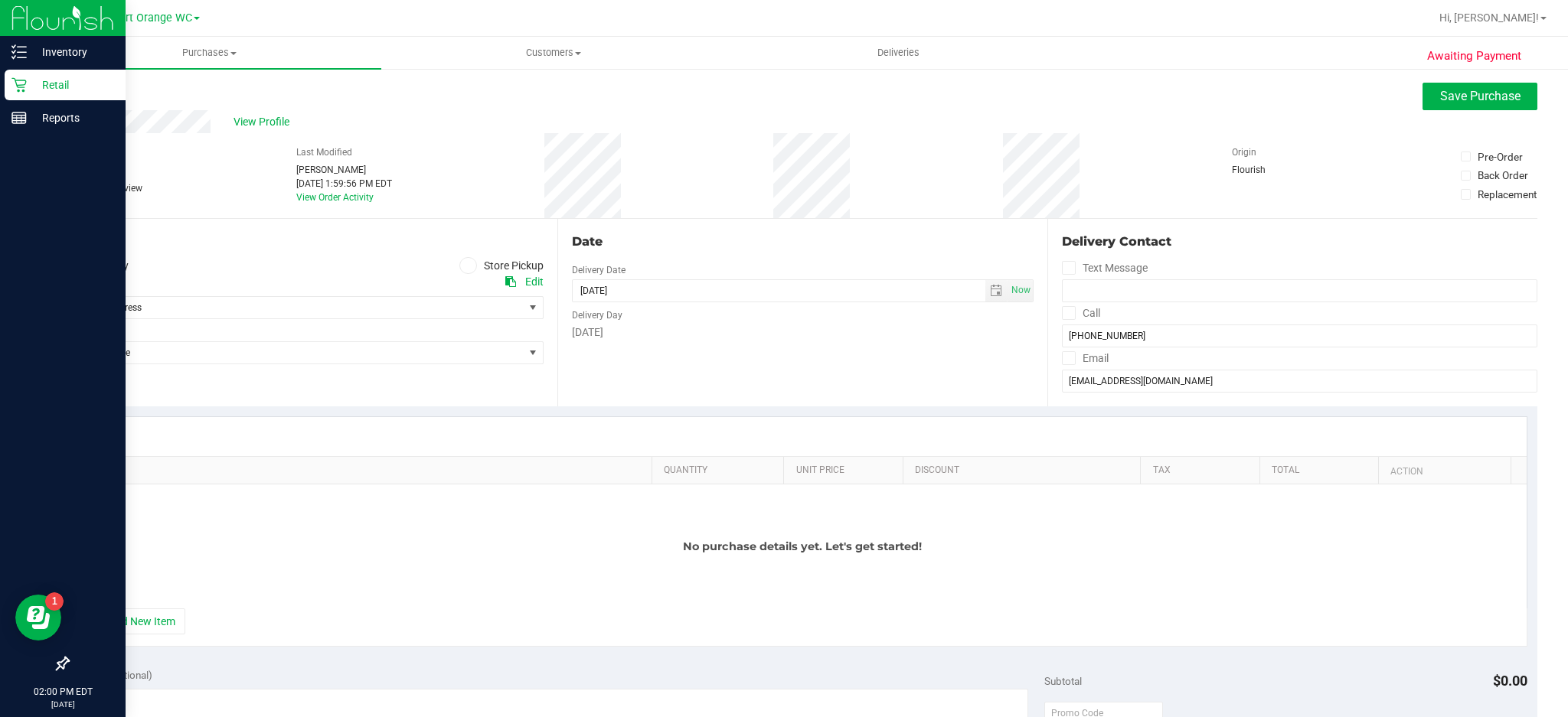
click at [471, 260] on label "Store Pickup" at bounding box center [501, 266] width 84 height 17
click at [0, 0] on input "Store Pickup" at bounding box center [0, 0] width 0 height 0
click at [528, 308] on span "select" at bounding box center [532, 307] width 12 height 12
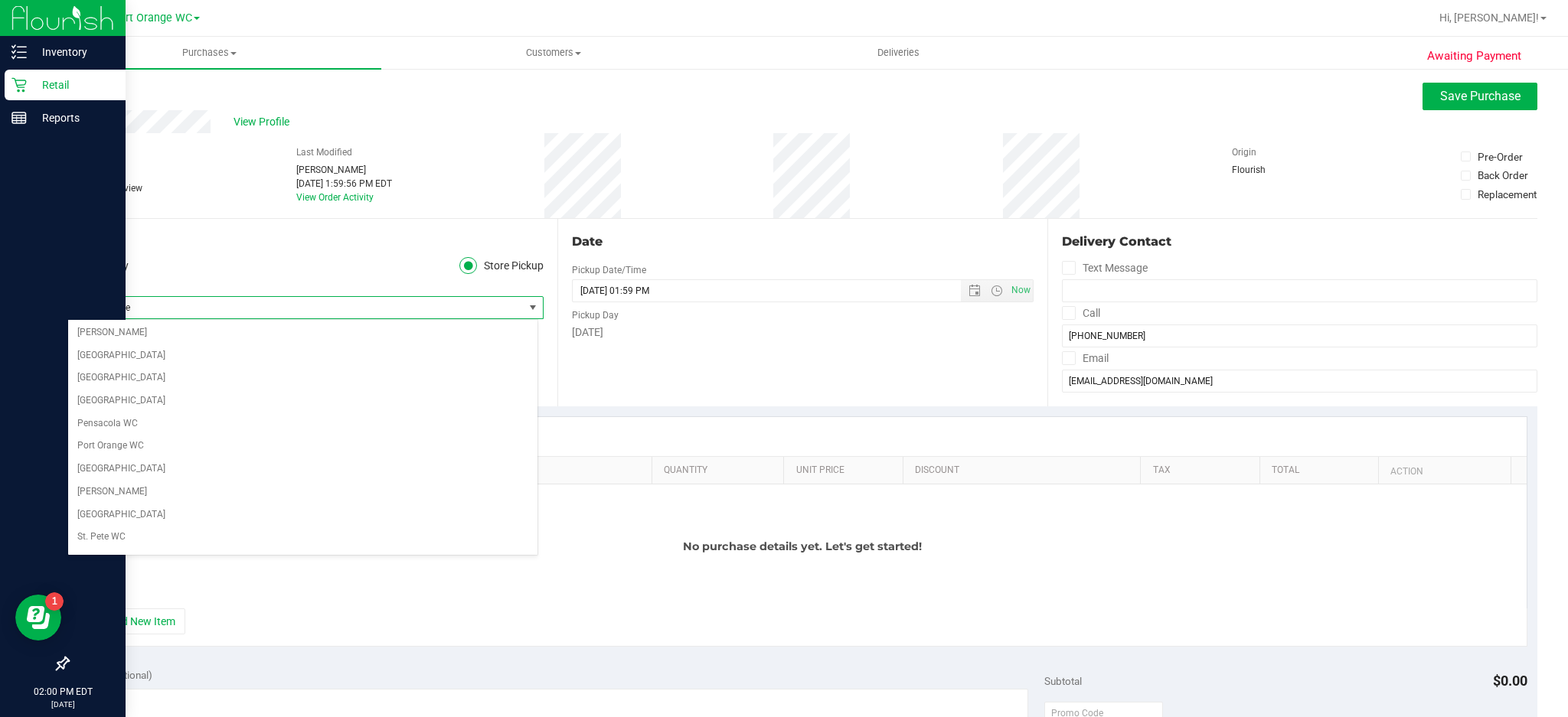
scroll to position [822, 0]
click at [114, 424] on li "Port Orange WC" at bounding box center [302, 422] width 469 height 23
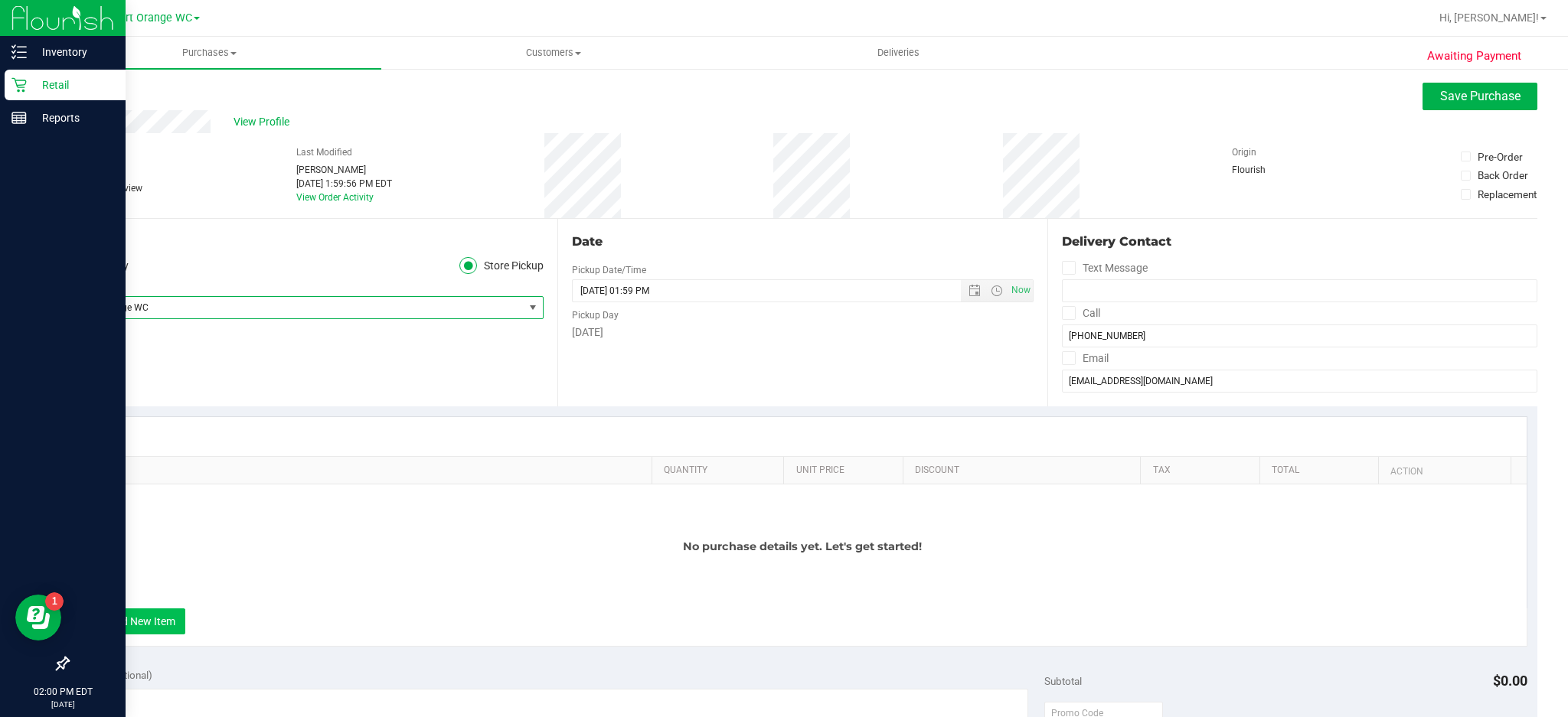
click at [153, 627] on button "+ Add New Item" at bounding box center [138, 621] width 95 height 26
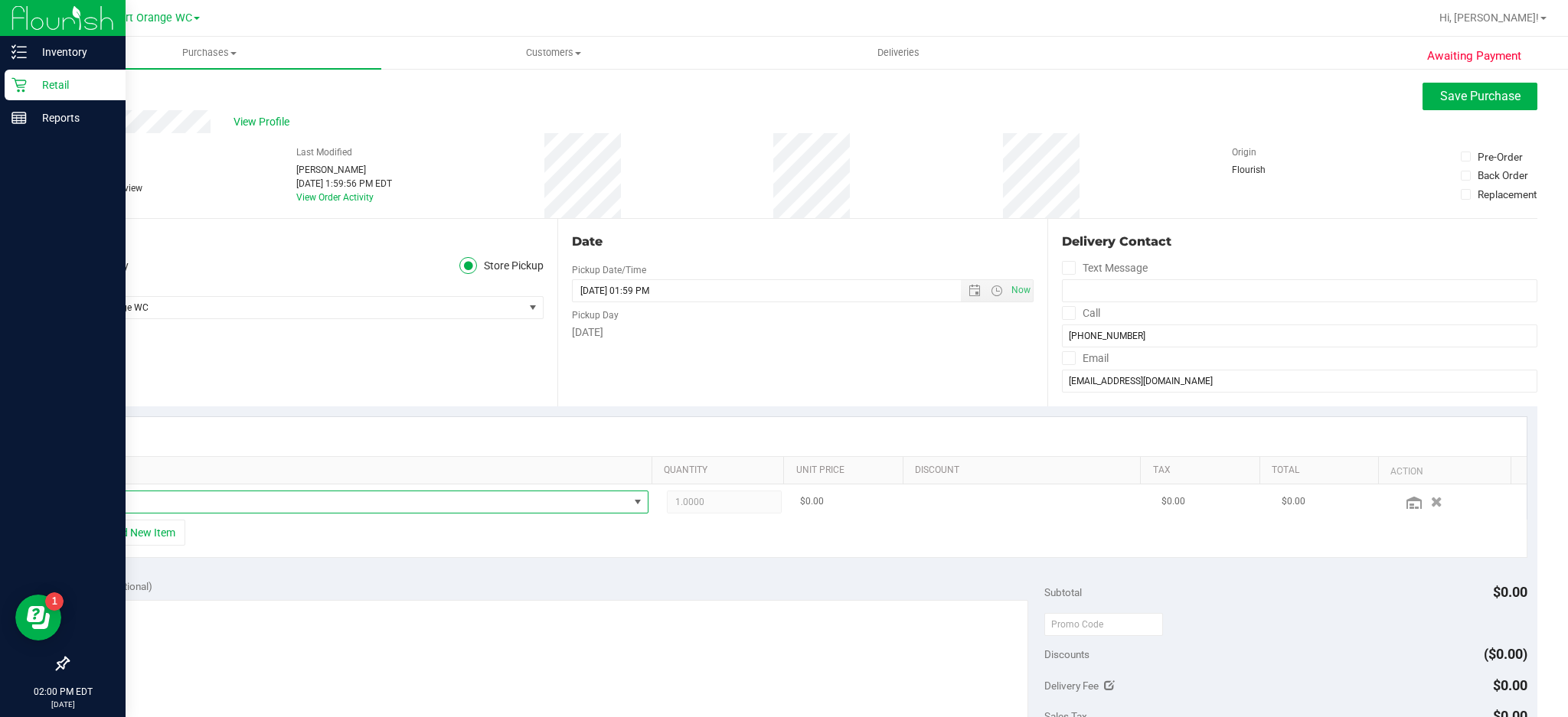
click at [632, 506] on span "NO DATA FOUND" at bounding box center [637, 502] width 12 height 12
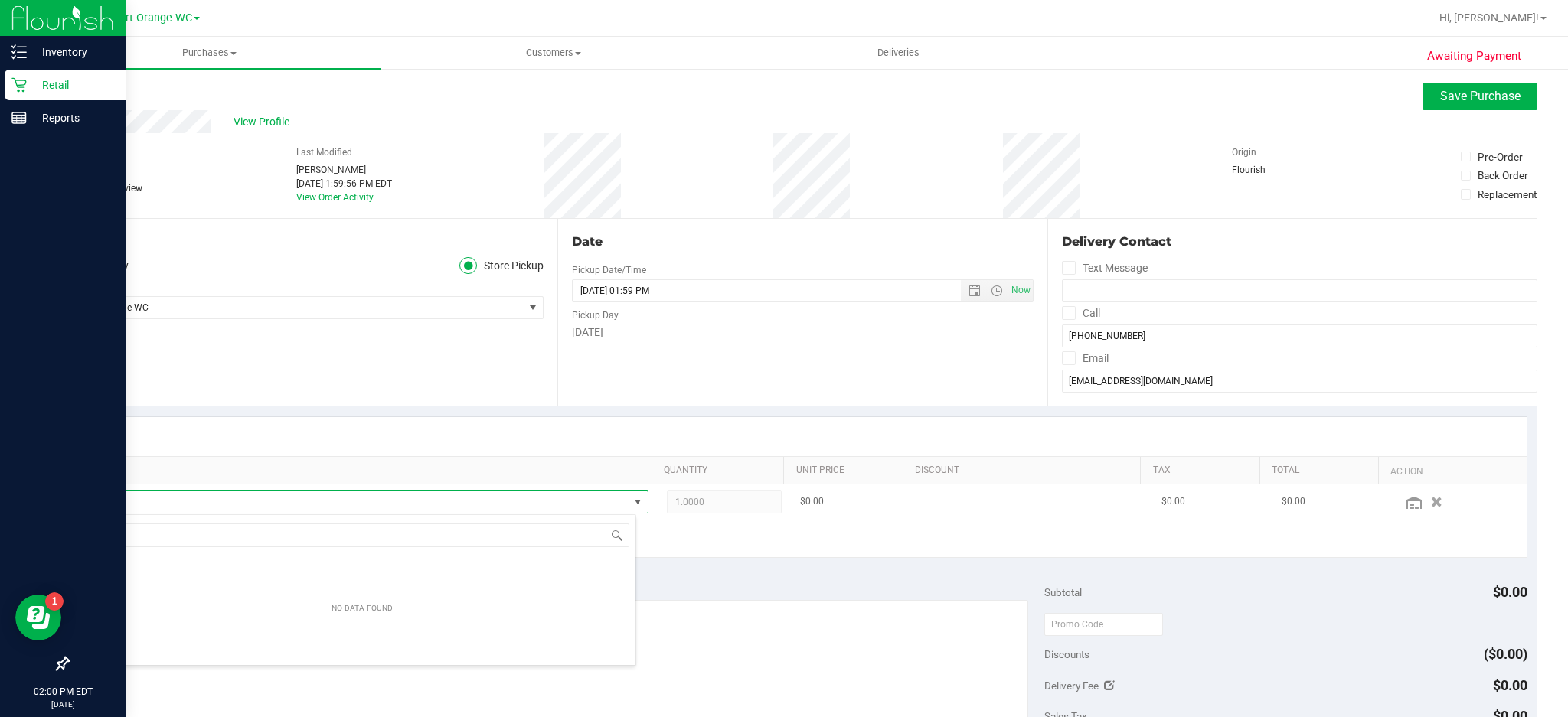
scroll to position [23, 542]
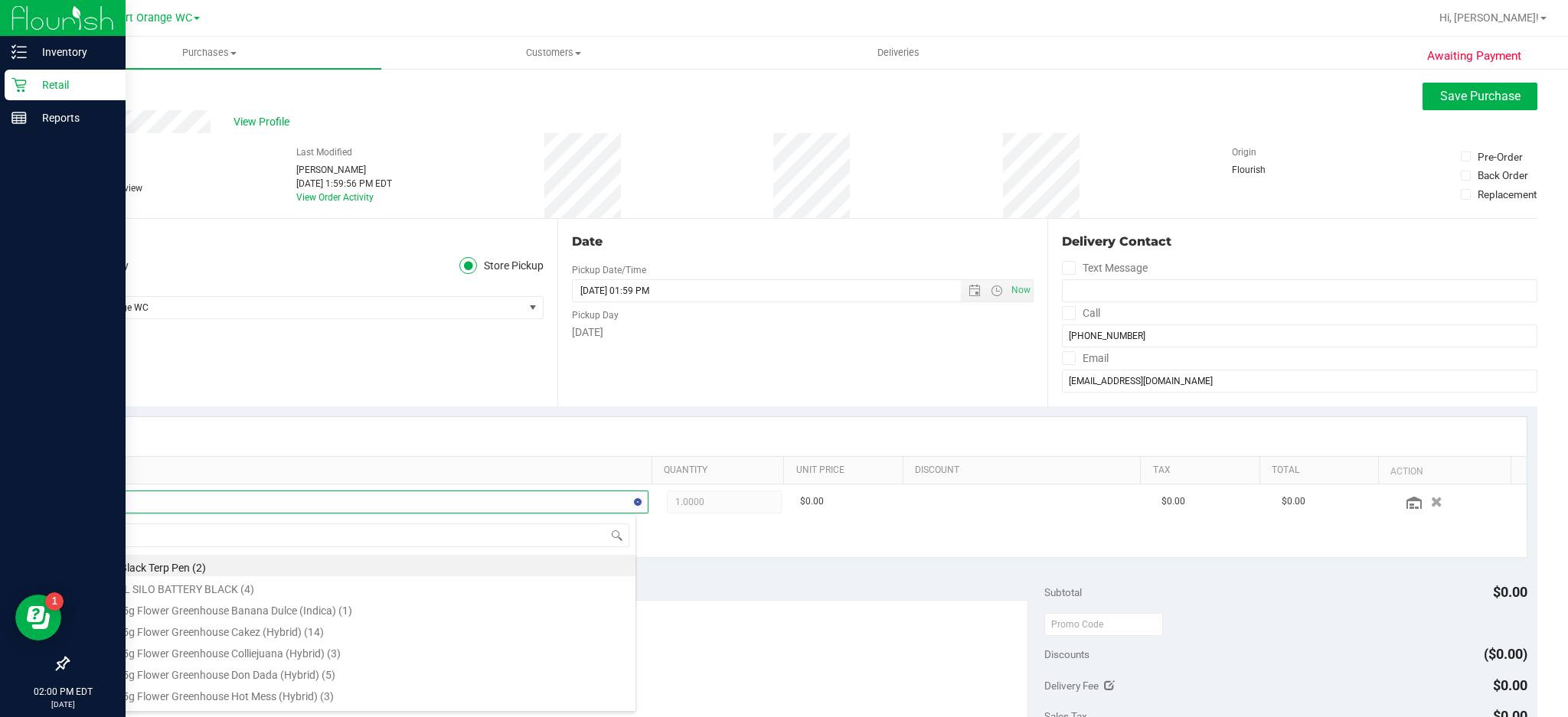
type input "arz"
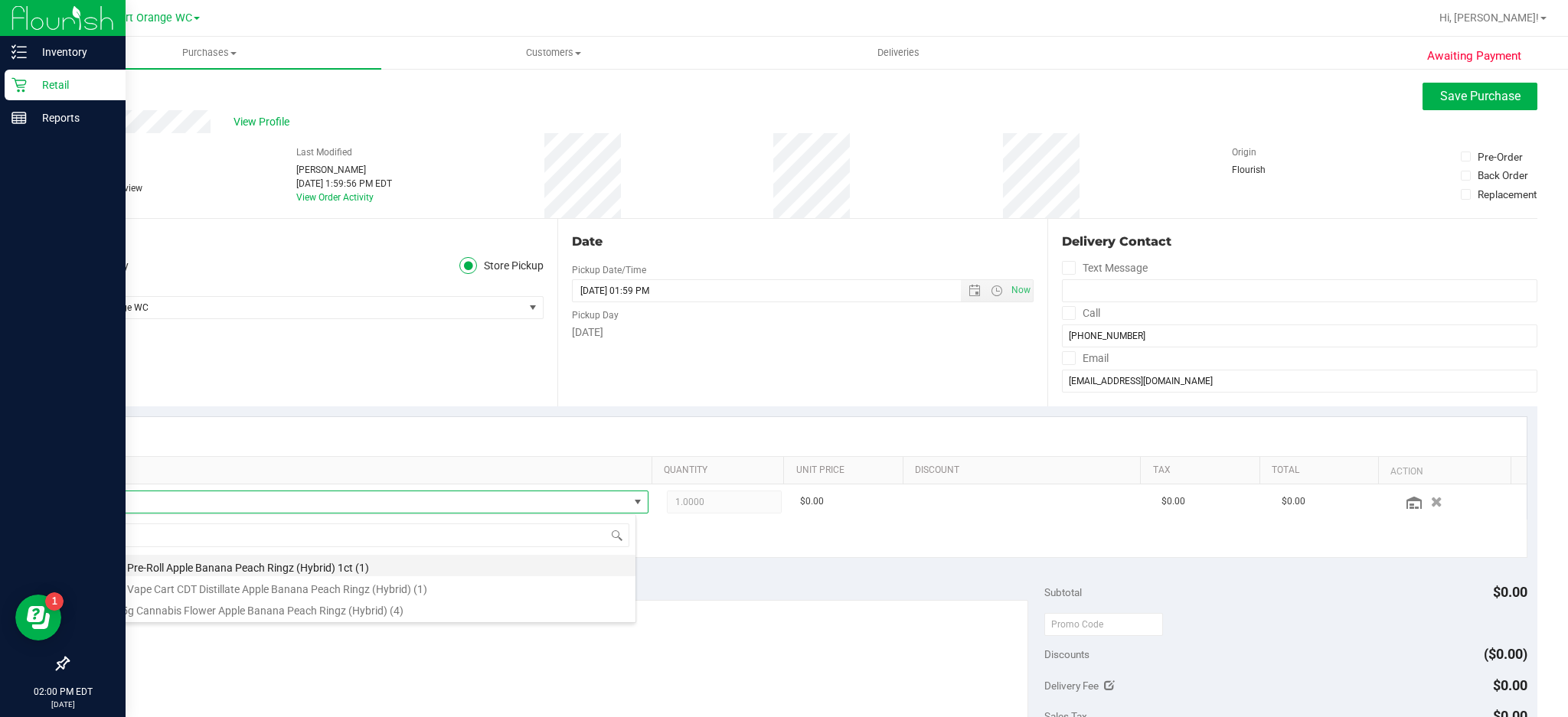
click at [308, 573] on li "FT 1g Pre-Roll Apple Banana Peach Ringz (Hybrid) 1ct (1)" at bounding box center [362, 566] width 546 height 22
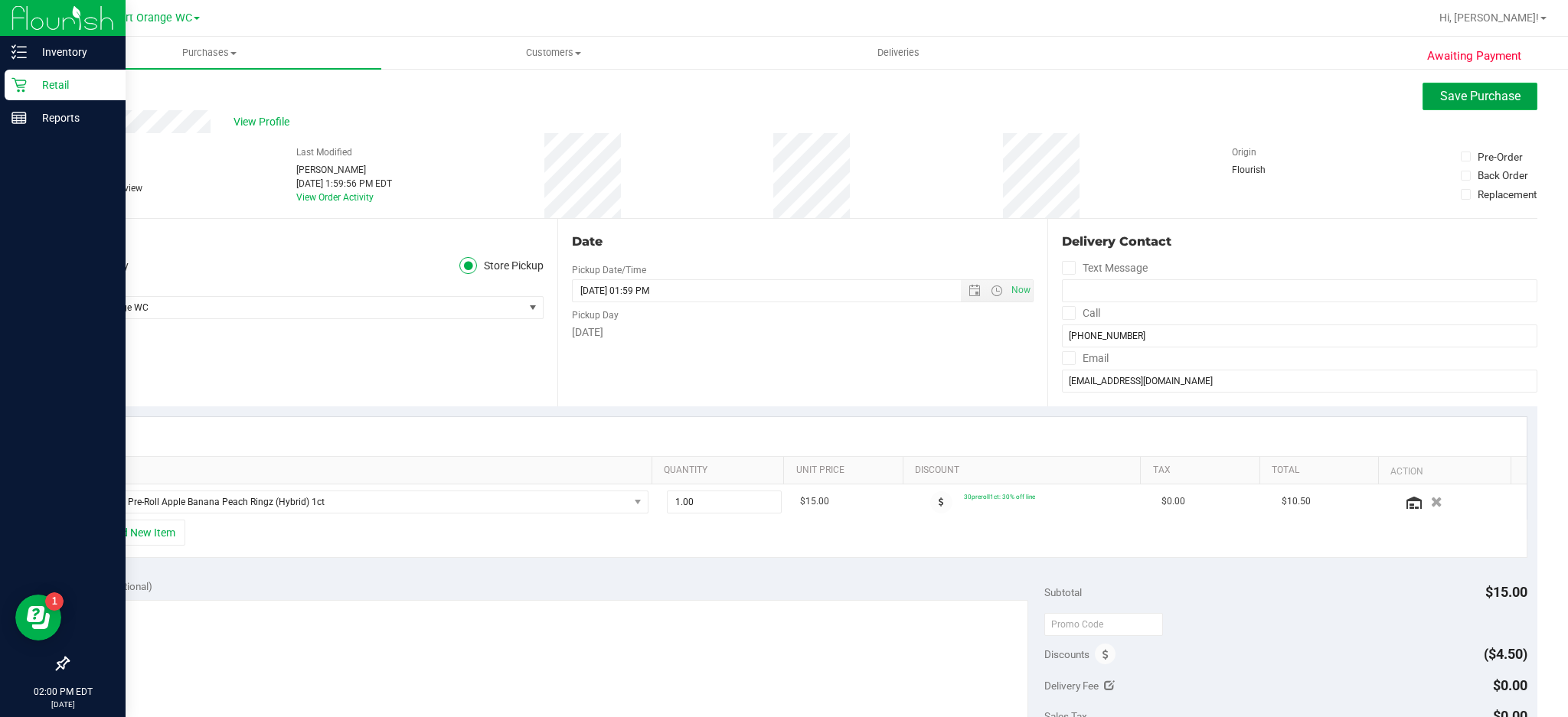
click at [1456, 101] on span "Save Purchase" at bounding box center [1480, 96] width 81 height 15
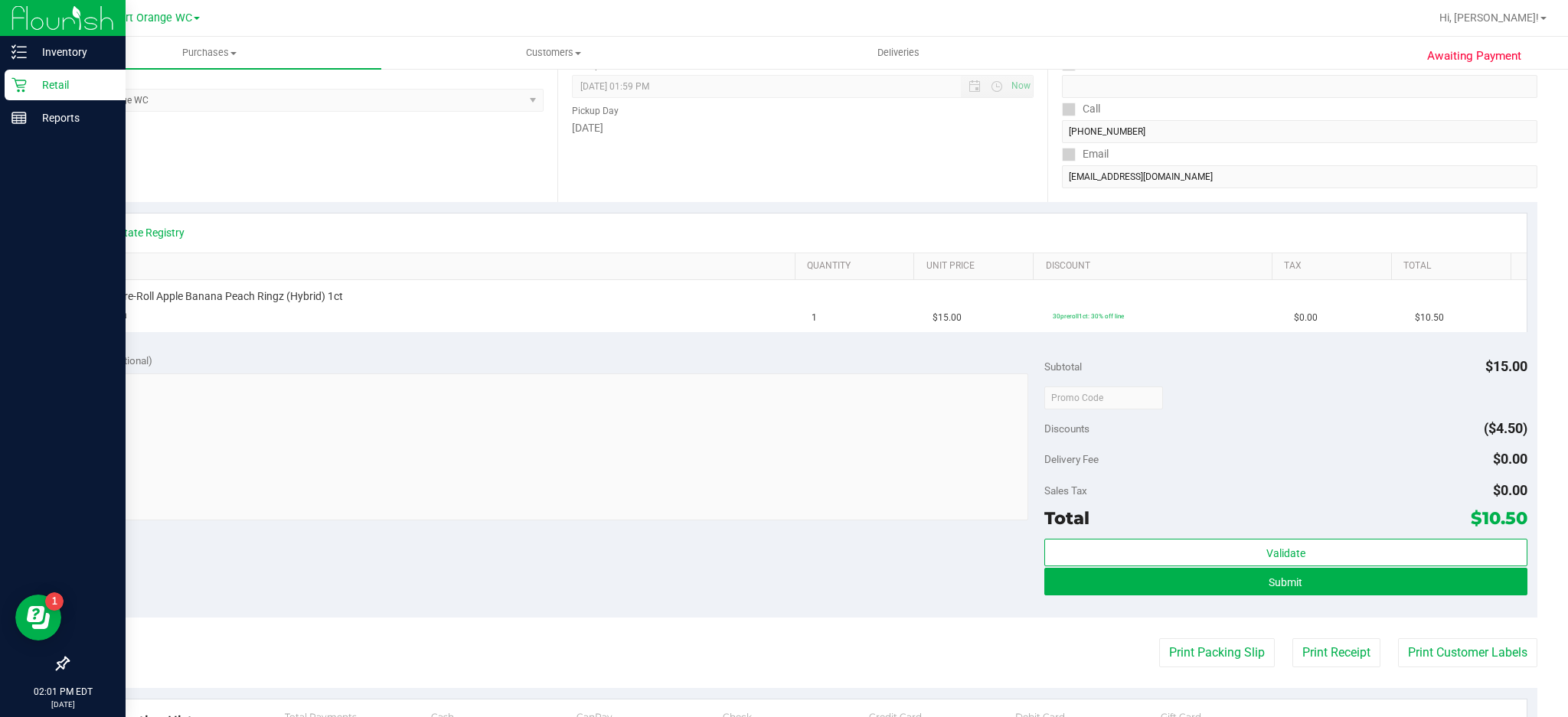
scroll to position [219, 0]
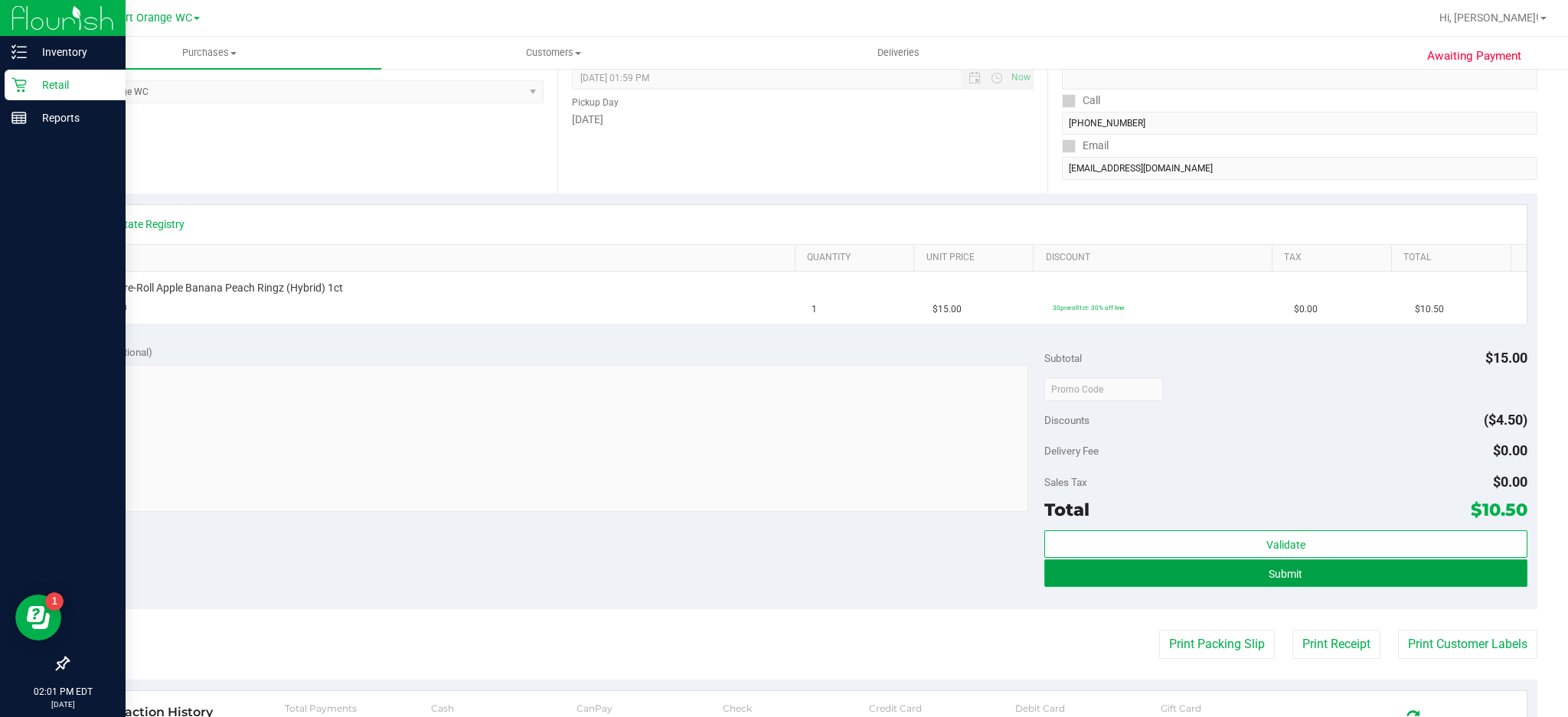
click at [1275, 573] on span "Submit" at bounding box center [1285, 573] width 34 height 12
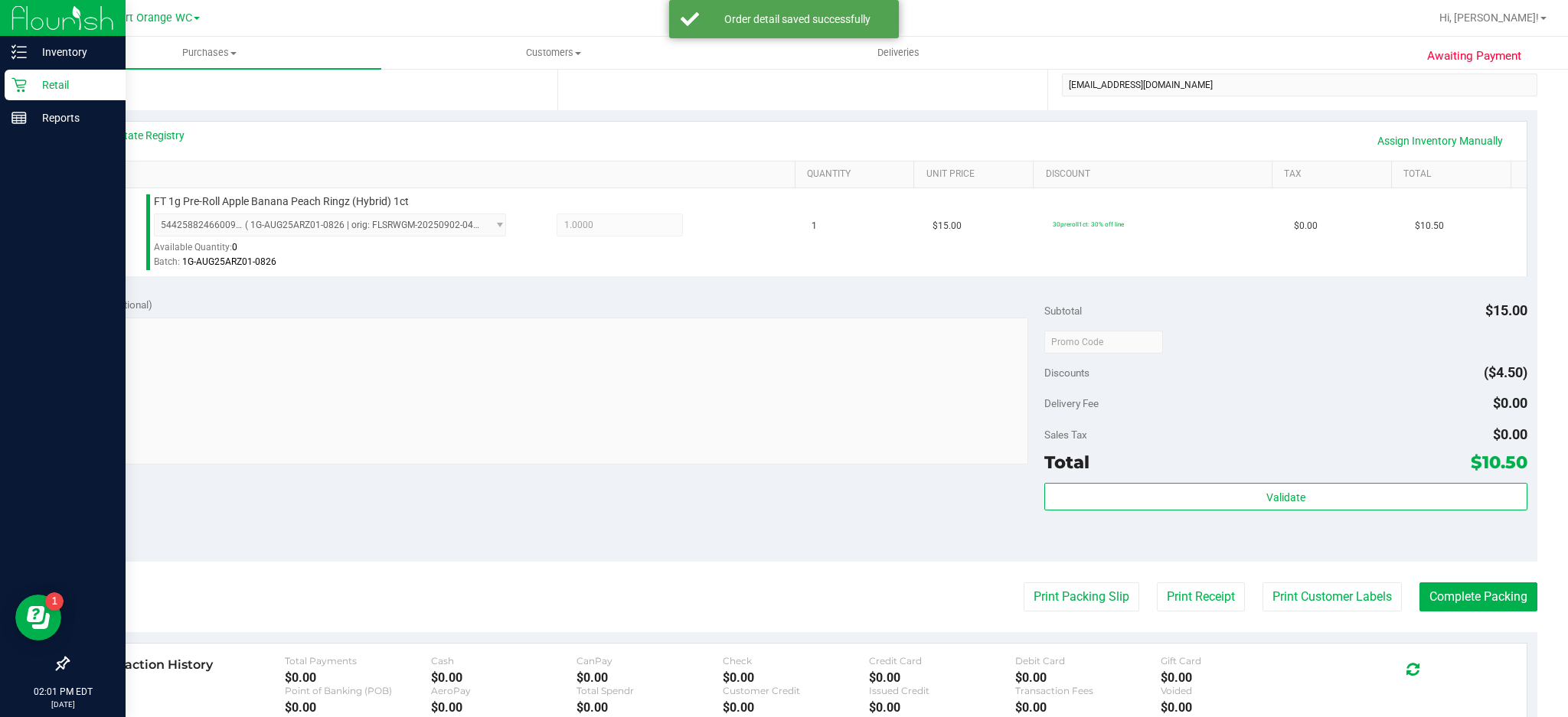
scroll to position [304, 0]
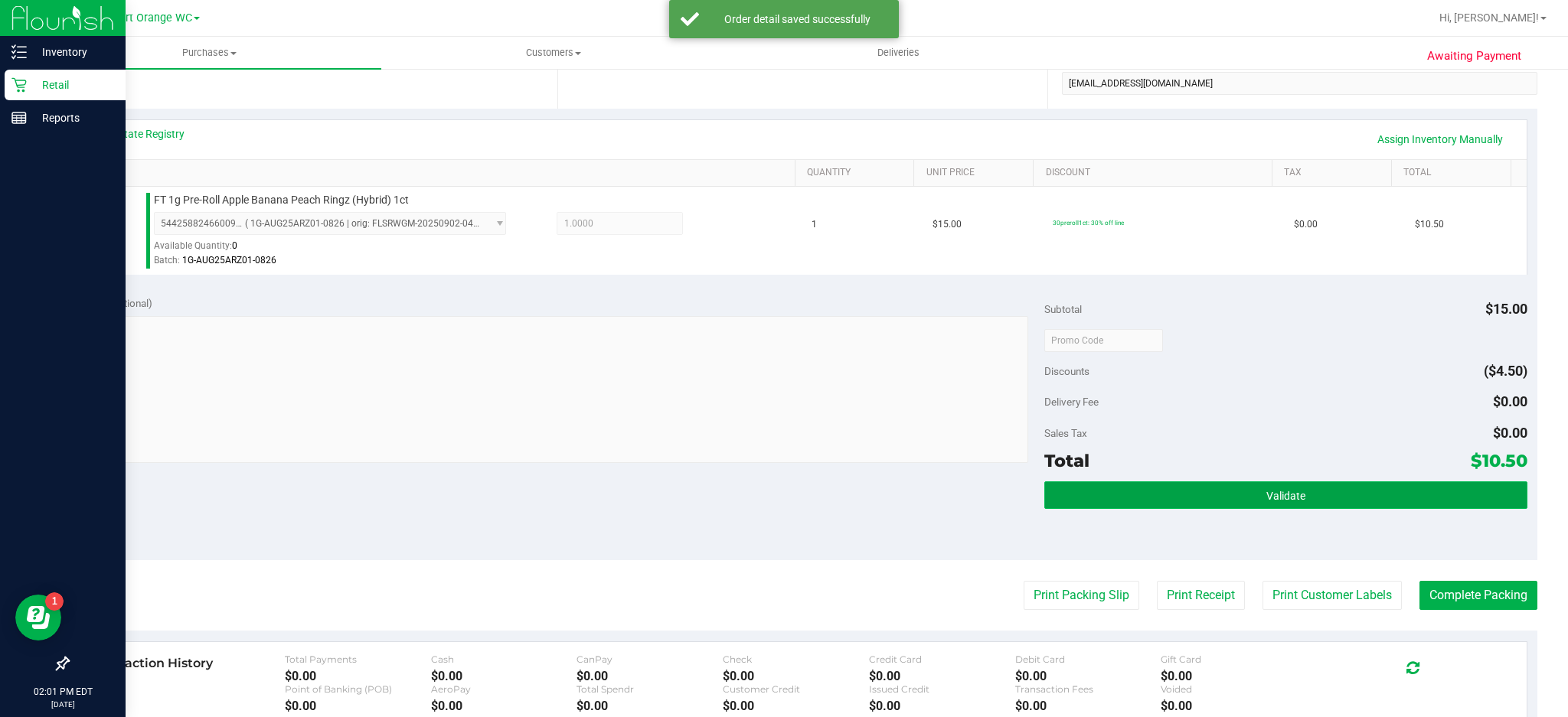
click at [1304, 491] on button "Validate" at bounding box center [1286, 495] width 483 height 27
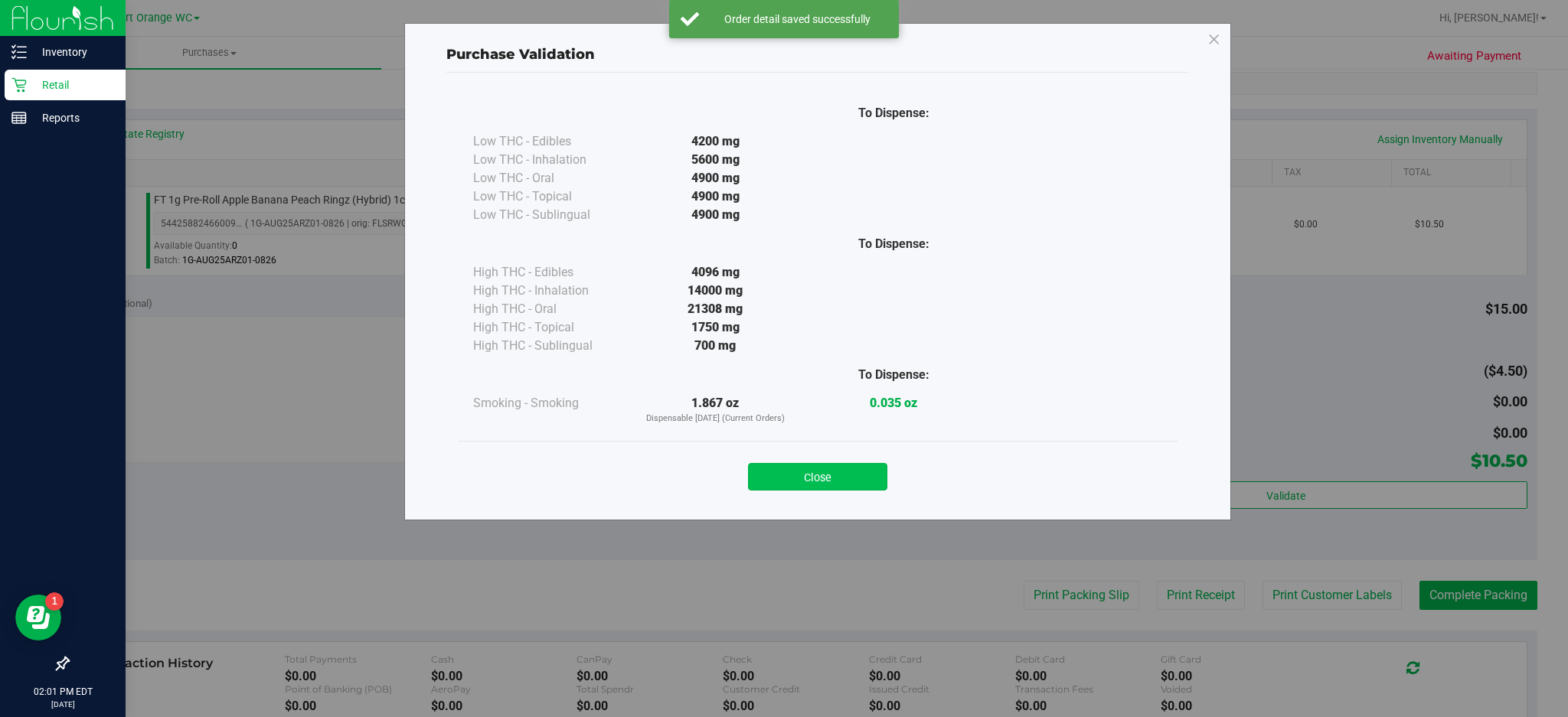
click at [833, 467] on button "Close" at bounding box center [818, 476] width 139 height 27
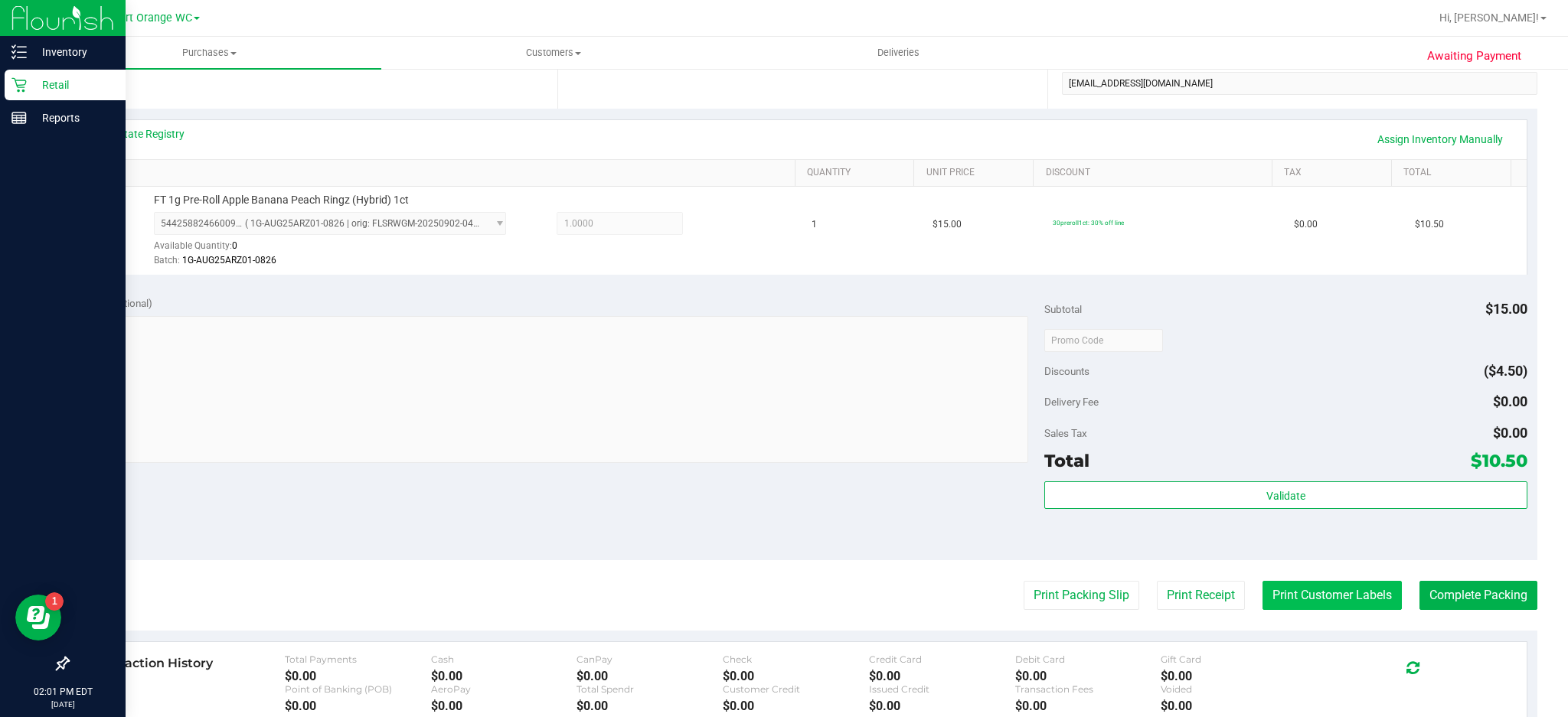
click at [1343, 595] on button "Print Customer Labels" at bounding box center [1332, 595] width 139 height 29
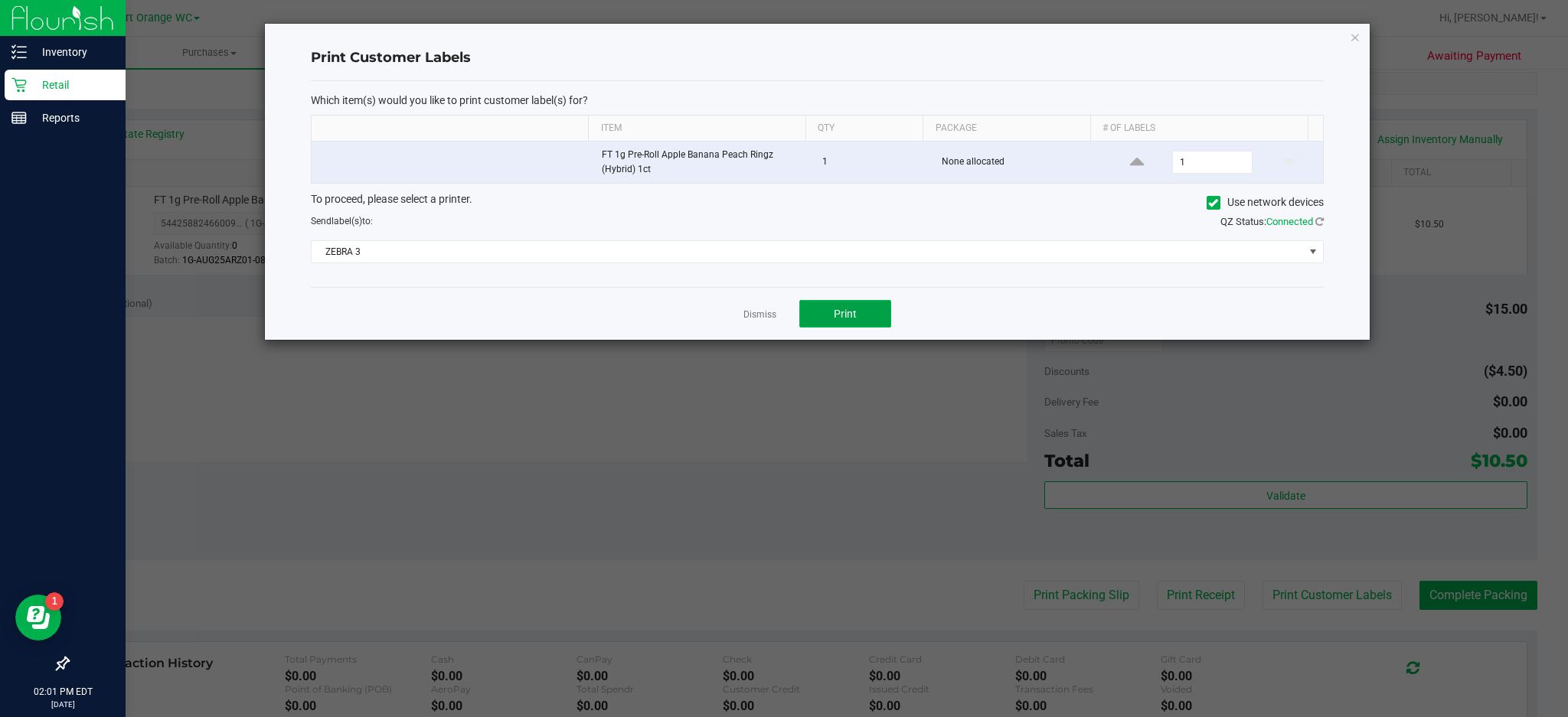
click at [852, 314] on span "Print" at bounding box center [845, 314] width 23 height 12
click at [1354, 35] on icon "button" at bounding box center [1355, 37] width 11 height 18
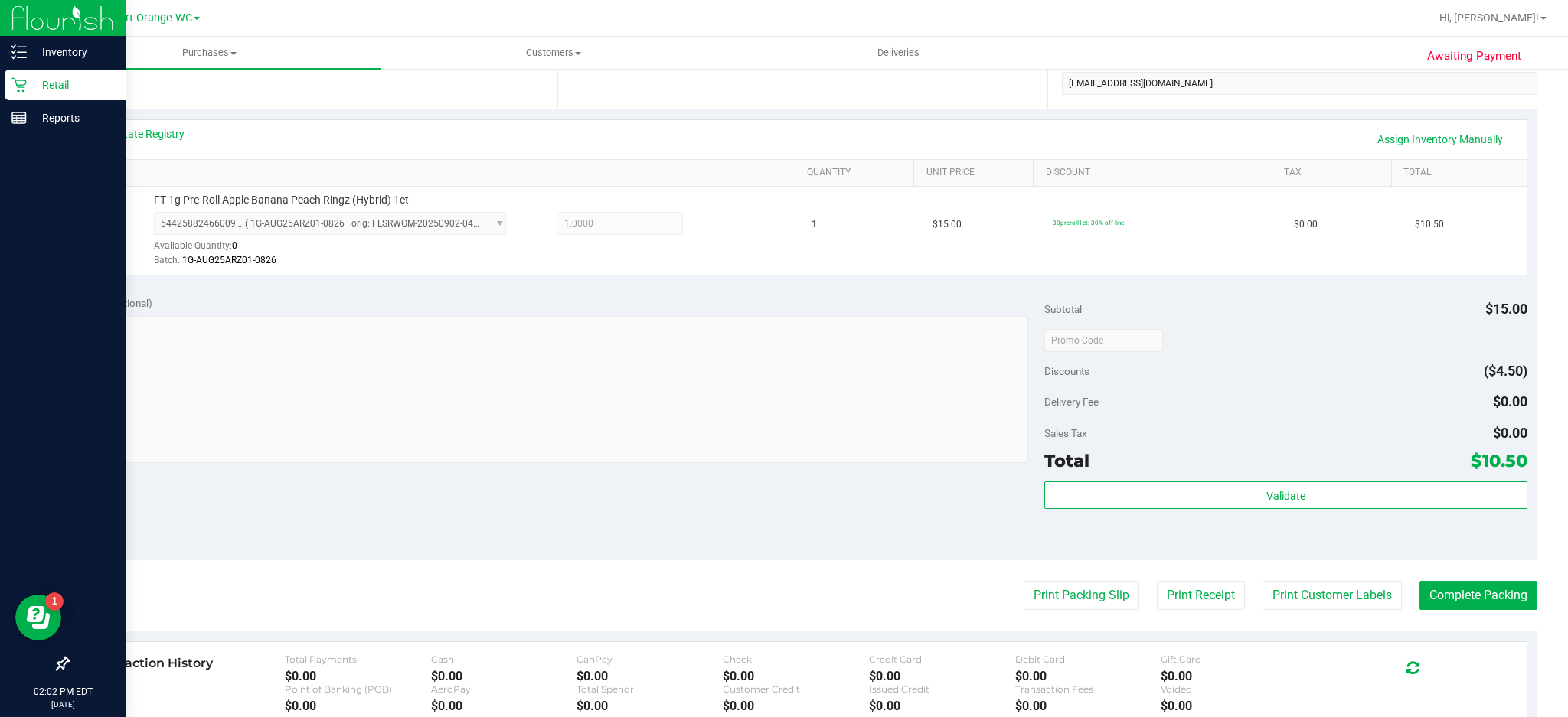
click at [1331, 602] on button "Print Customer Labels" at bounding box center [1332, 595] width 139 height 29
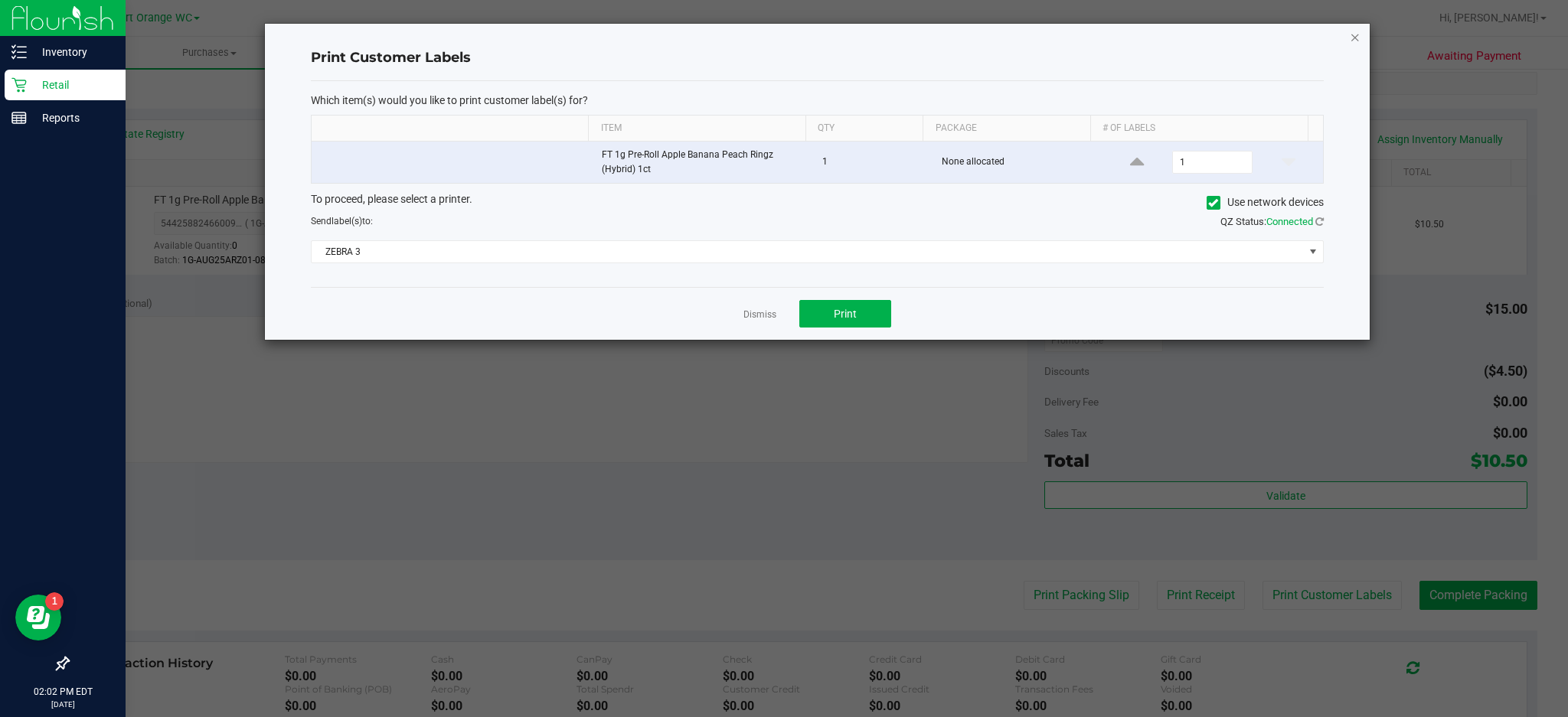
click at [1353, 38] on icon "button" at bounding box center [1355, 37] width 11 height 18
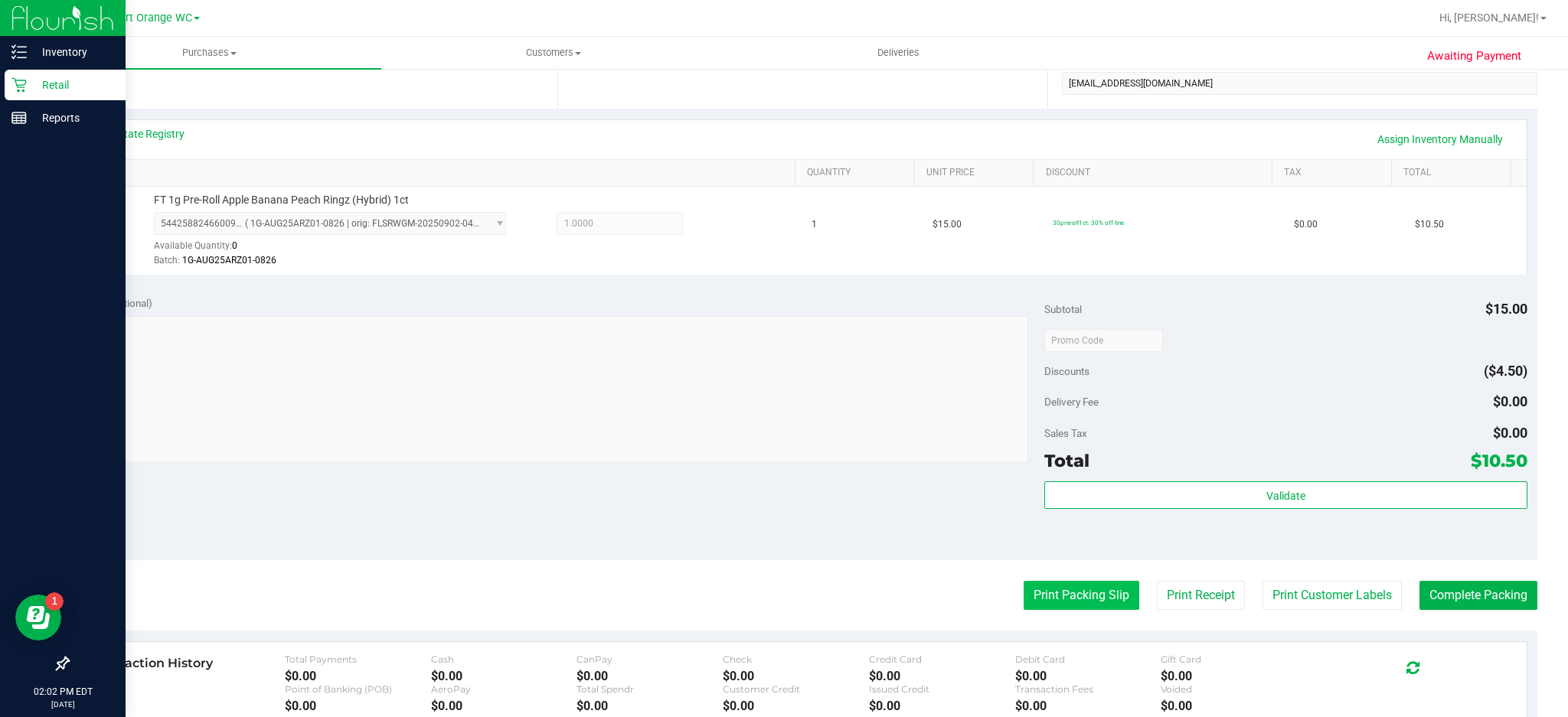
click at [1074, 593] on button "Print Packing Slip" at bounding box center [1081, 595] width 115 height 29
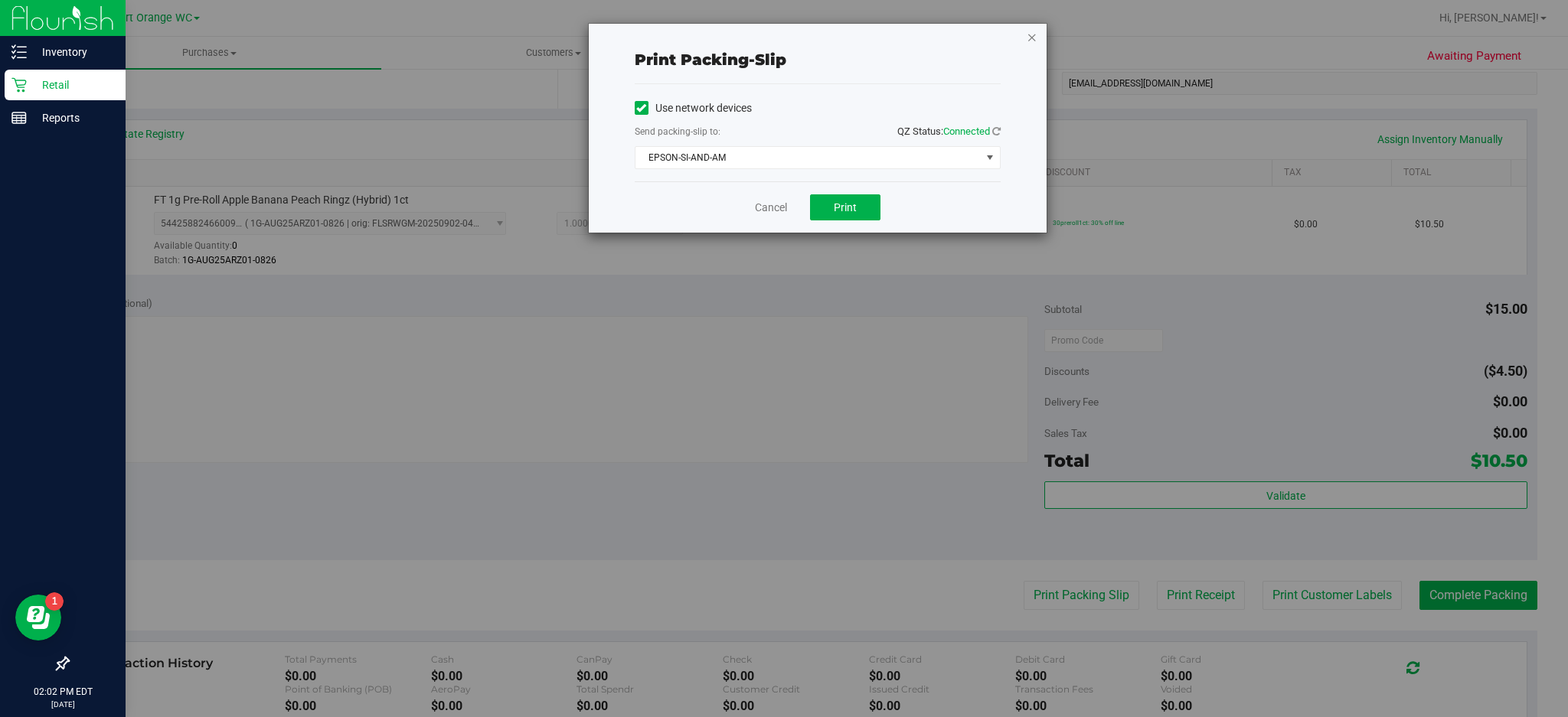
click at [1031, 35] on icon "button" at bounding box center [1032, 37] width 11 height 18
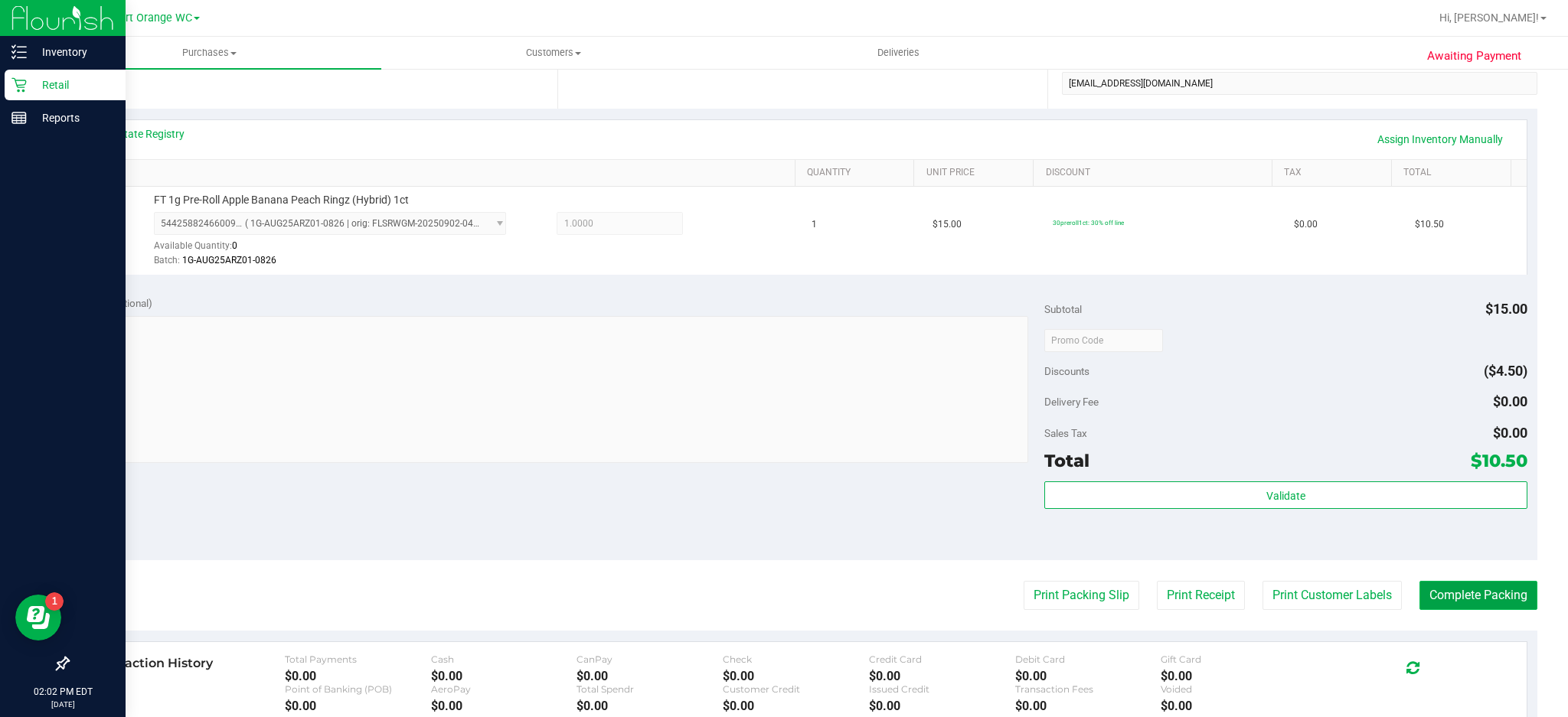
click at [1490, 590] on button "Complete Packing" at bounding box center [1478, 595] width 118 height 29
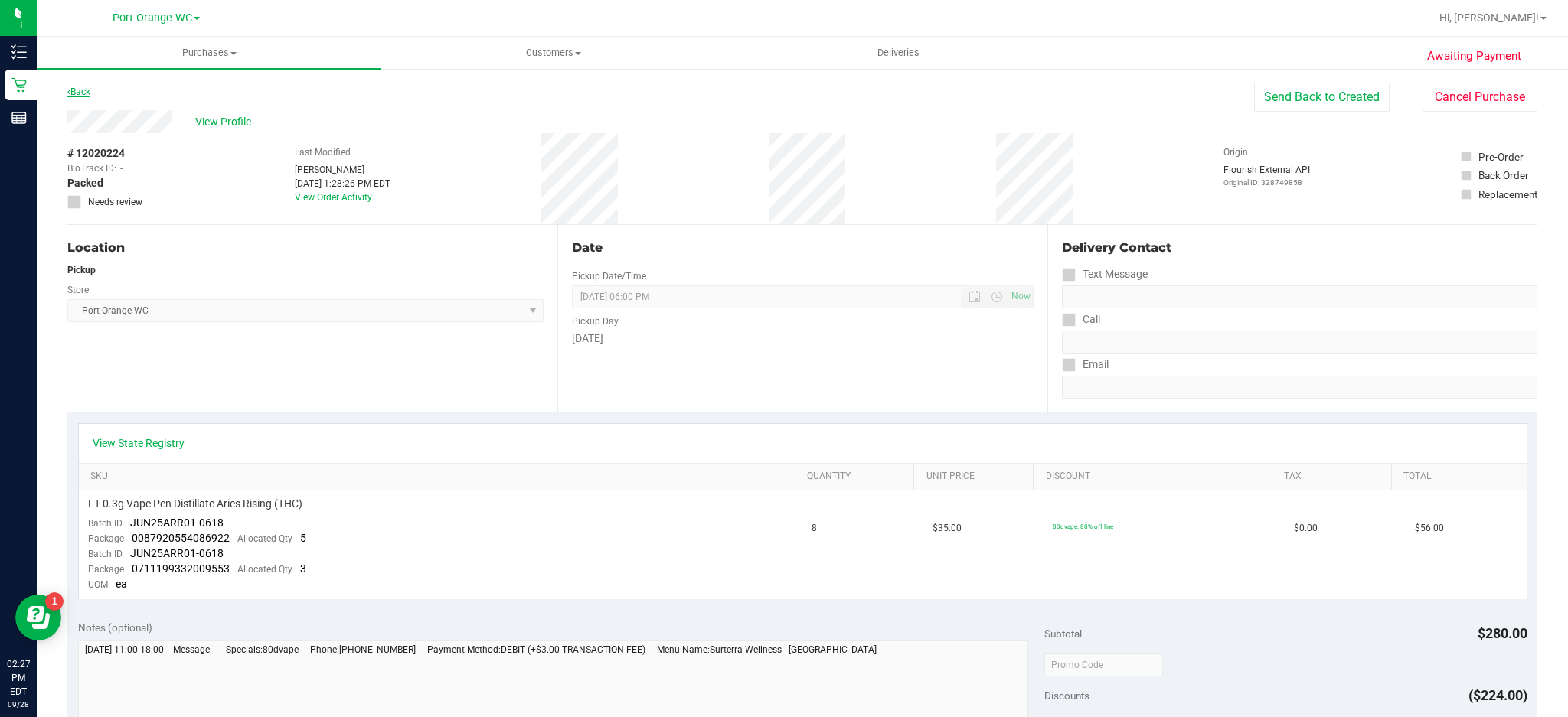
click at [81, 91] on link "Back" at bounding box center [79, 91] width 23 height 11
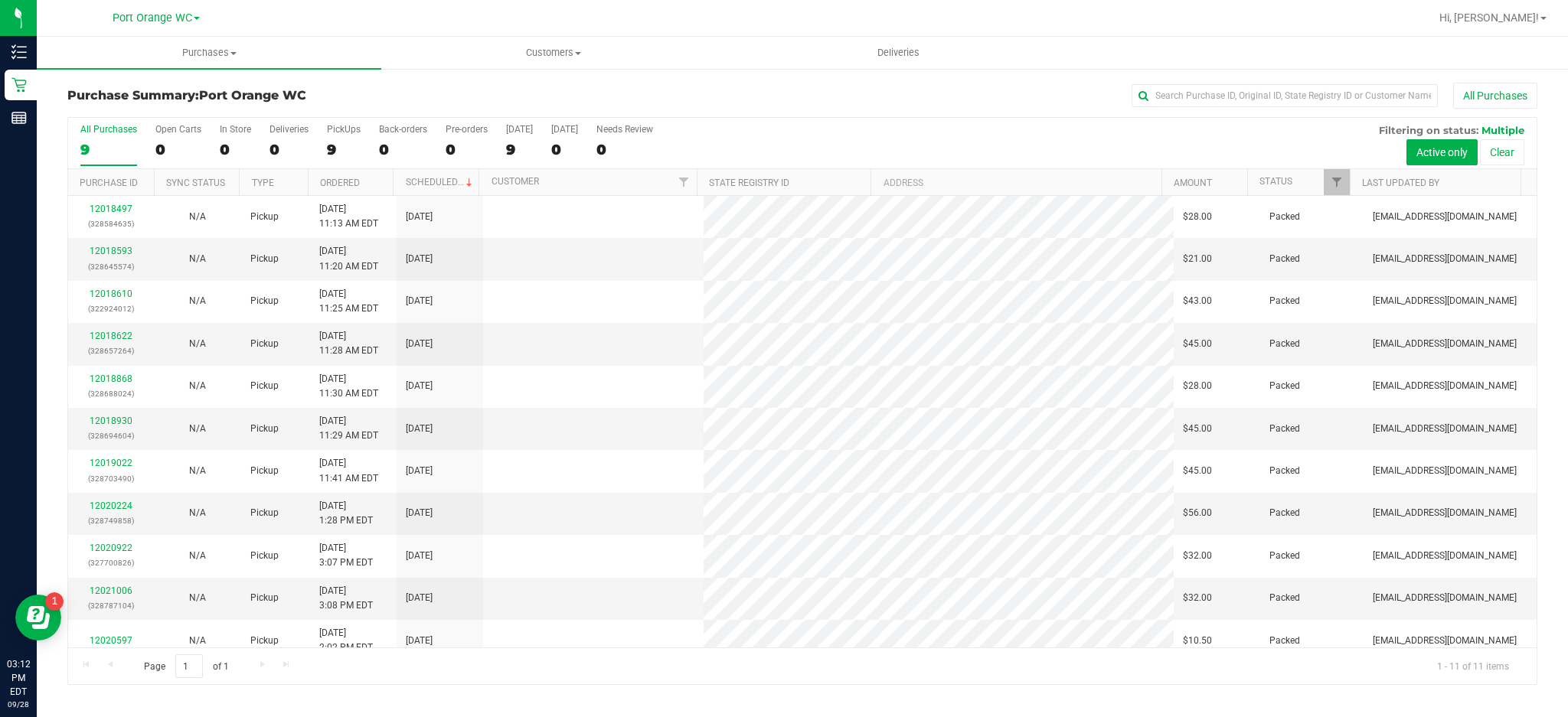
scroll to position [14, 0]
